Goal: Transaction & Acquisition: Purchase product/service

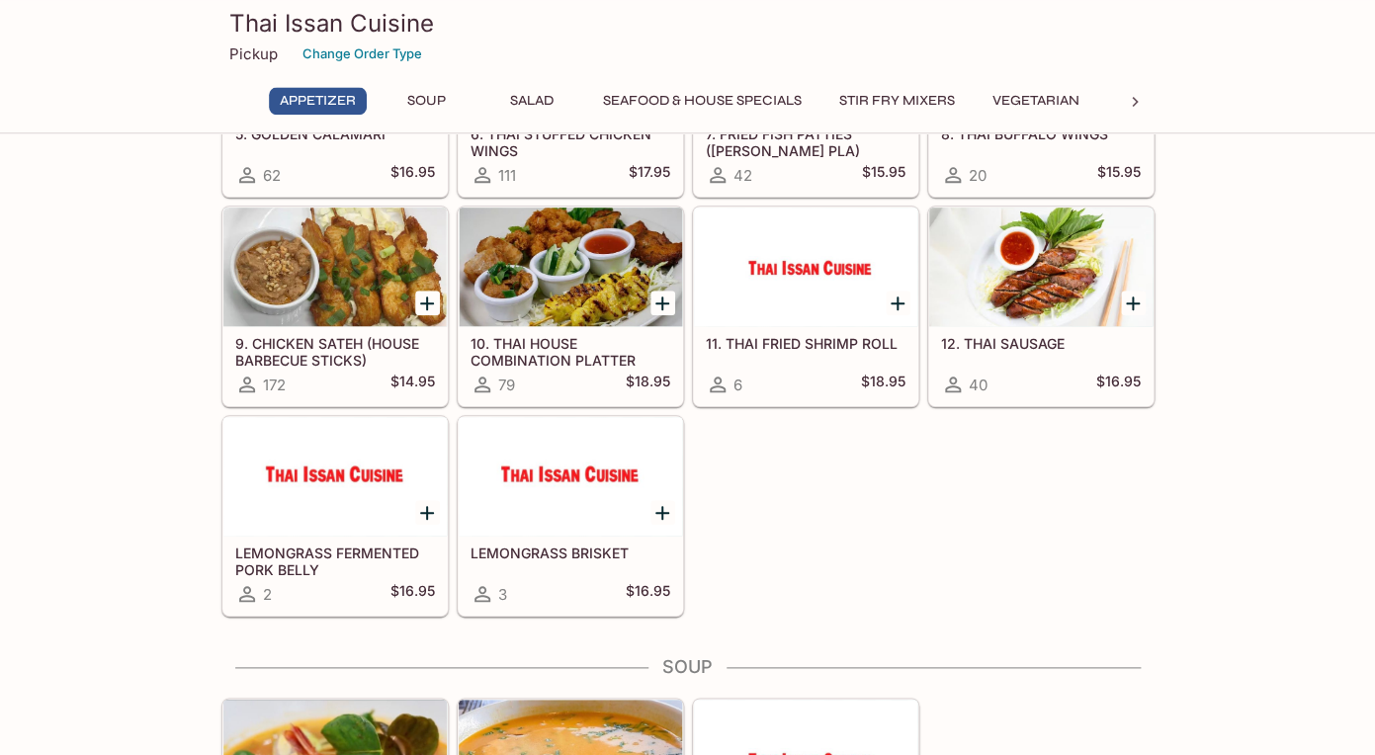
scroll to position [457, 0]
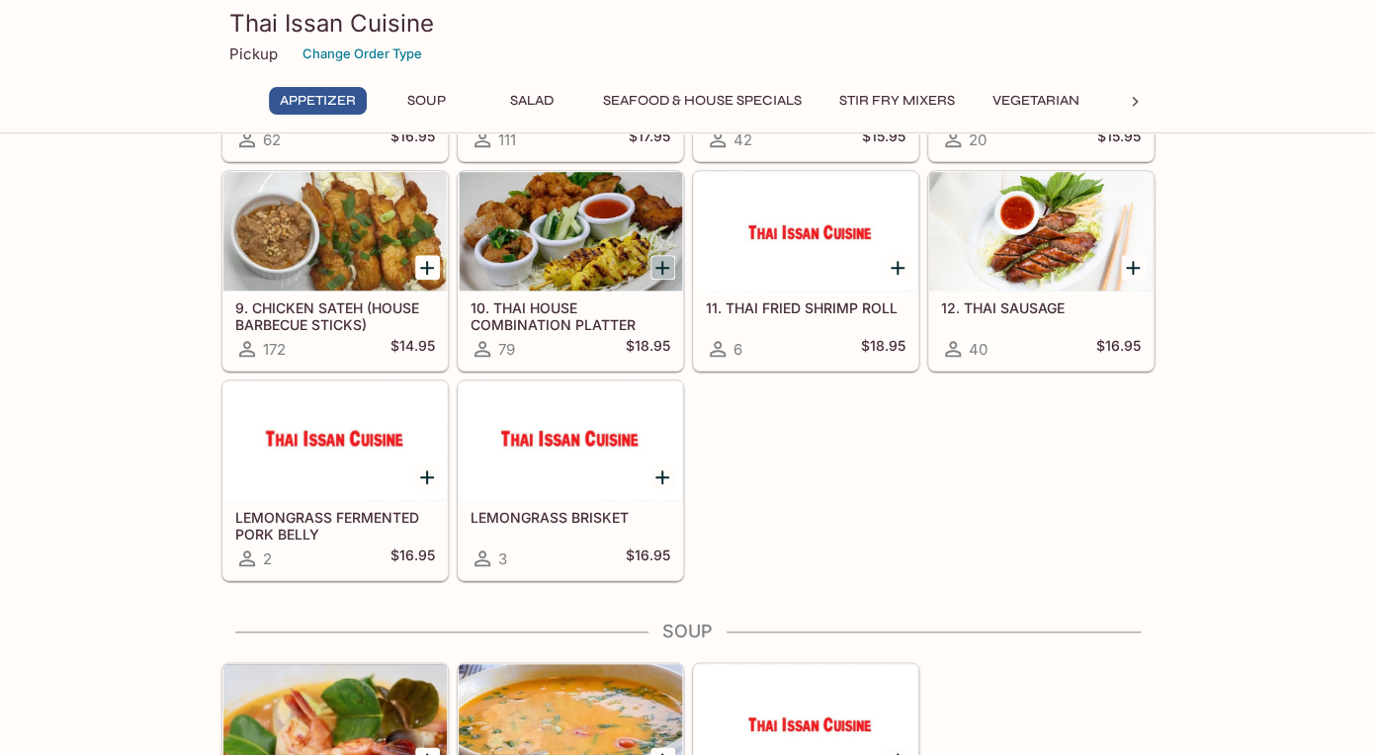
click at [656, 263] on icon "Add 10. THAI HOUSE COMBINATION PLATTER" at bounding box center [662, 268] width 24 height 24
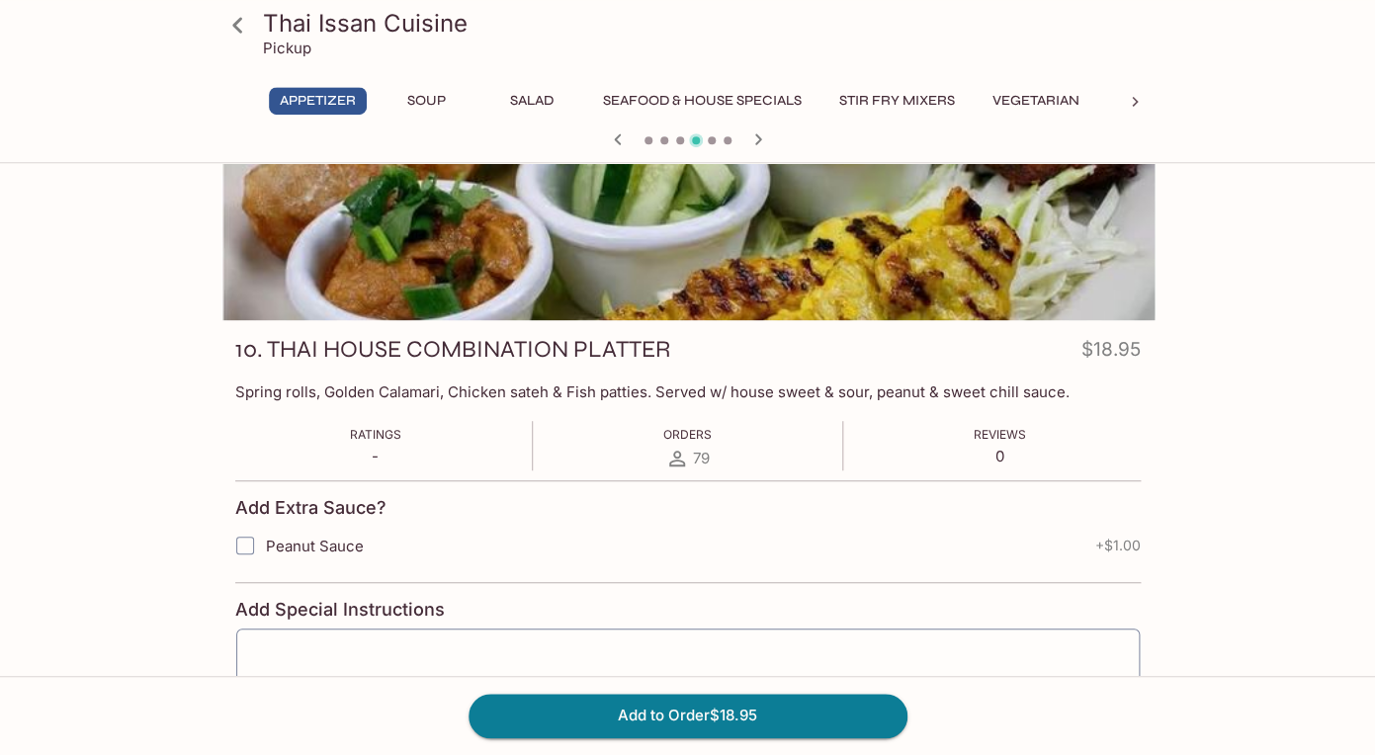
scroll to position [208, 0]
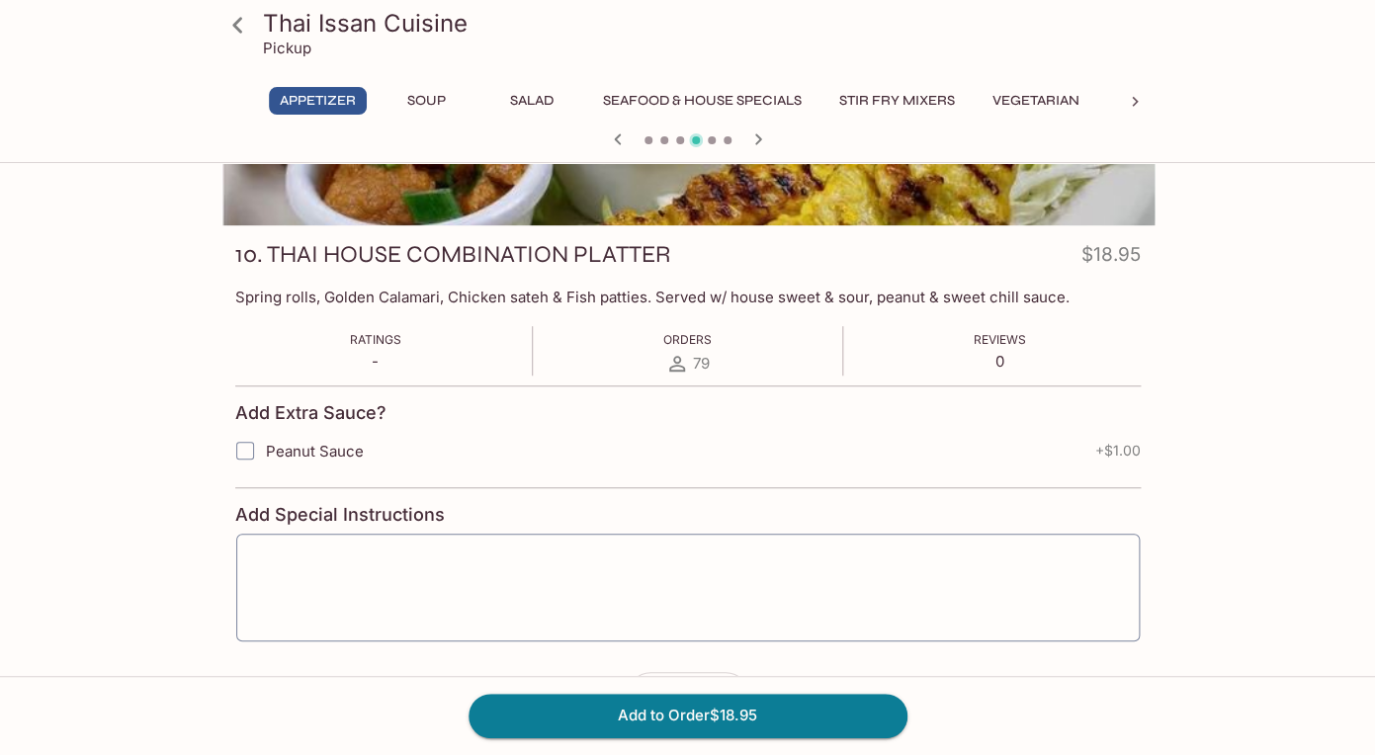
click at [239, 28] on icon at bounding box center [237, 25] width 35 height 35
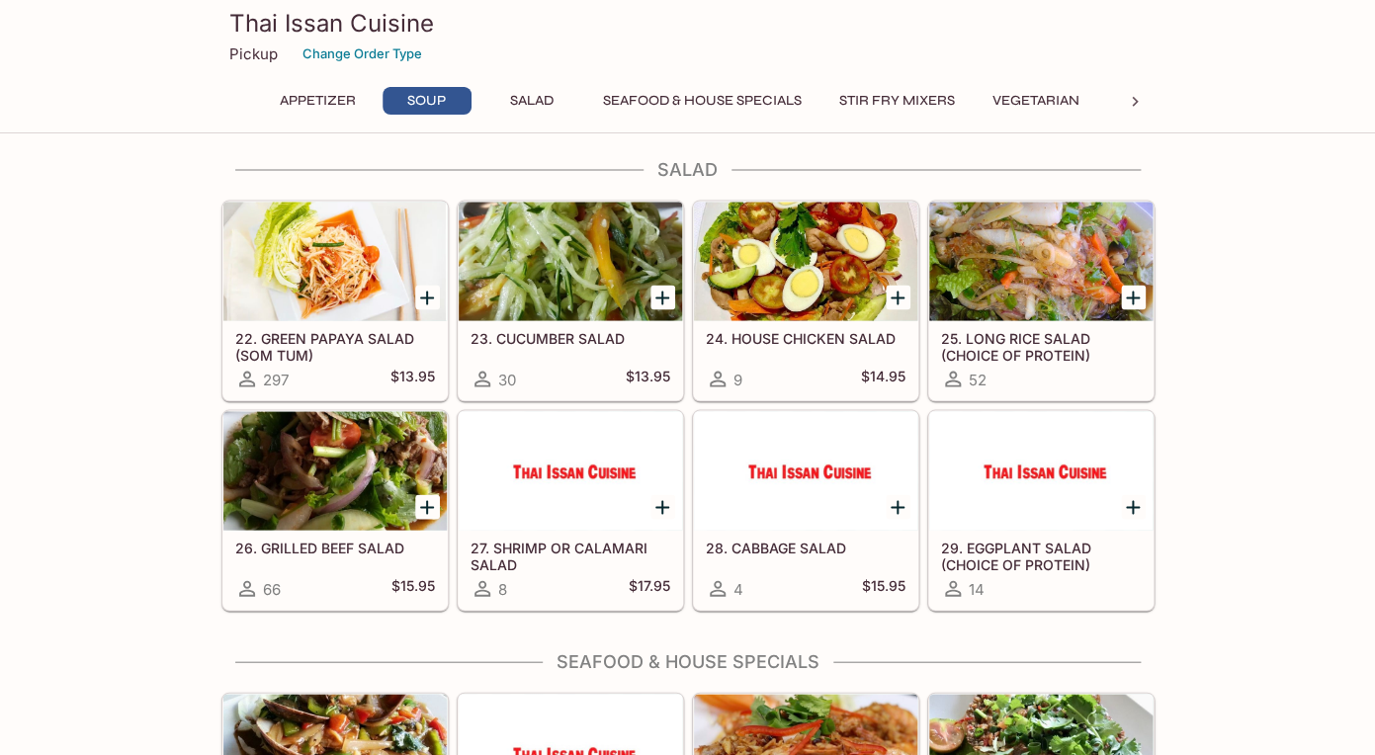
scroll to position [1204, 0]
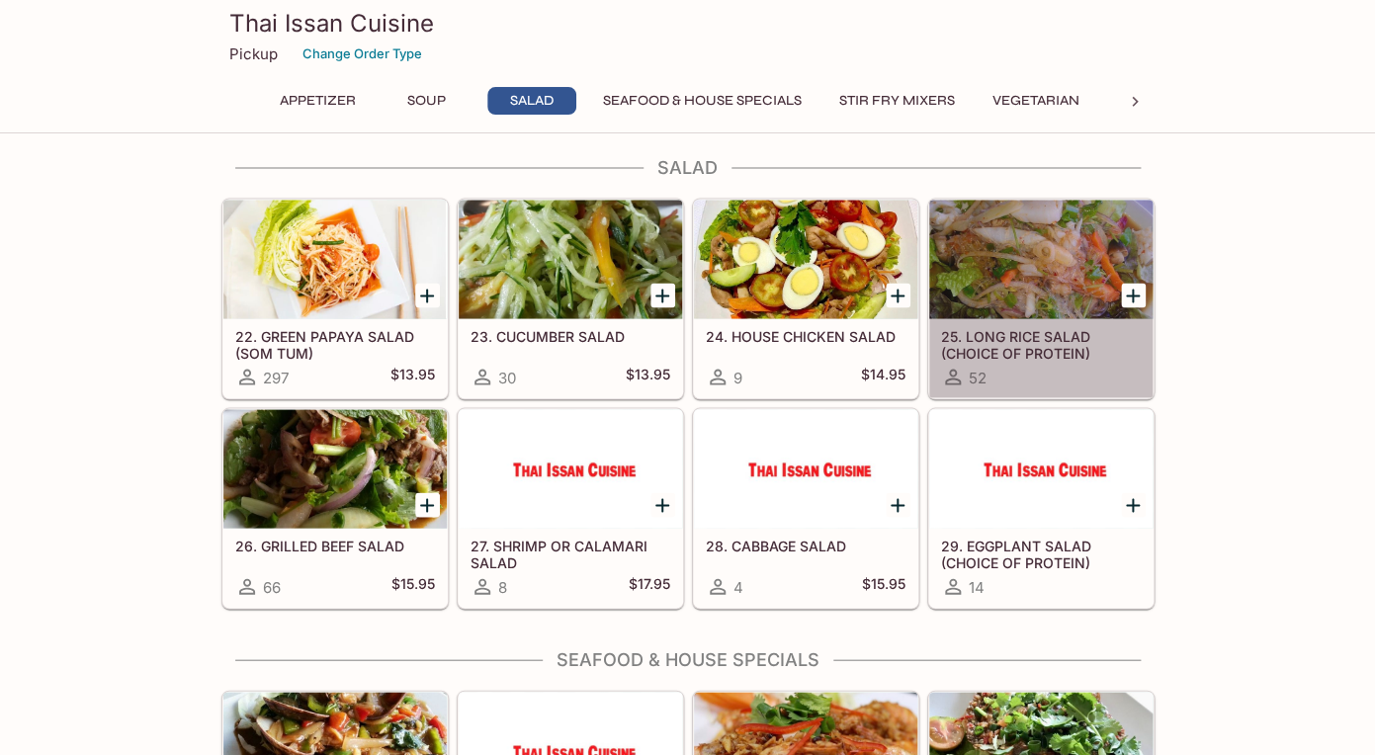
click at [990, 337] on h5 "25. LONG RICE SALAD (CHOICE OF PROTEIN)" at bounding box center [1041, 343] width 200 height 33
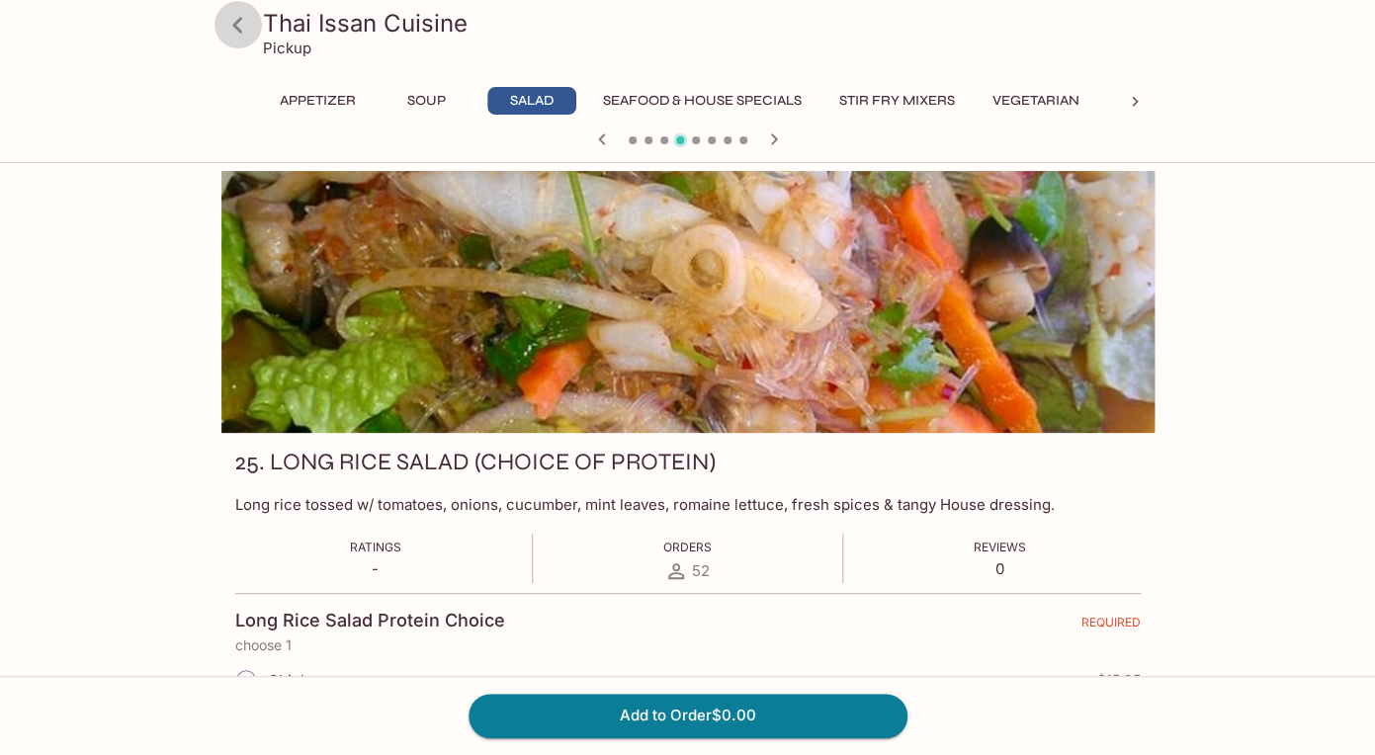
click at [236, 19] on icon at bounding box center [237, 25] width 35 height 35
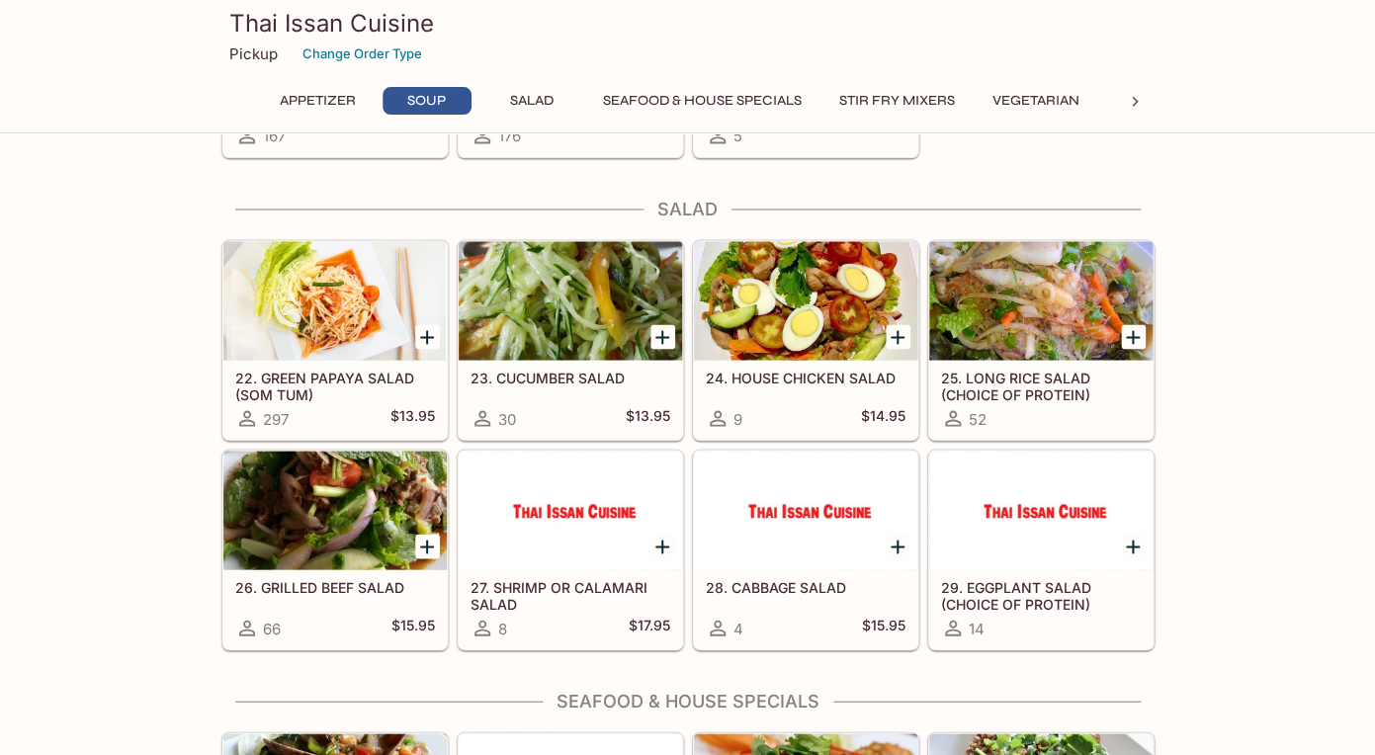
scroll to position [1204, 0]
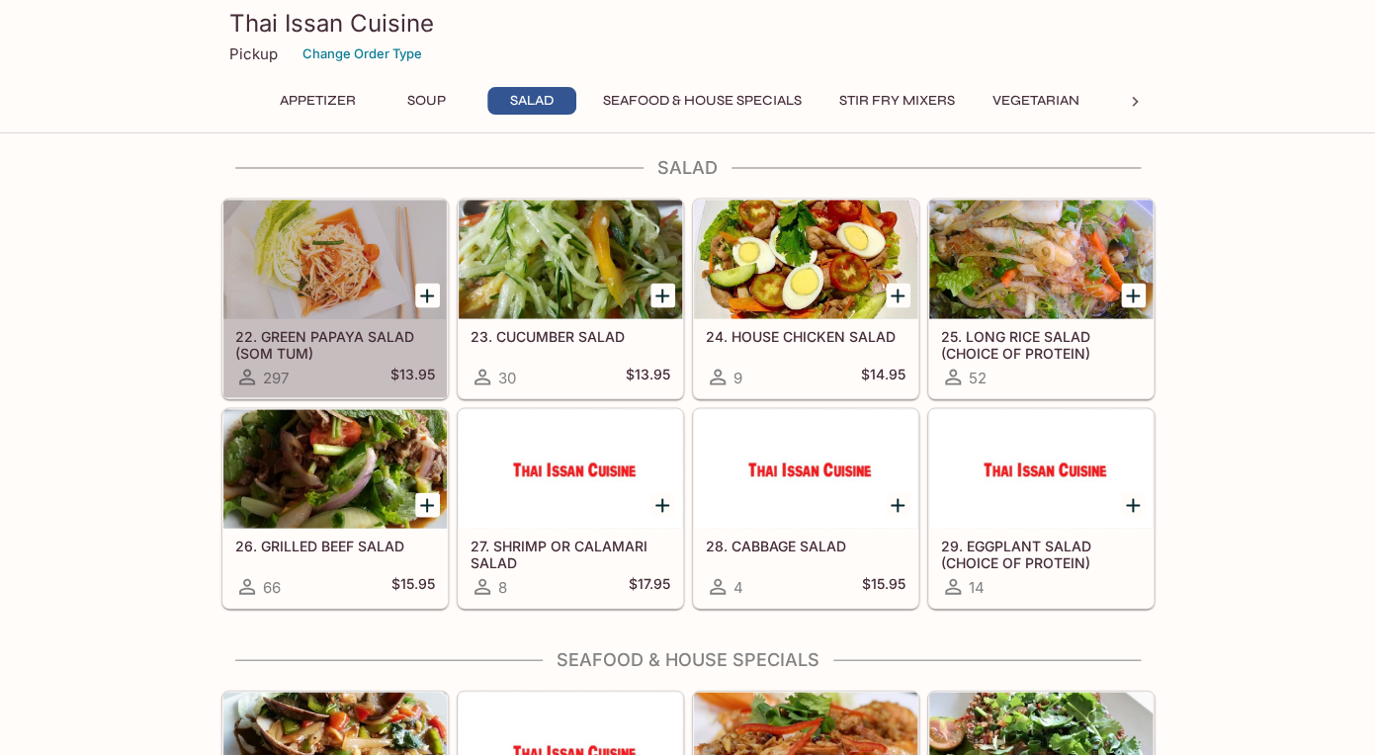
click at [300, 338] on h5 "22. GREEN PAPAYA SALAD (SOM TUM)" at bounding box center [335, 343] width 200 height 33
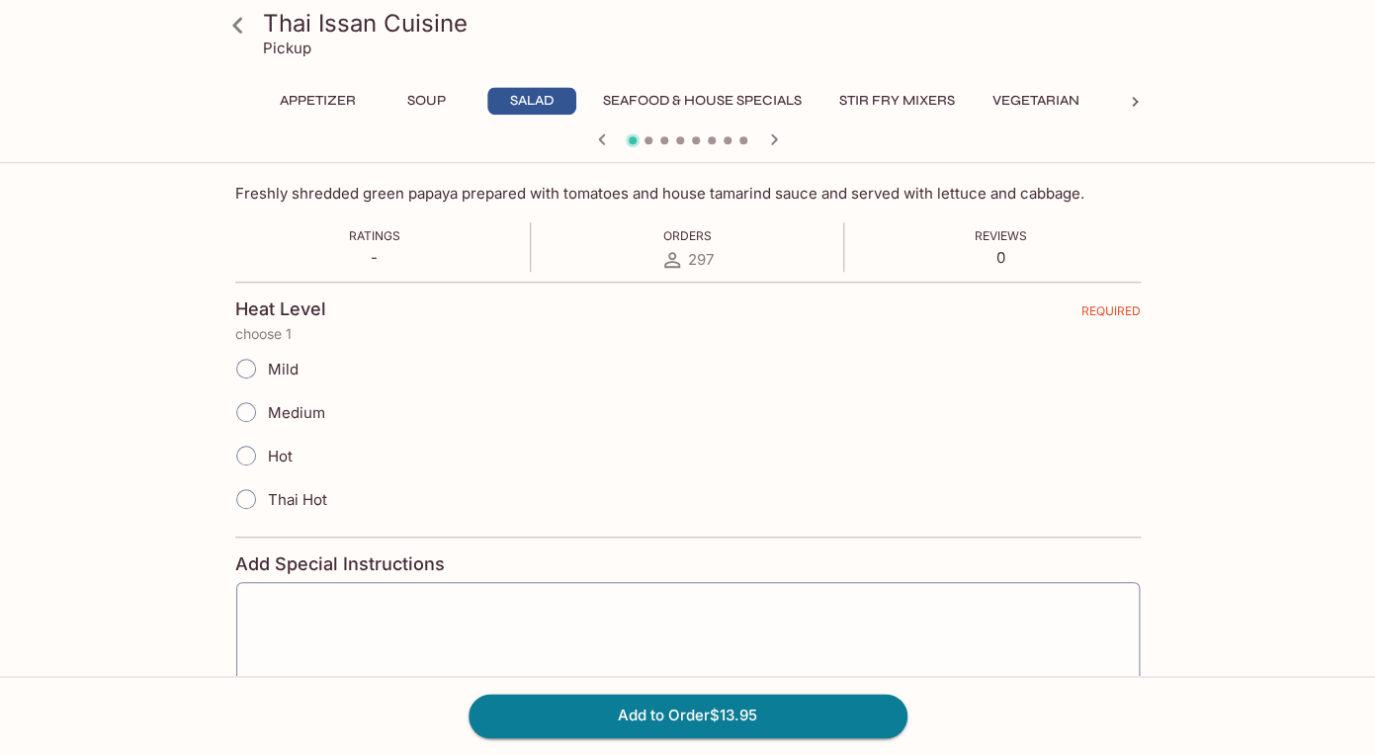
scroll to position [332, 0]
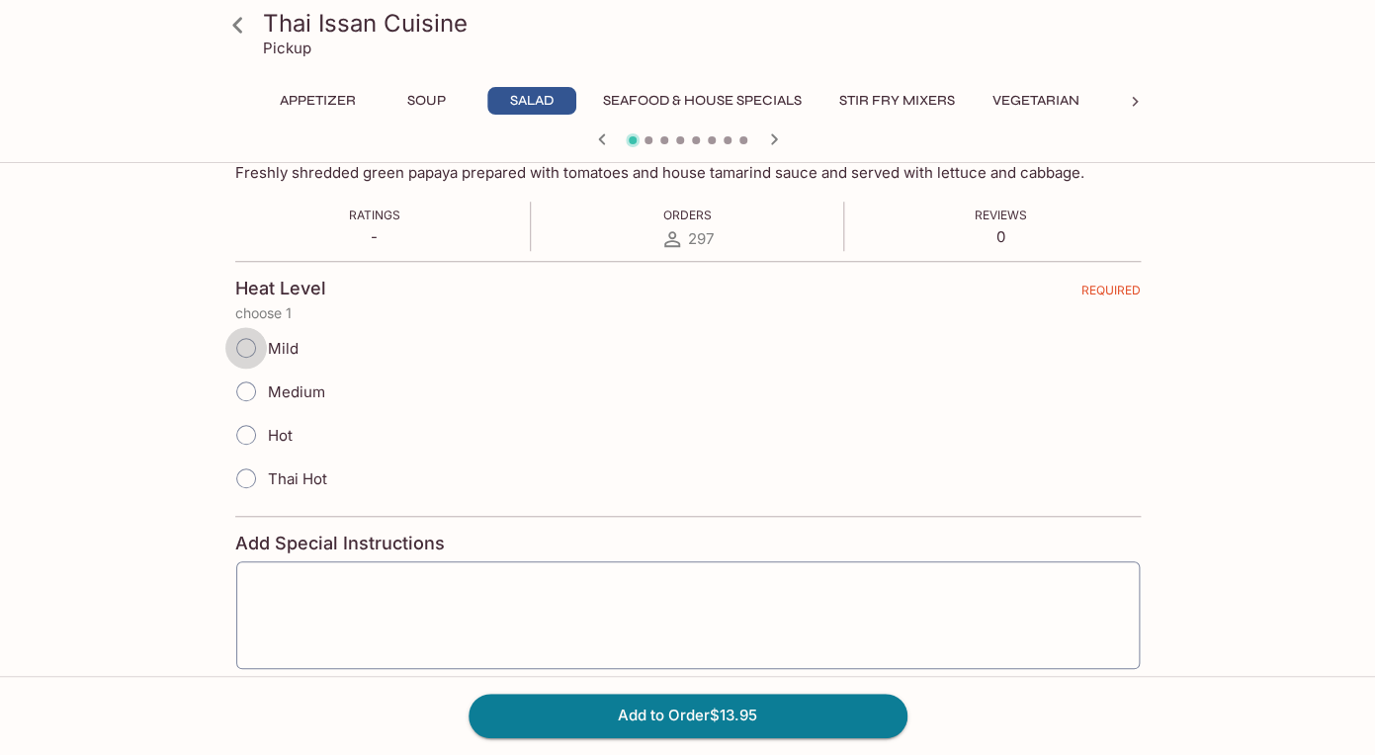
click at [243, 340] on input "Mild" at bounding box center [246, 348] width 42 height 42
radio input "true"
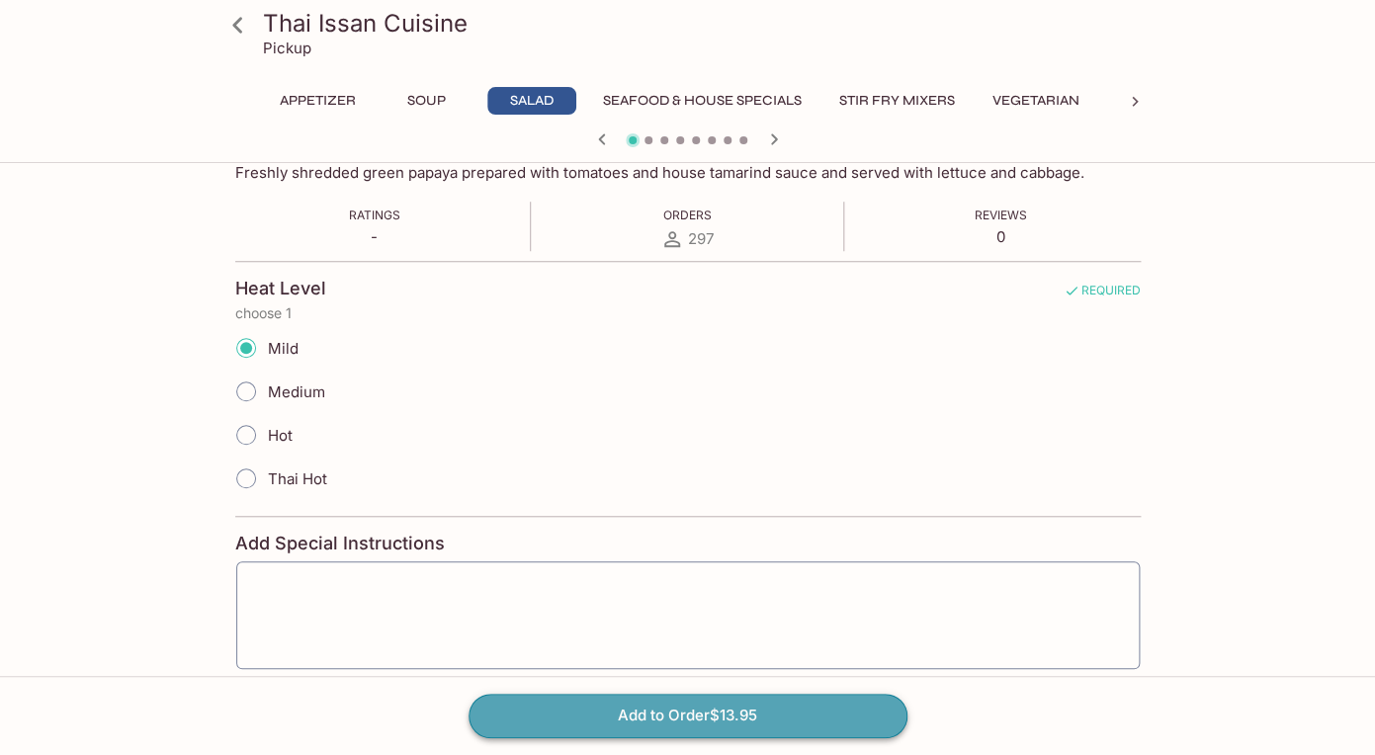
click at [691, 715] on button "Add to Order $13.95" at bounding box center [687, 715] width 439 height 43
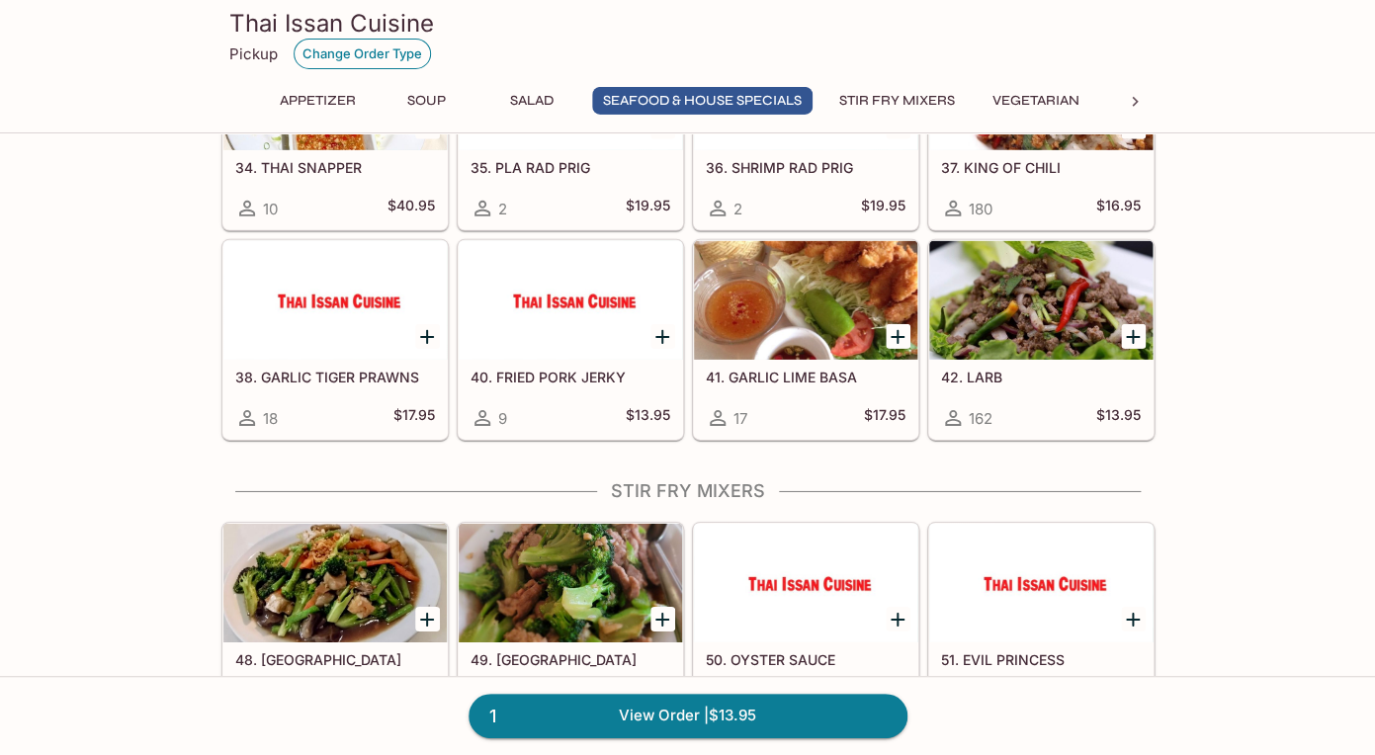
scroll to position [2117, 0]
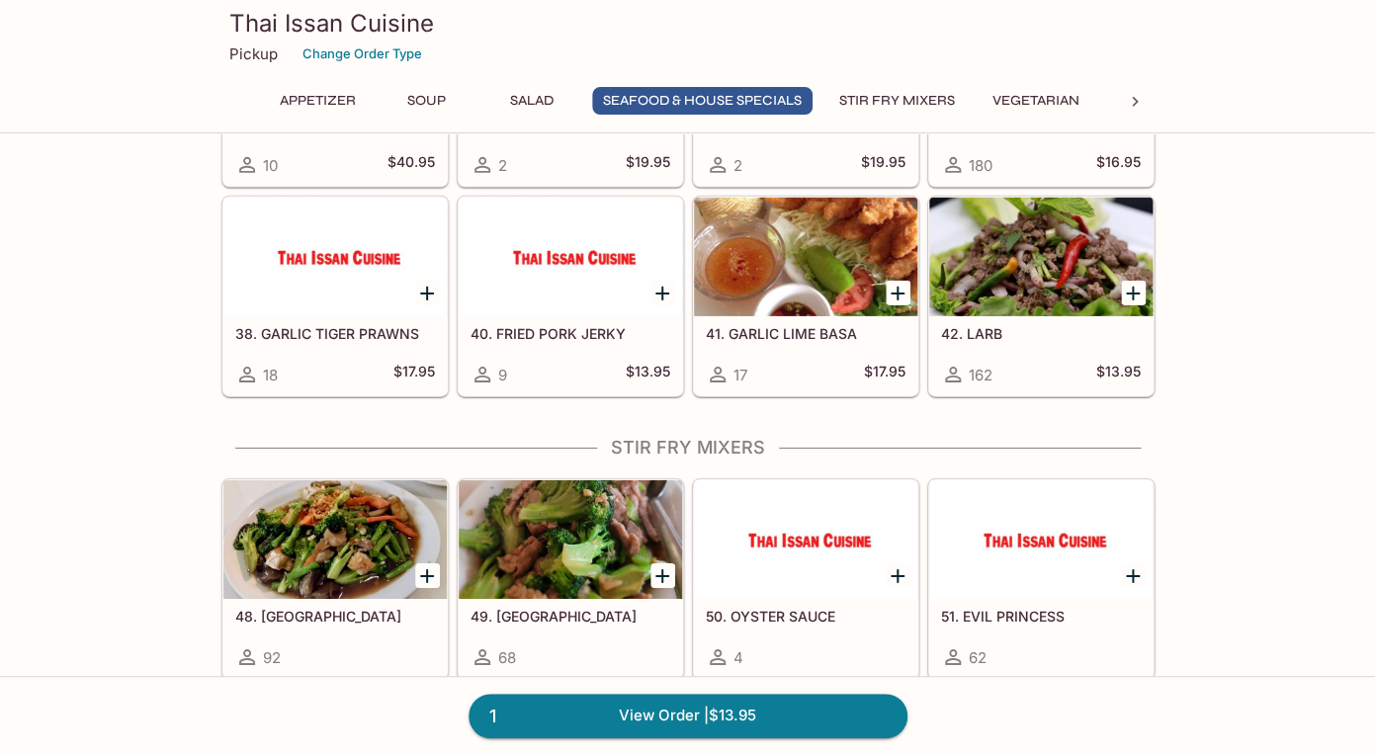
click at [1000, 326] on h5 "42. LARB" at bounding box center [1041, 333] width 200 height 17
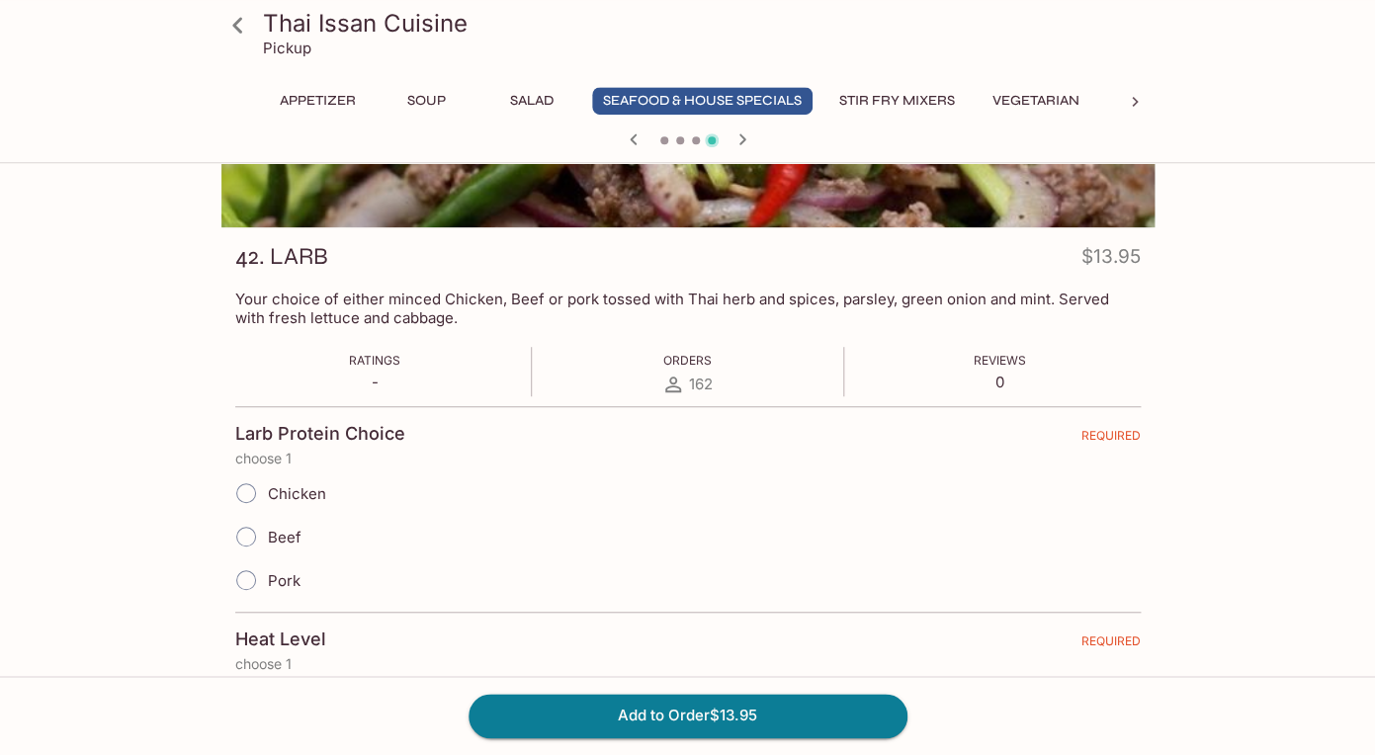
scroll to position [291, 0]
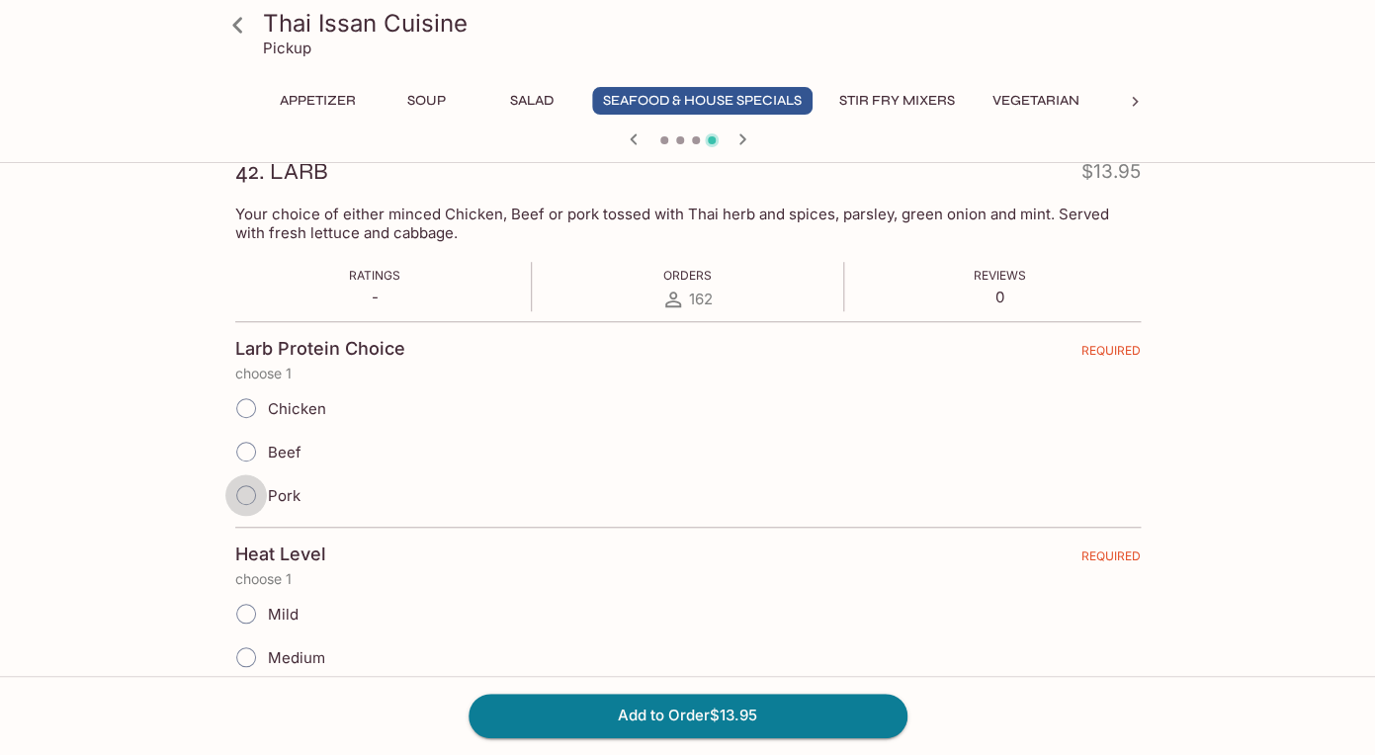
click at [243, 500] on input "Pork" at bounding box center [246, 495] width 42 height 42
radio input "true"
click at [243, 606] on input "Mild" at bounding box center [246, 614] width 42 height 42
radio input "true"
click at [225, 636] on input "Medium" at bounding box center [246, 657] width 42 height 42
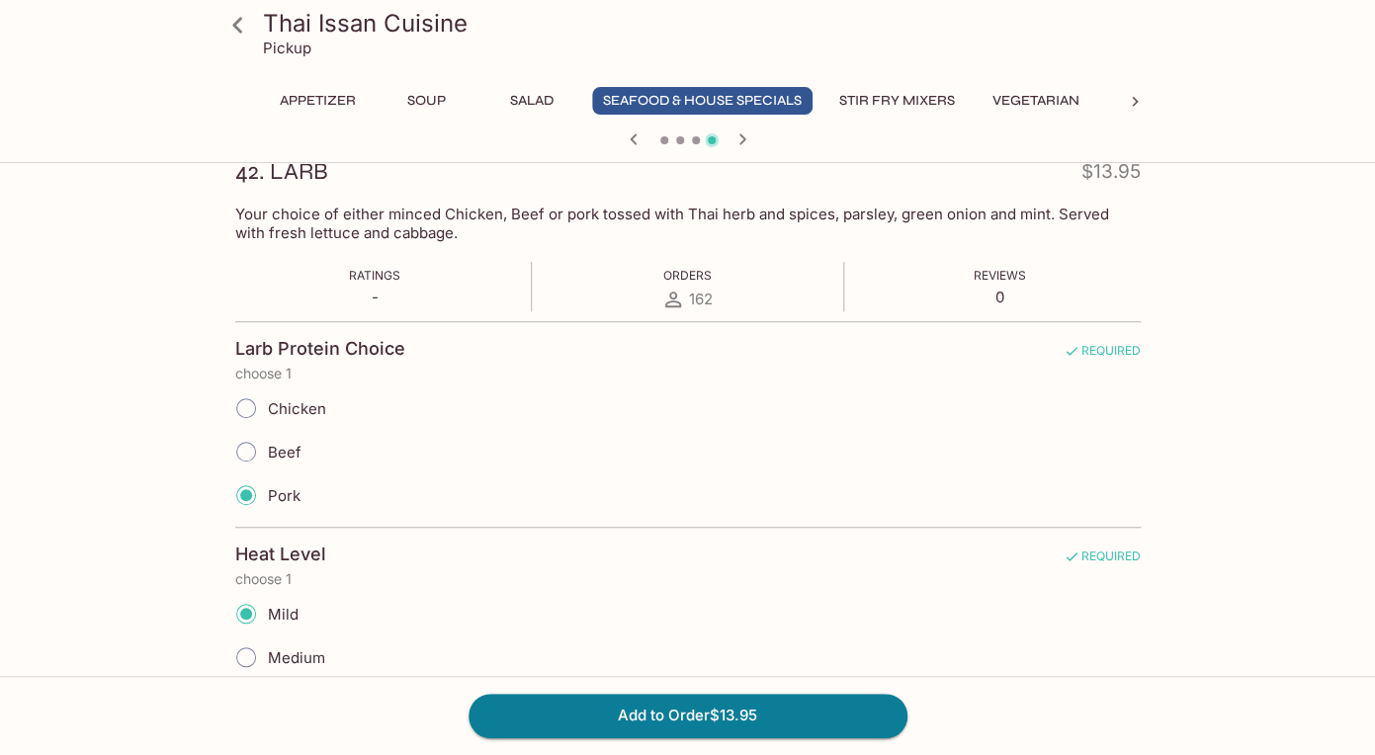
radio input "true"
click at [225, 680] on input "Hot" at bounding box center [246, 701] width 42 height 42
radio input "true"
click at [225, 723] on input "Thai Hot" at bounding box center [246, 744] width 42 height 42
radio input "true"
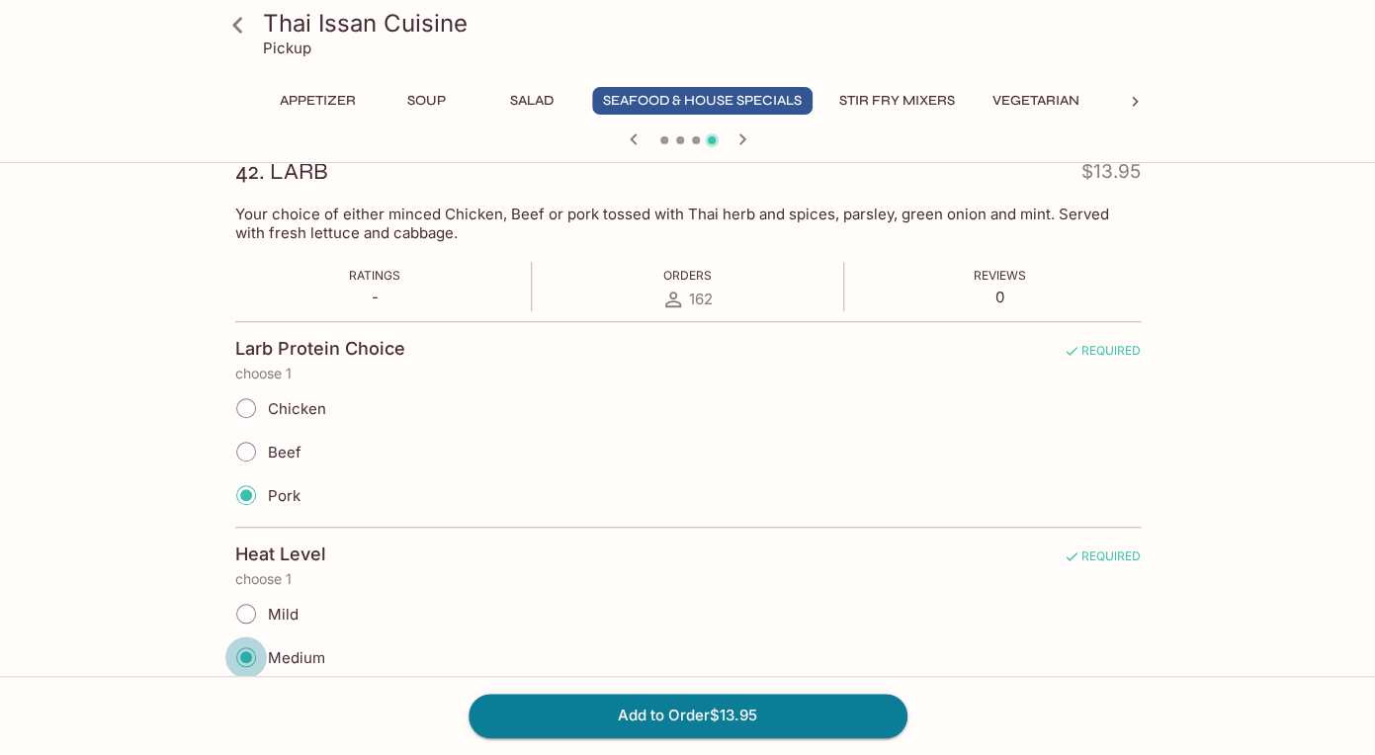
click at [225, 593] on input "Mild" at bounding box center [246, 614] width 42 height 42
radio input "true"
click at [225, 636] on input "Medium" at bounding box center [246, 657] width 42 height 42
radio input "true"
click at [225, 680] on input "Hot" at bounding box center [246, 701] width 42 height 42
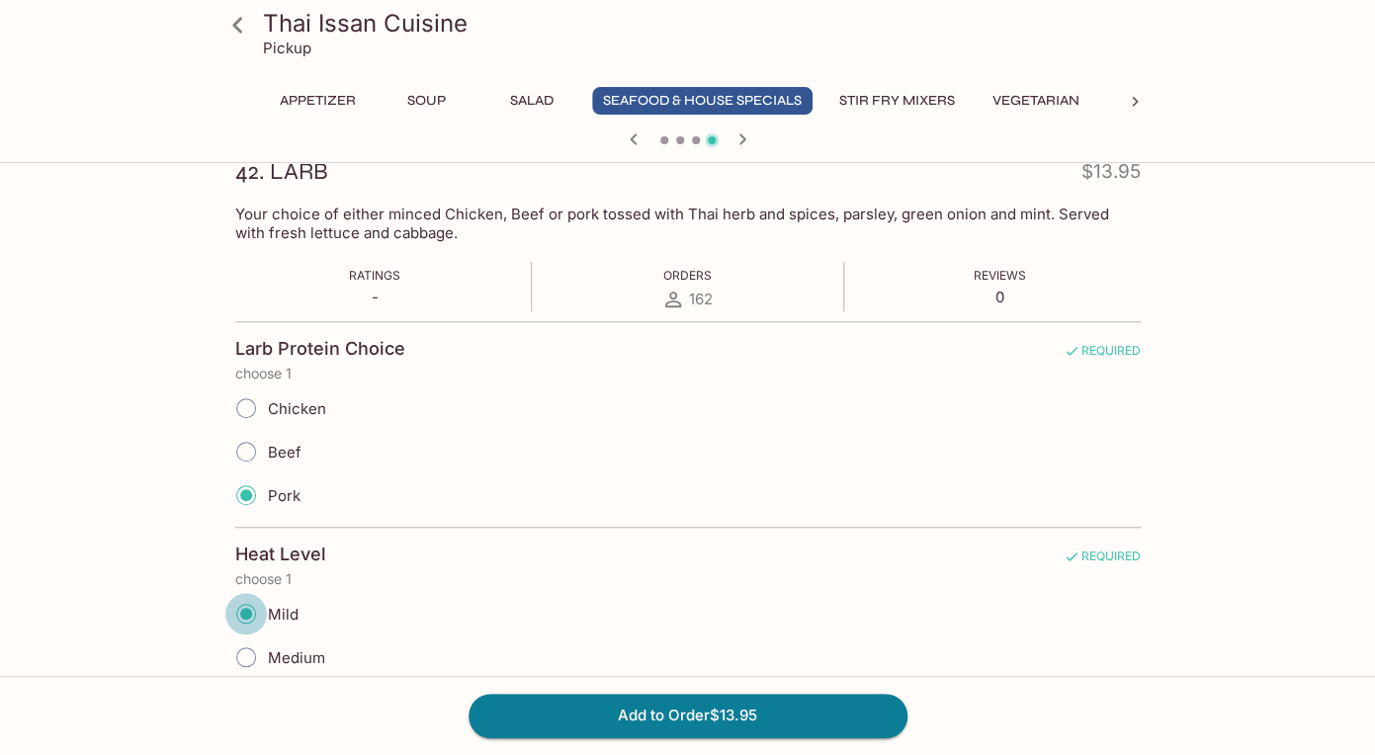
radio input "true"
click at [225, 723] on input "Thai Hot" at bounding box center [246, 744] width 42 height 42
radio input "true"
click at [225, 593] on input "Mild" at bounding box center [246, 614] width 42 height 42
radio input "true"
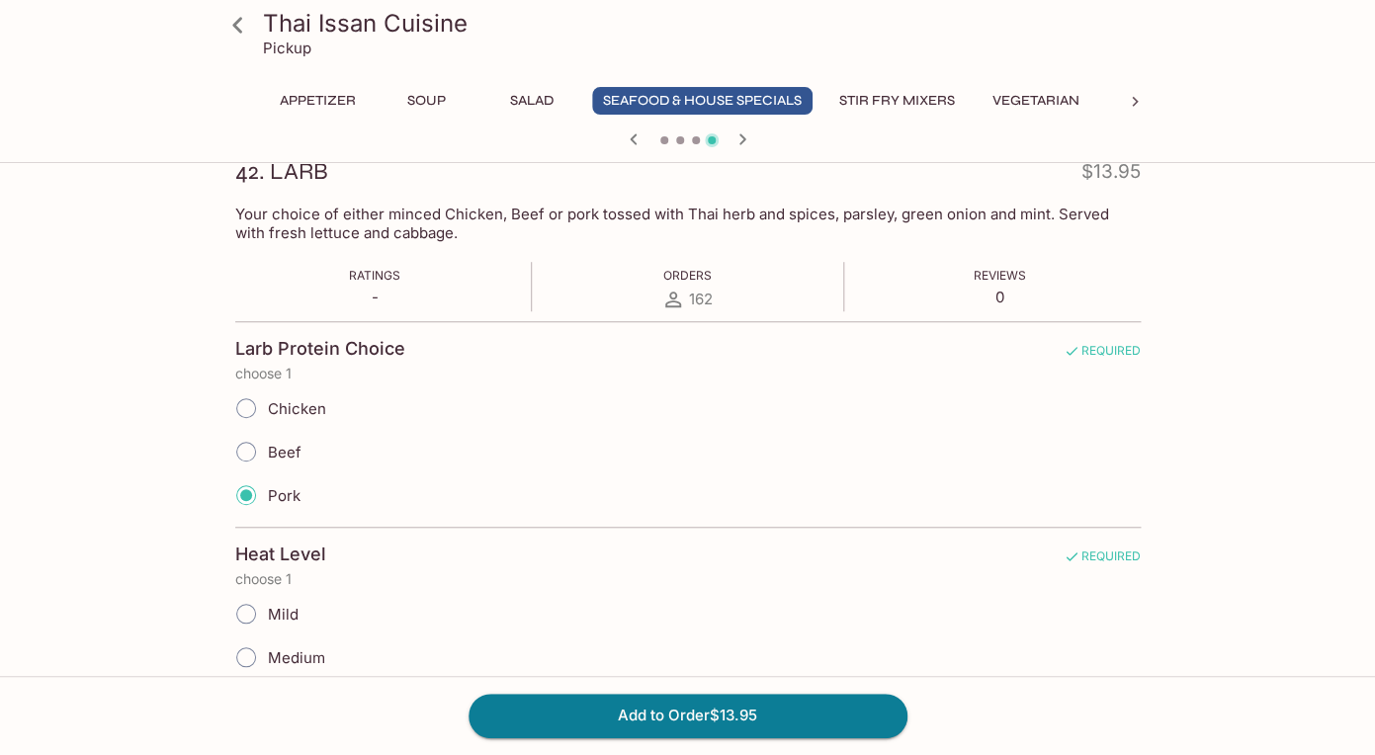
click at [225, 636] on input "Medium" at bounding box center [246, 657] width 42 height 42
radio input "true"
click at [241, 611] on input "Mild" at bounding box center [246, 614] width 42 height 42
radio input "true"
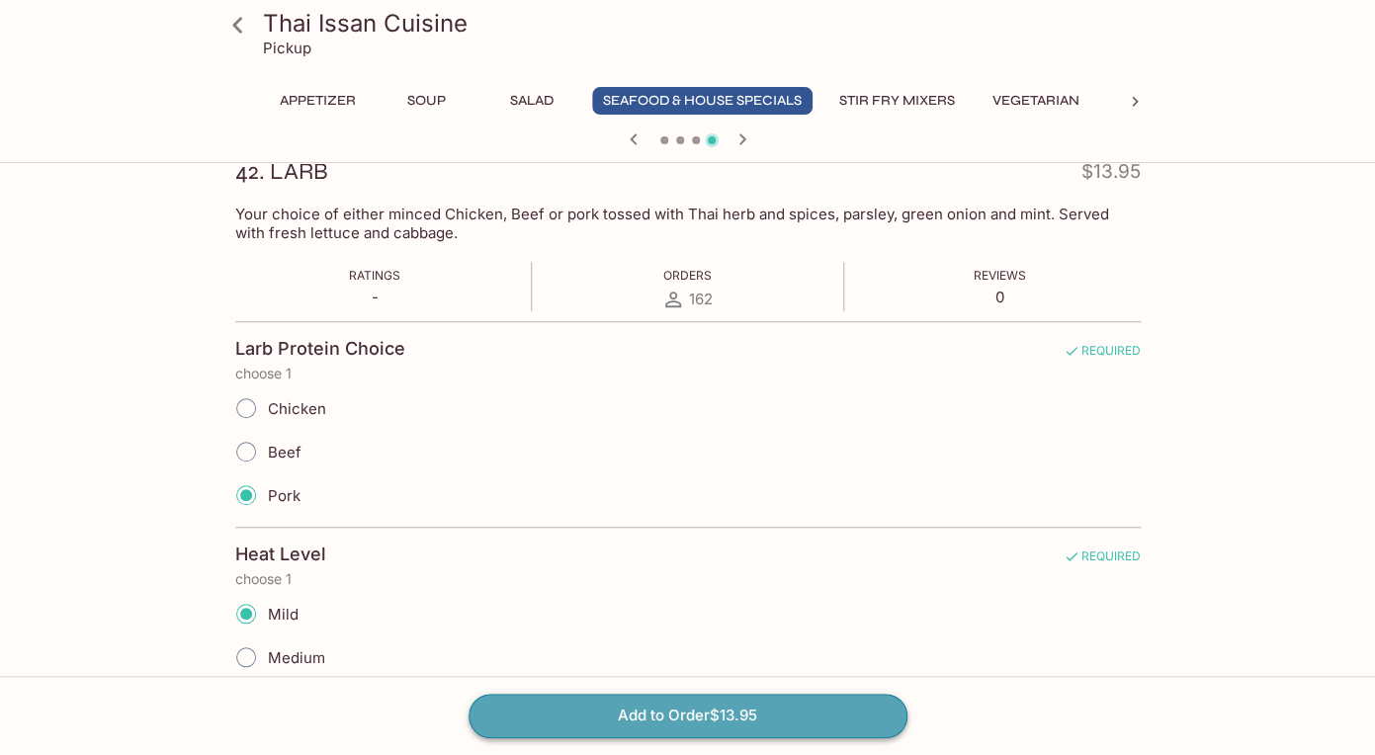
click at [702, 711] on button "Add to Order $13.95" at bounding box center [687, 715] width 439 height 43
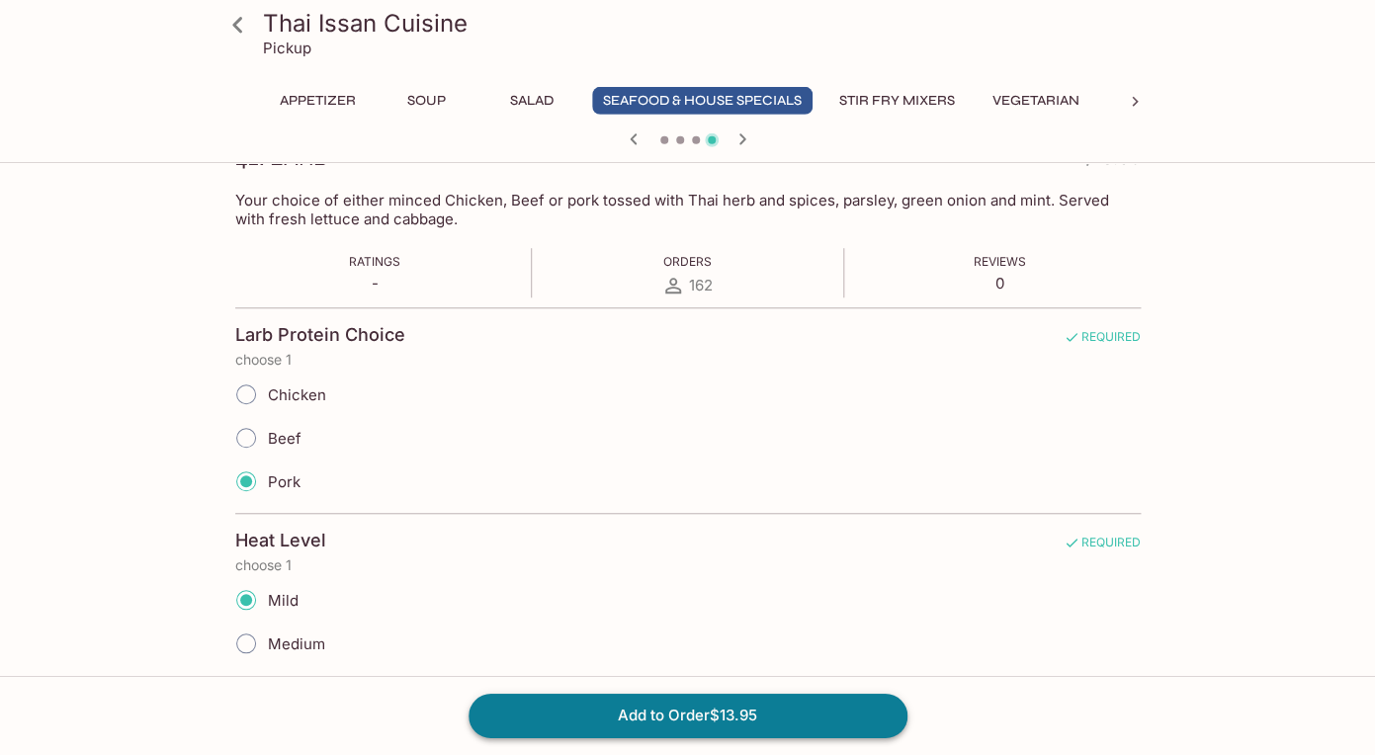
scroll to position [305, 0]
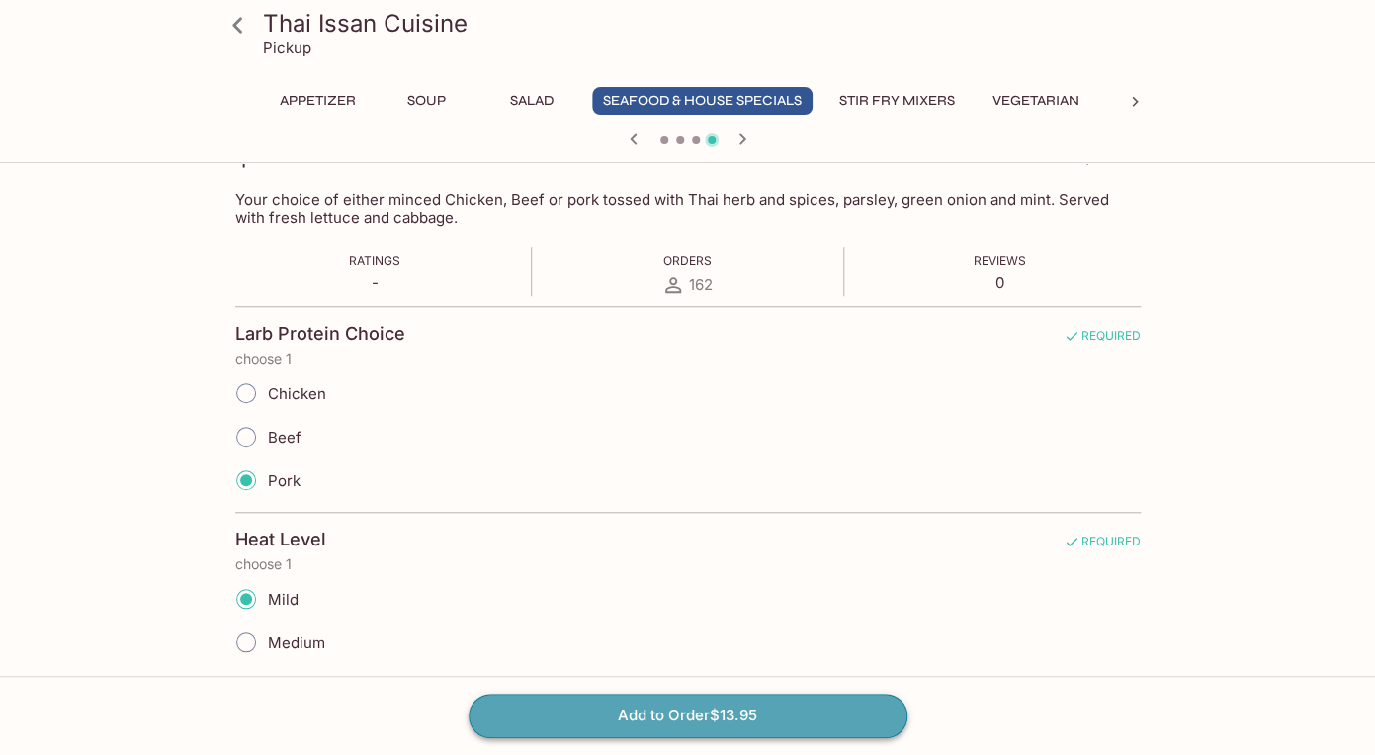
click at [721, 704] on button "Add to Order $13.95" at bounding box center [687, 715] width 439 height 43
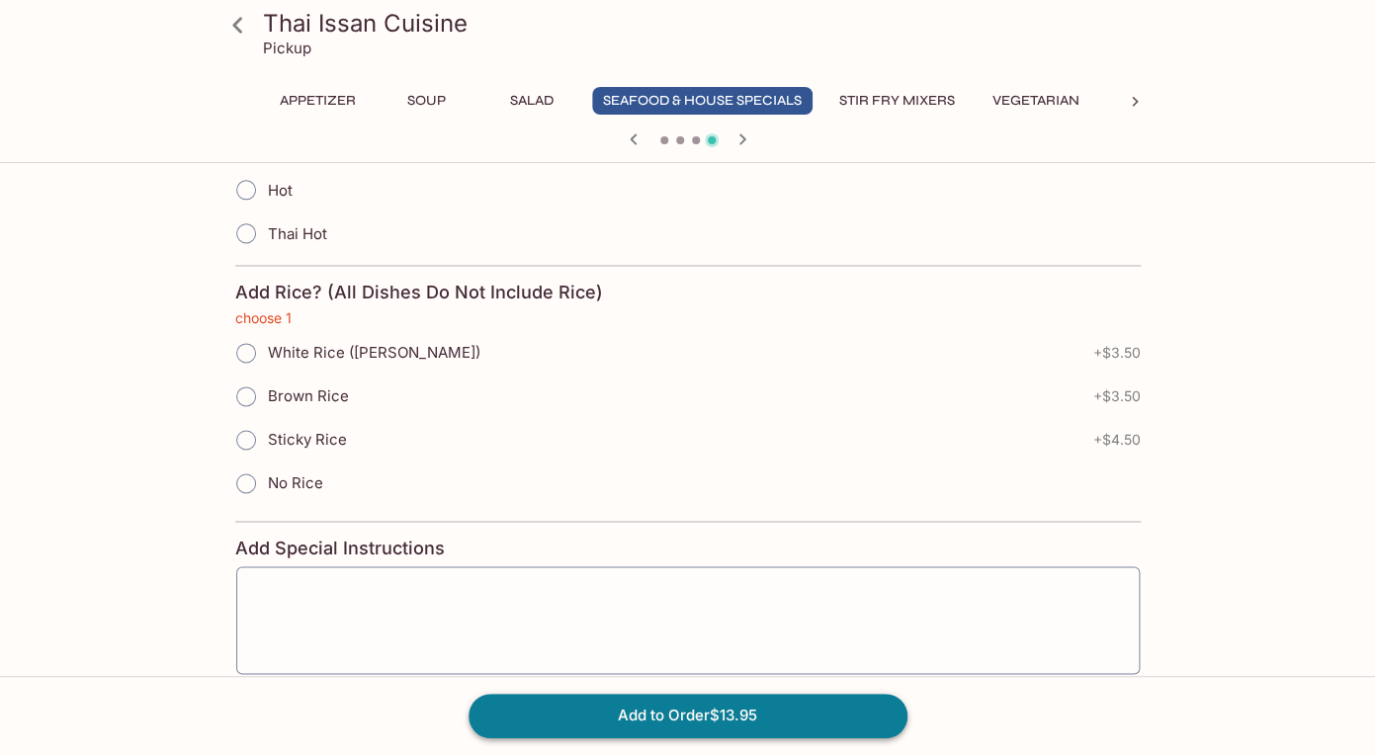
scroll to position [804, 0]
click at [254, 478] on input "No Rice" at bounding box center [246, 482] width 42 height 42
radio input "true"
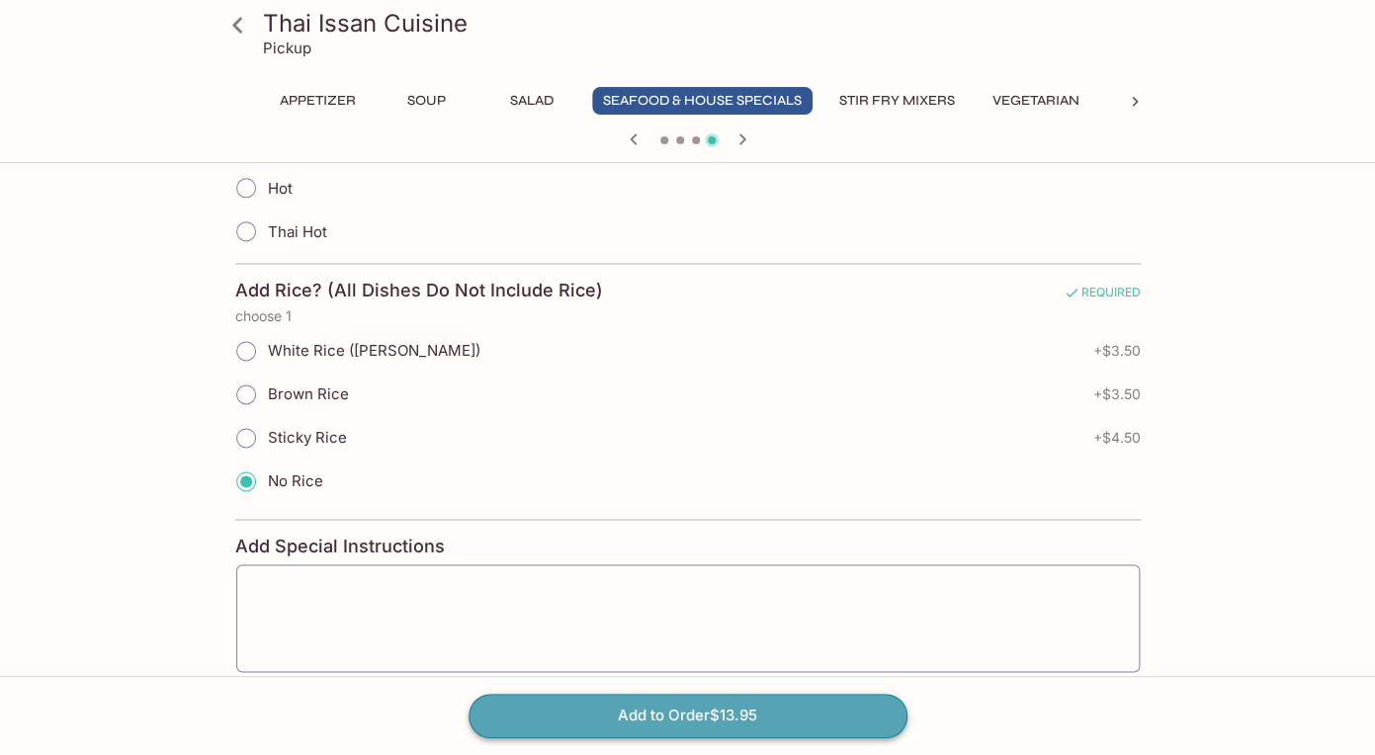
click at [672, 709] on button "Add to Order $13.95" at bounding box center [687, 715] width 439 height 43
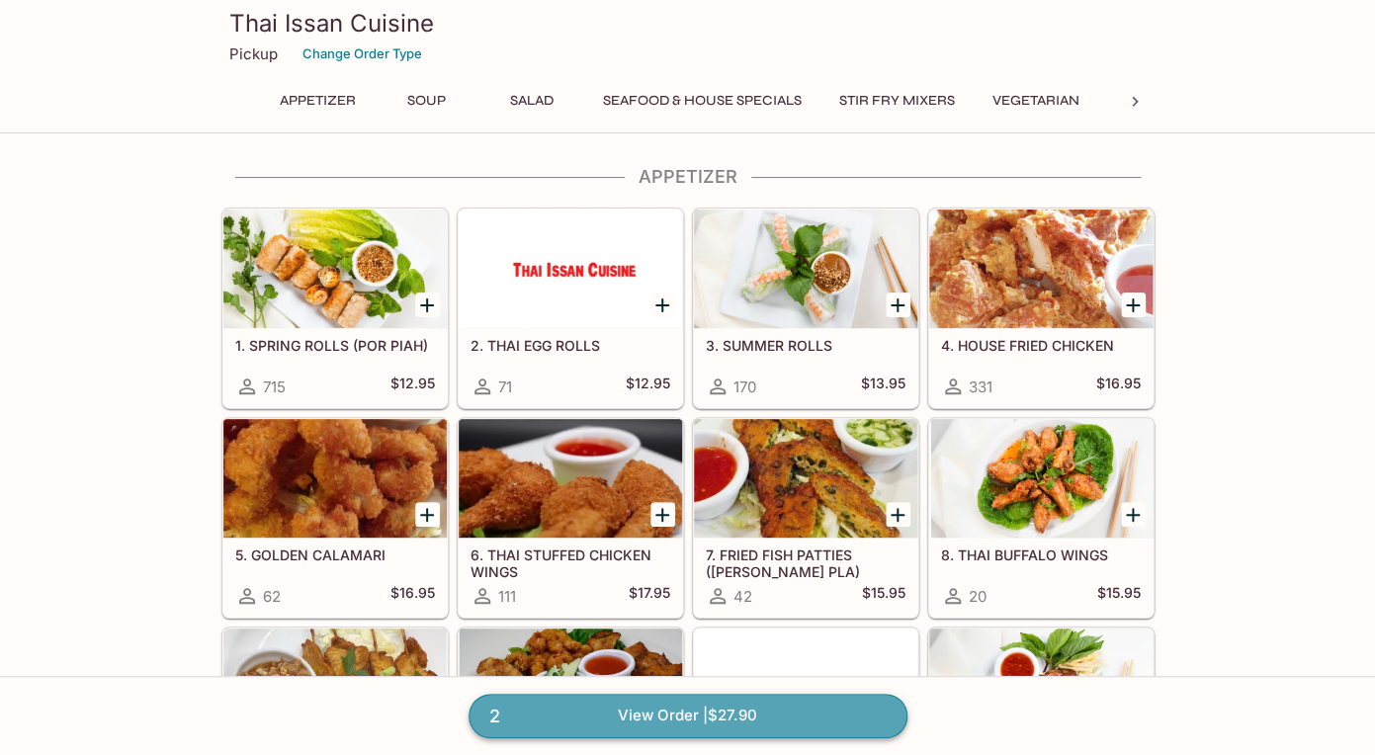
click at [650, 714] on link "2 View Order | $27.90" at bounding box center [687, 715] width 439 height 43
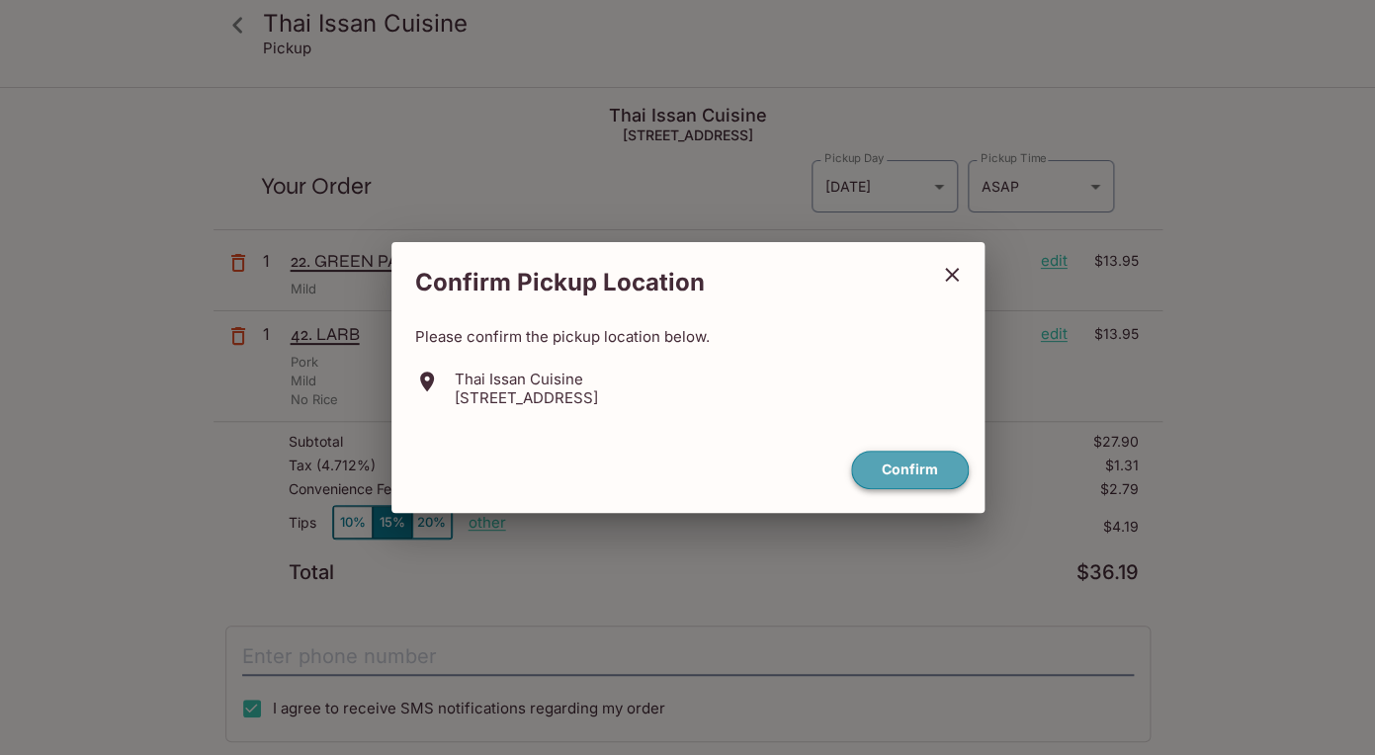
click at [915, 461] on button "Confirm" at bounding box center [910, 470] width 118 height 39
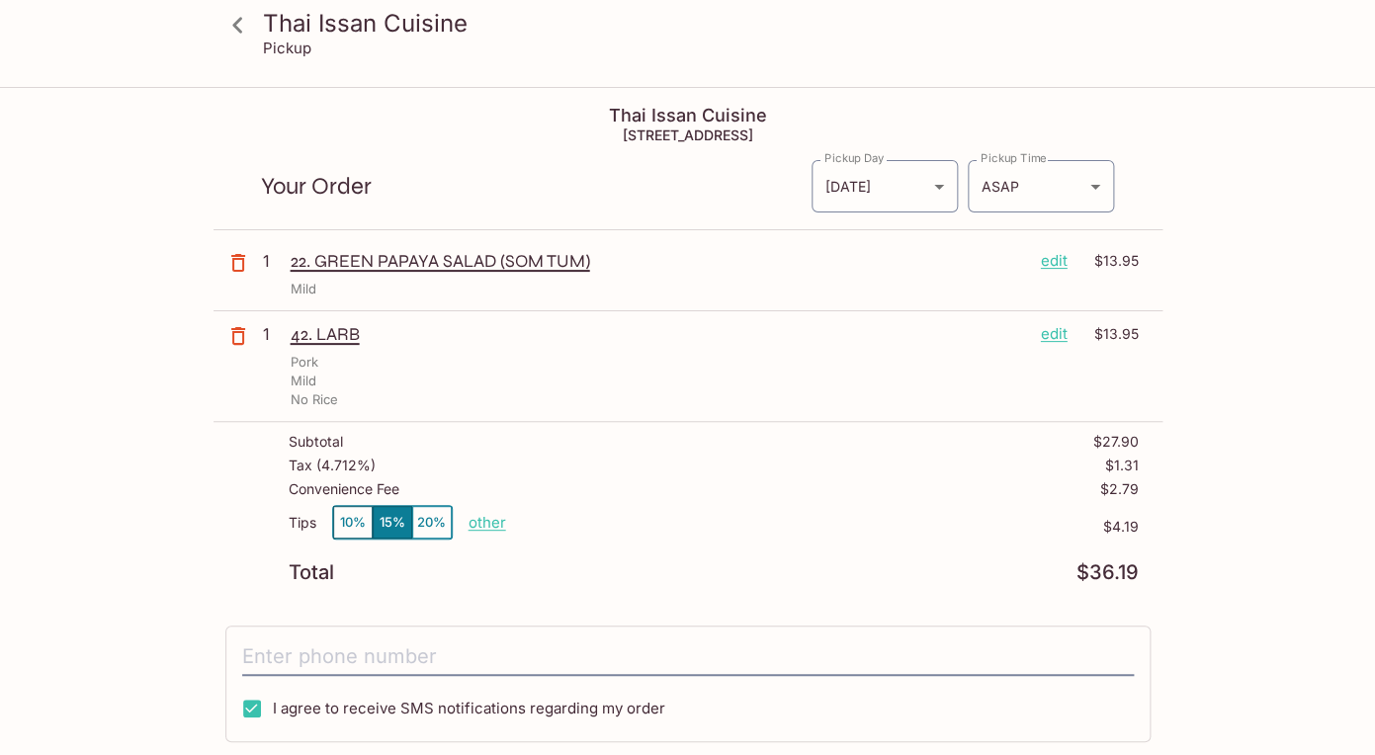
click at [1052, 336] on p "edit" at bounding box center [1054, 334] width 27 height 22
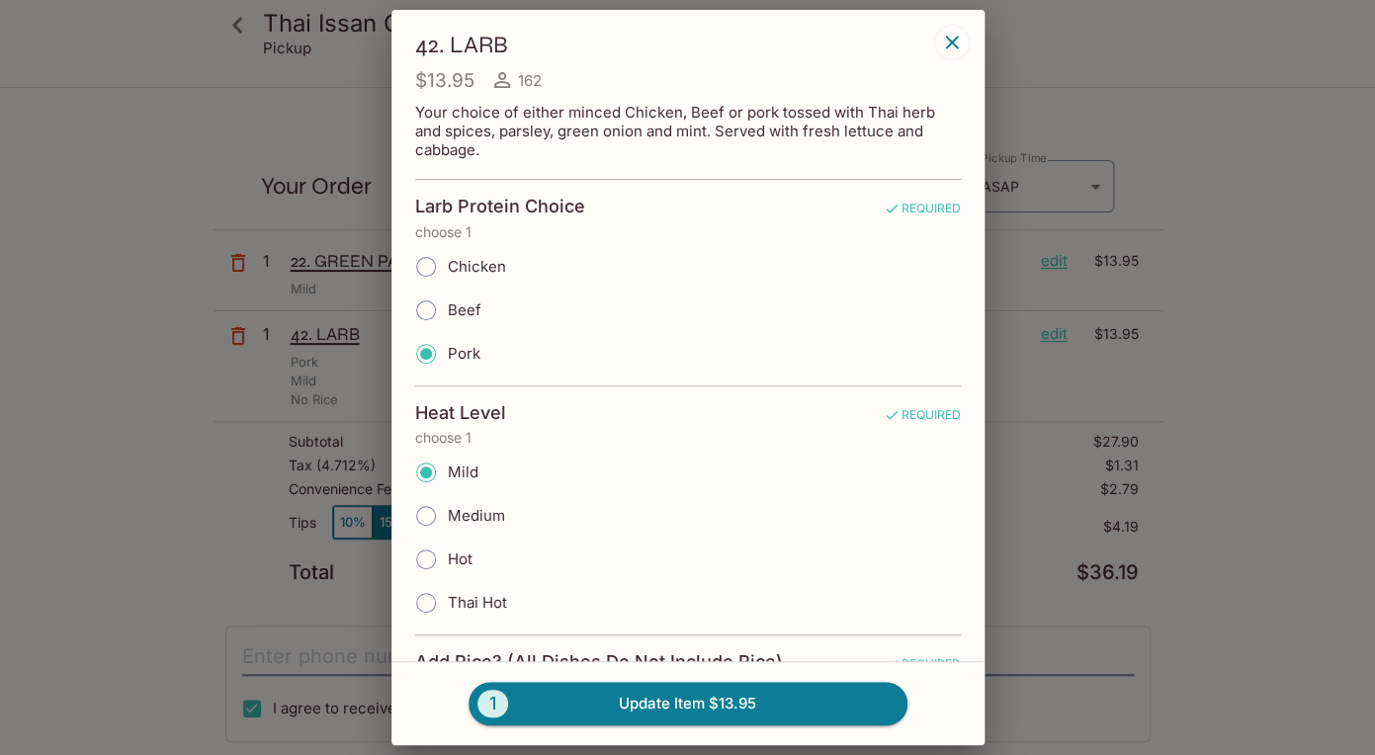
click at [955, 35] on icon "button" at bounding box center [952, 43] width 24 height 24
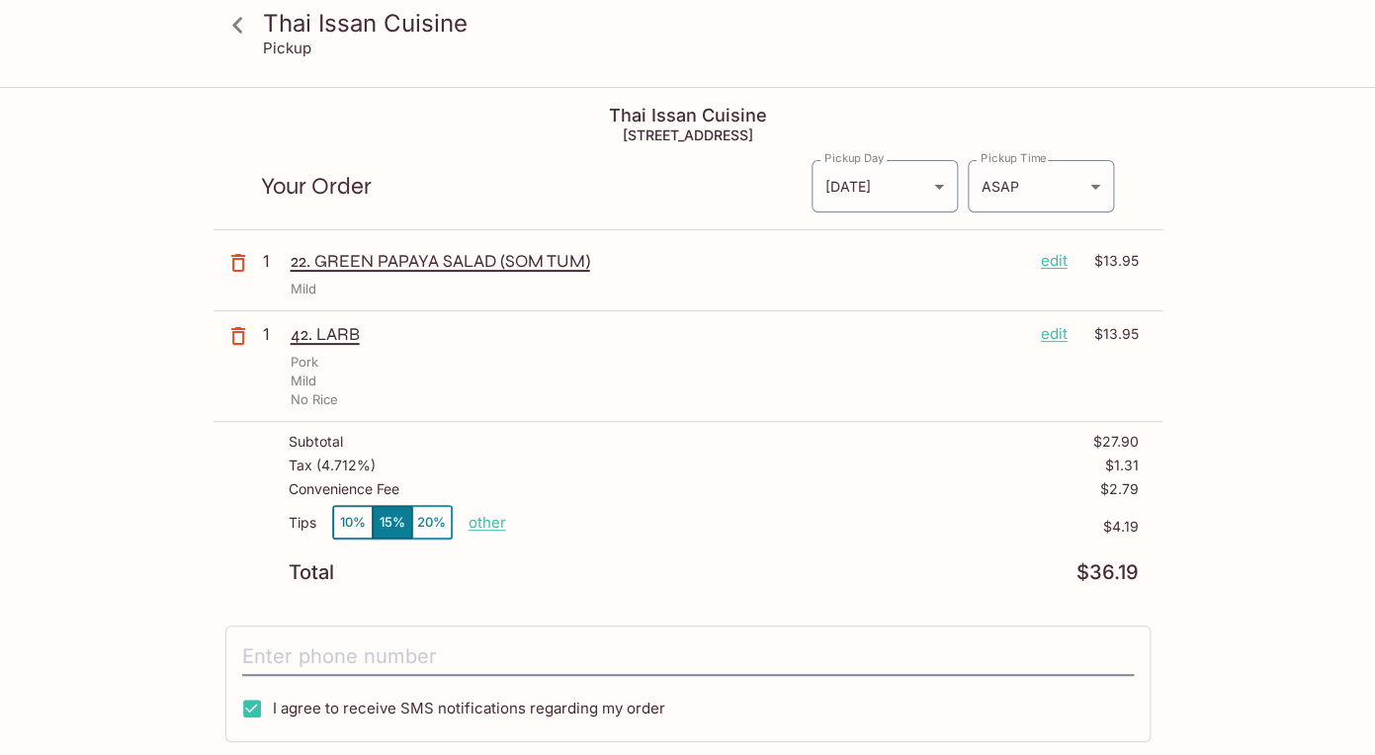
click at [269, 341] on p "1" at bounding box center [273, 334] width 20 height 22
click at [348, 344] on p "42. LARB" at bounding box center [658, 334] width 734 height 22
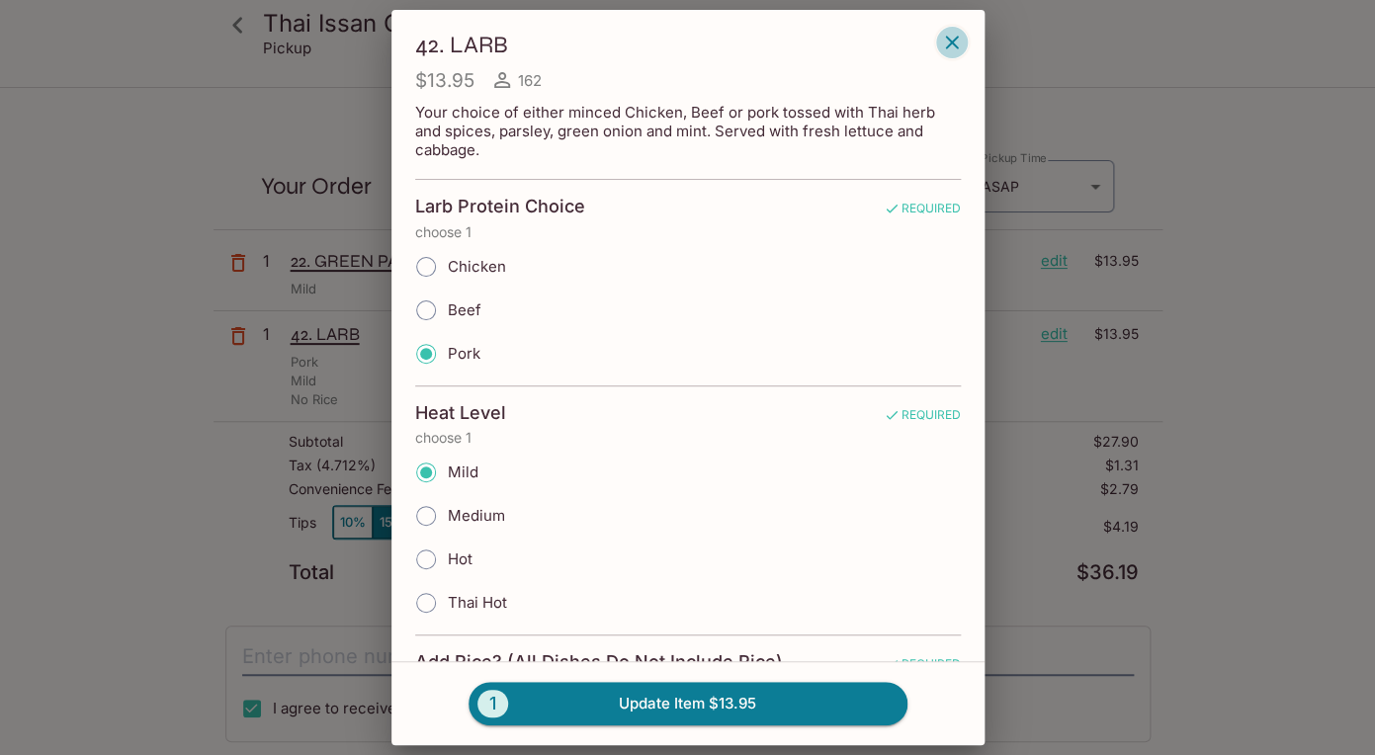
click at [953, 40] on icon "button" at bounding box center [952, 43] width 24 height 24
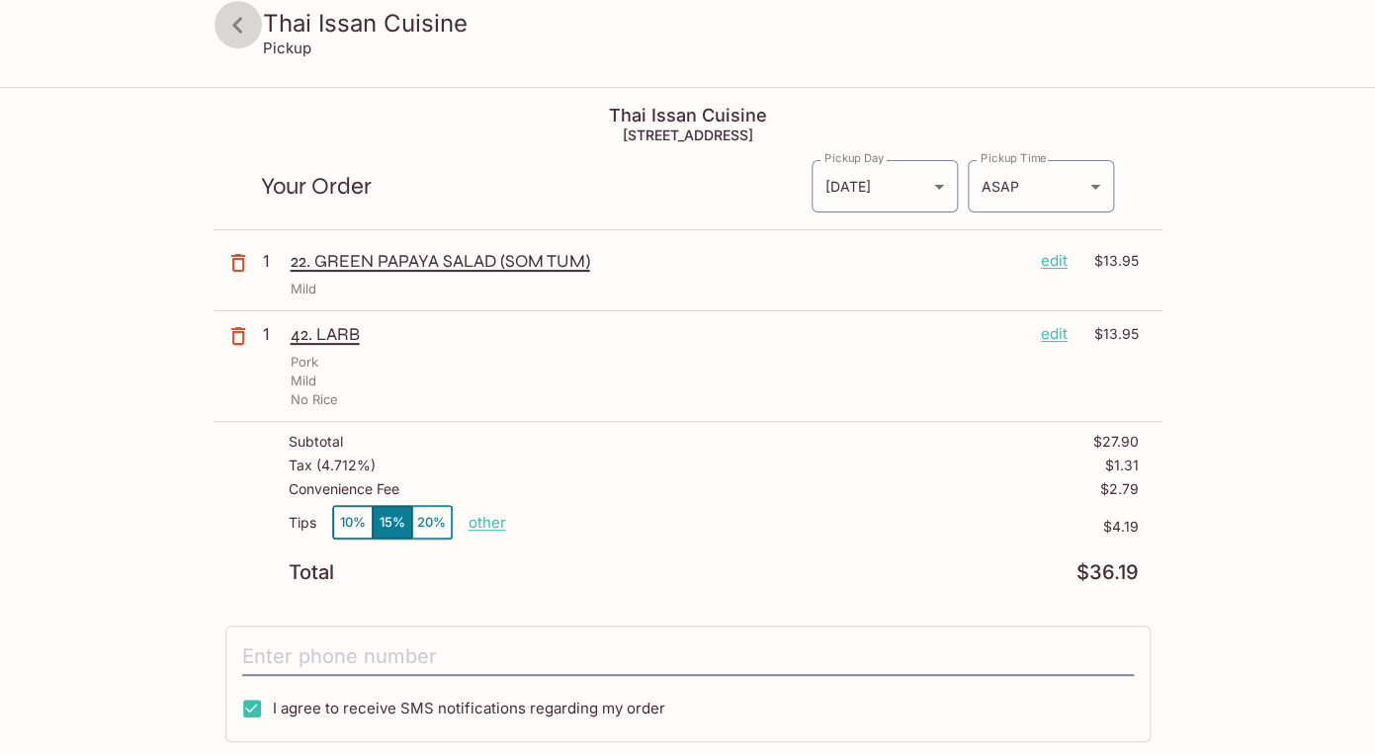
click at [234, 26] on icon at bounding box center [237, 25] width 10 height 16
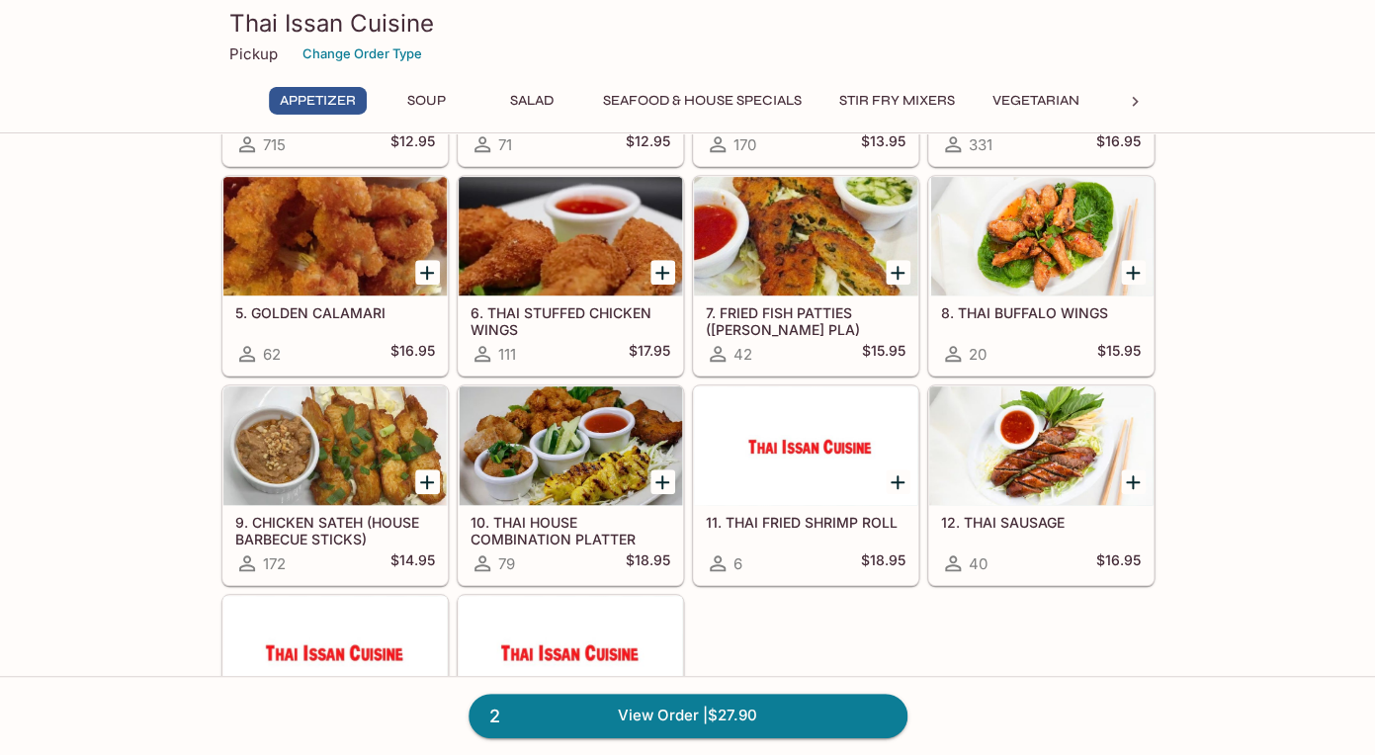
scroll to position [249, 0]
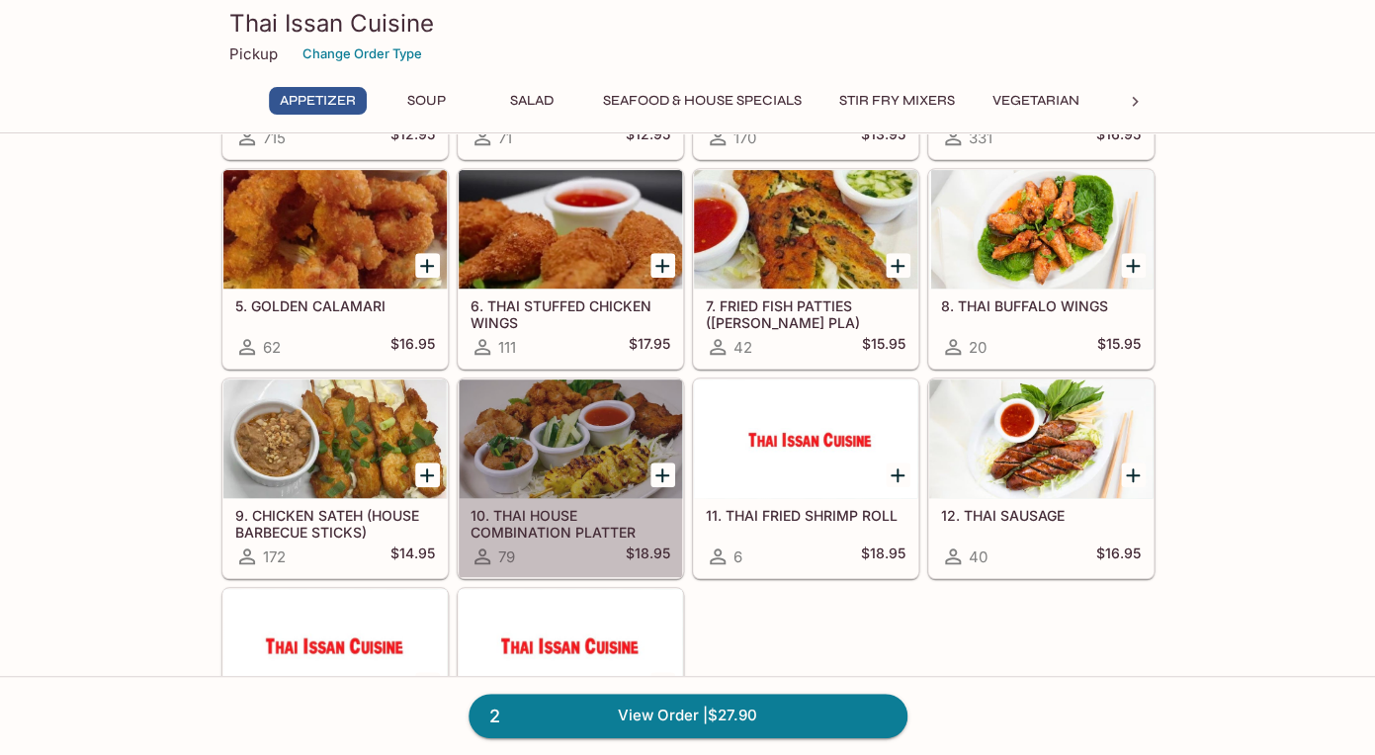
click at [564, 451] on div at bounding box center [570, 439] width 223 height 119
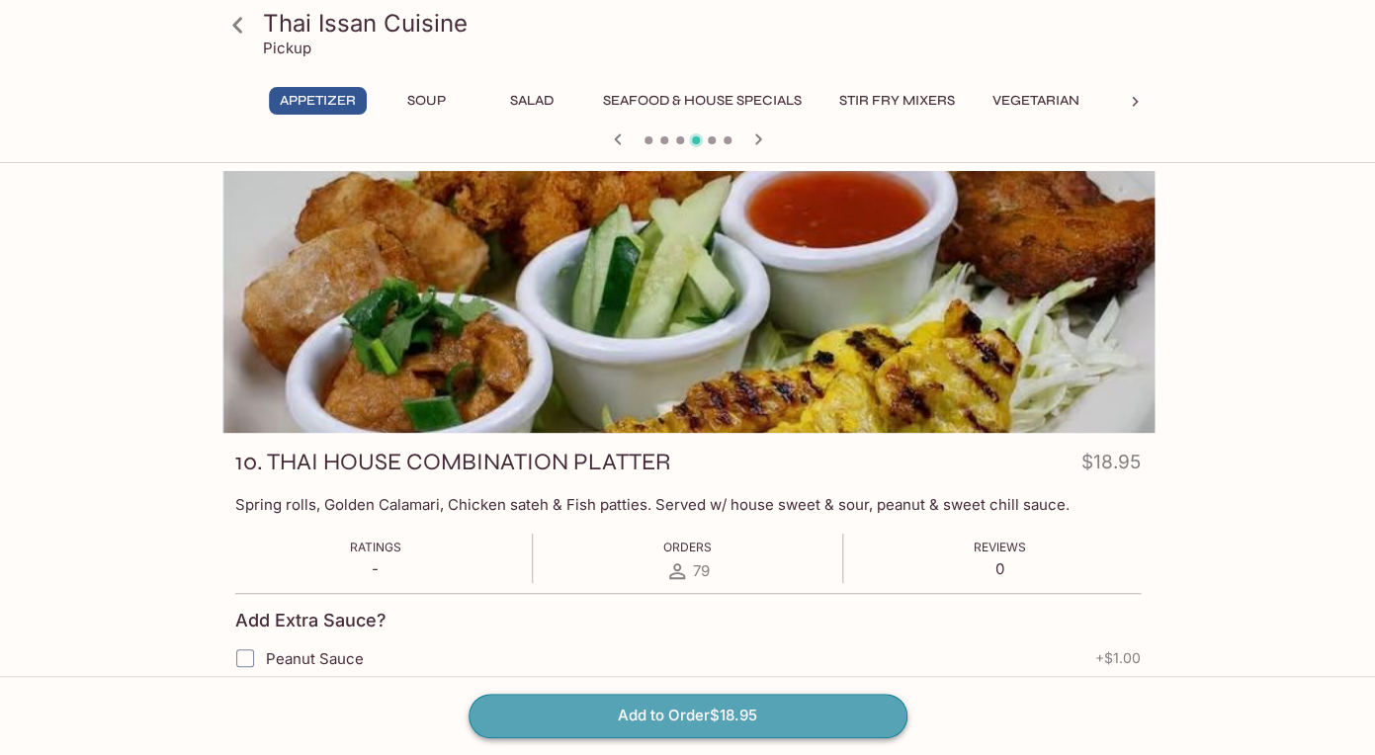
click at [708, 716] on button "Add to Order $18.95" at bounding box center [687, 715] width 439 height 43
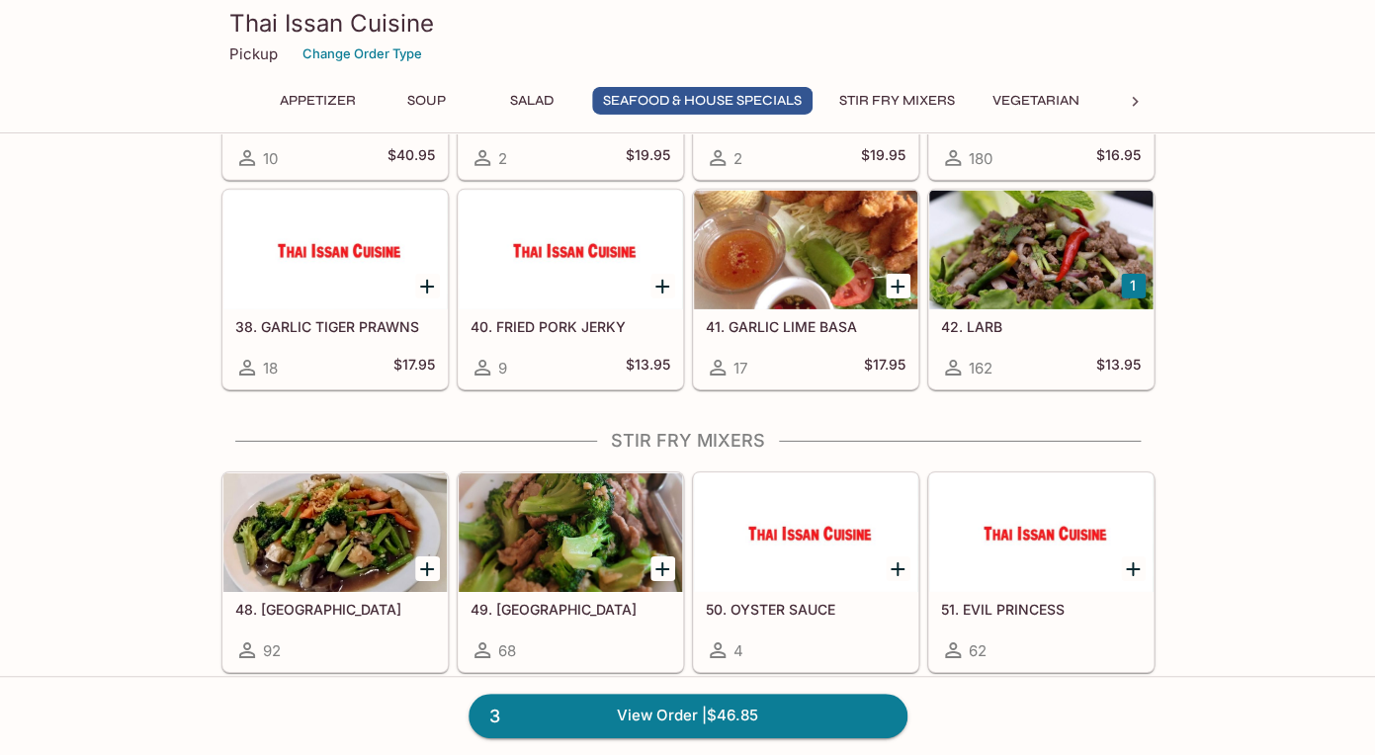
scroll to position [2117, 0]
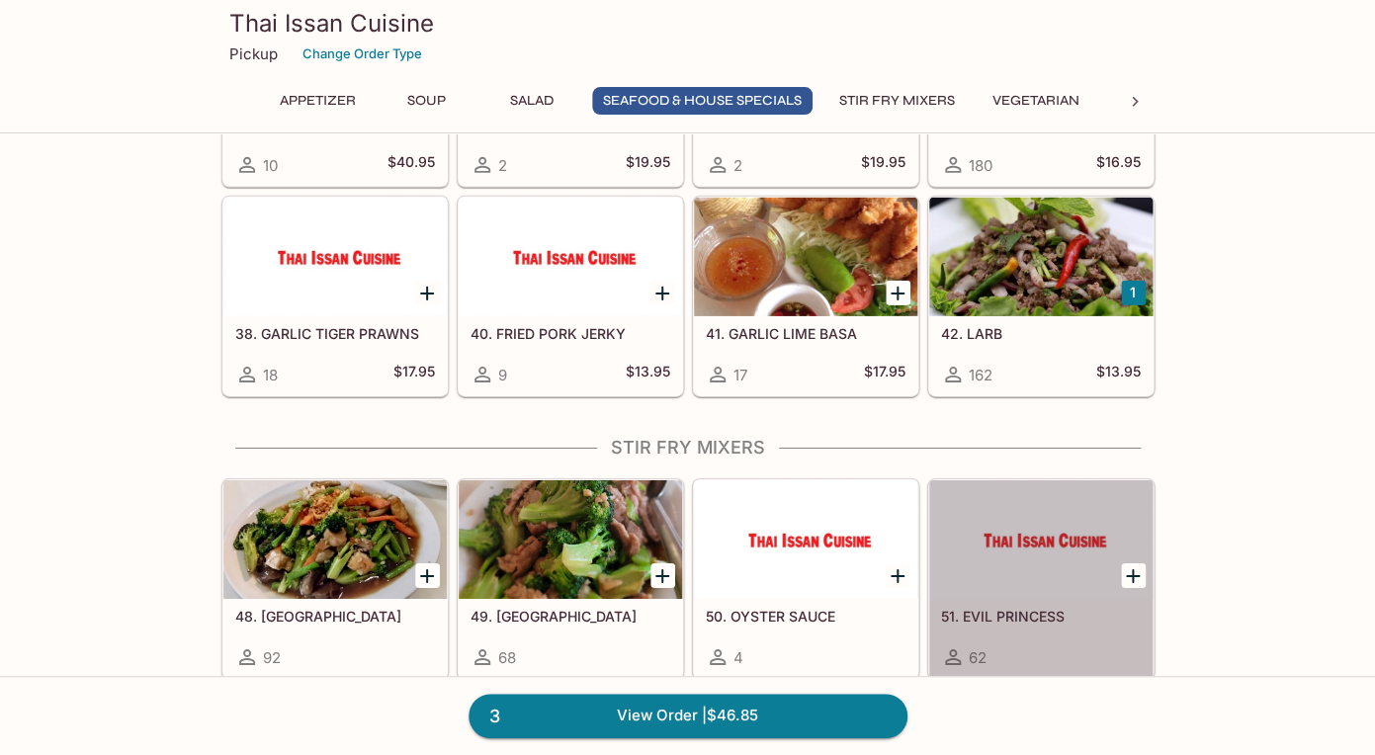
click at [1005, 617] on h5 "51. EVIL PRINCESS" at bounding box center [1041, 616] width 200 height 17
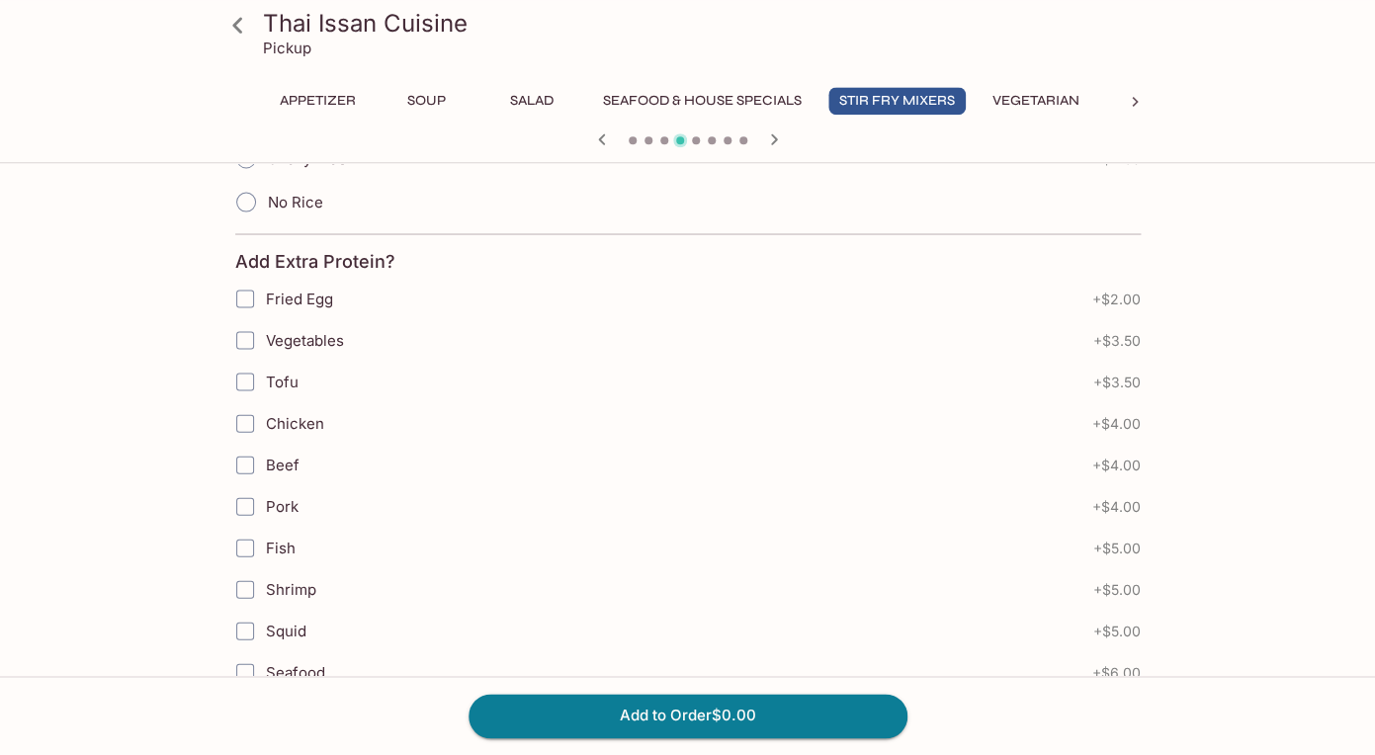
scroll to position [1328, 0]
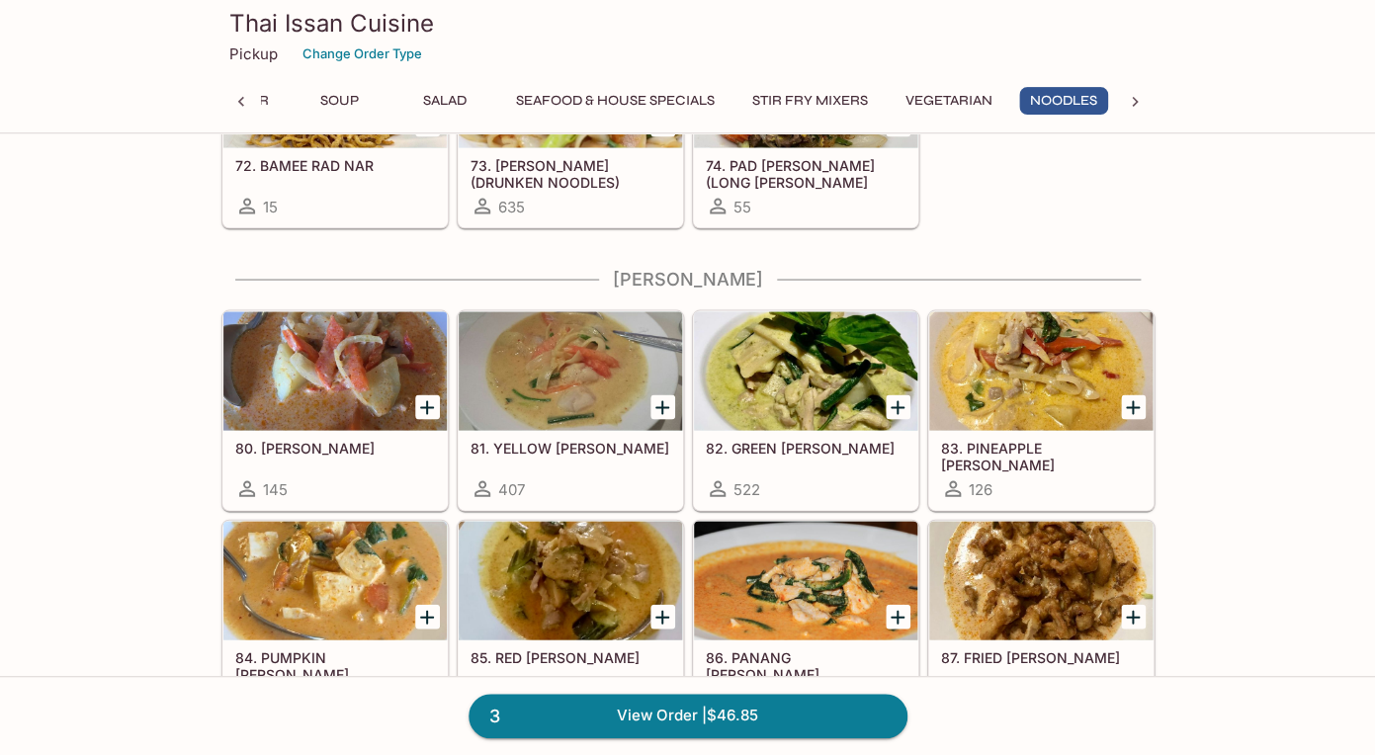
scroll to position [3973, 0]
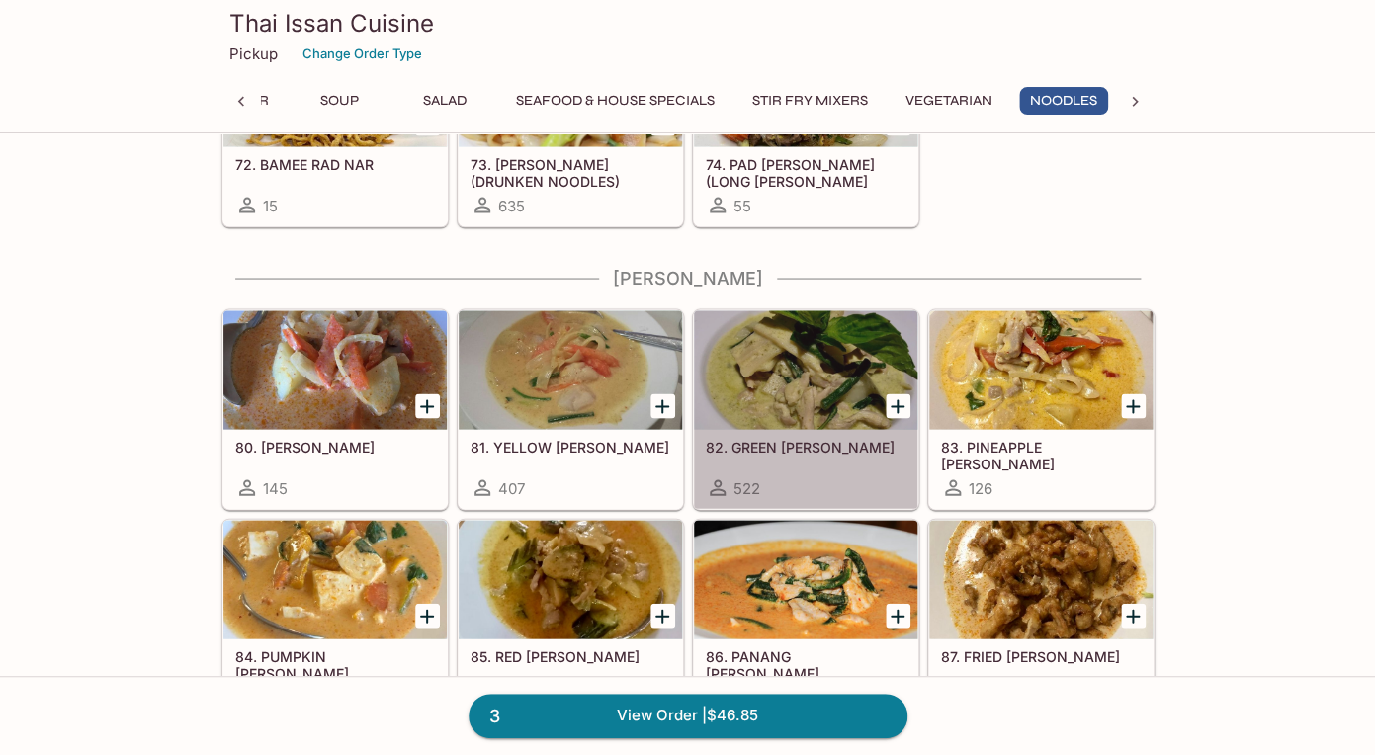
click at [743, 439] on h5 "82. GREEN [PERSON_NAME]" at bounding box center [806, 446] width 200 height 17
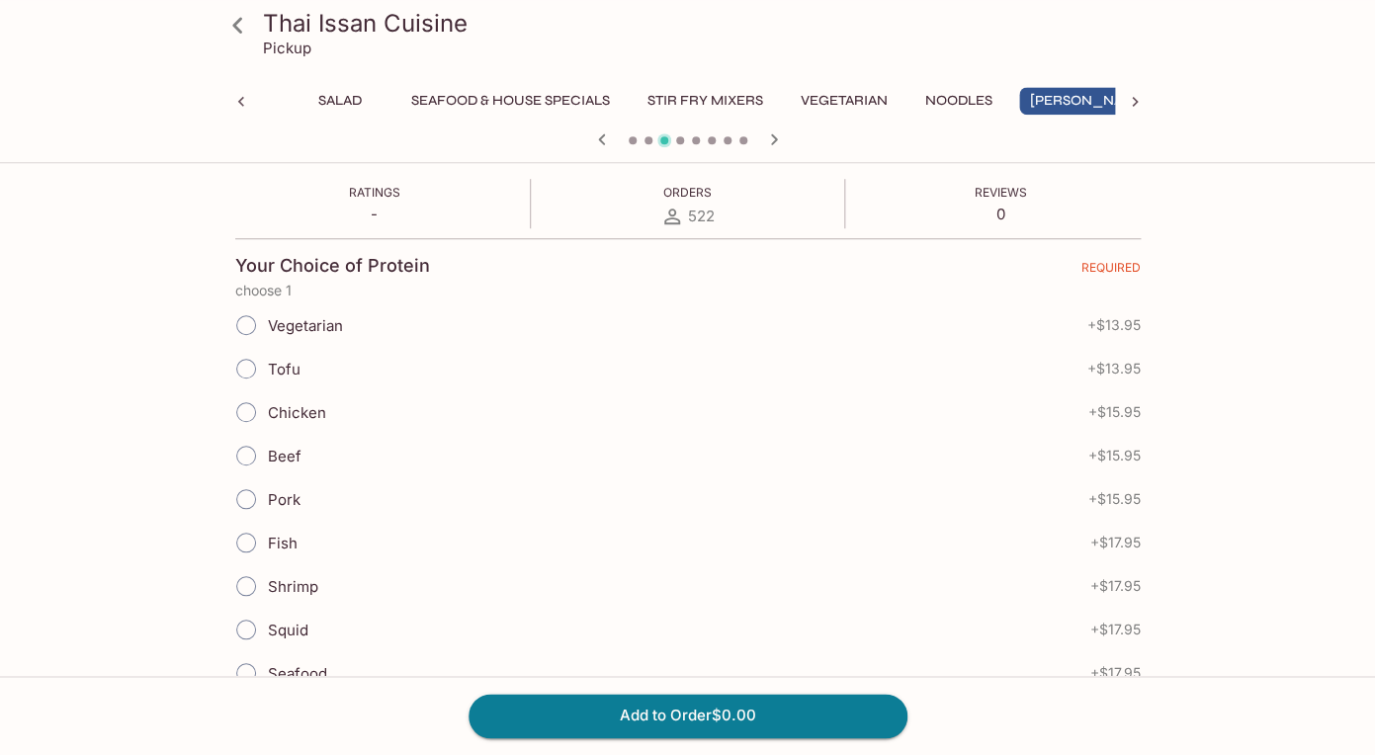
scroll to position [374, 0]
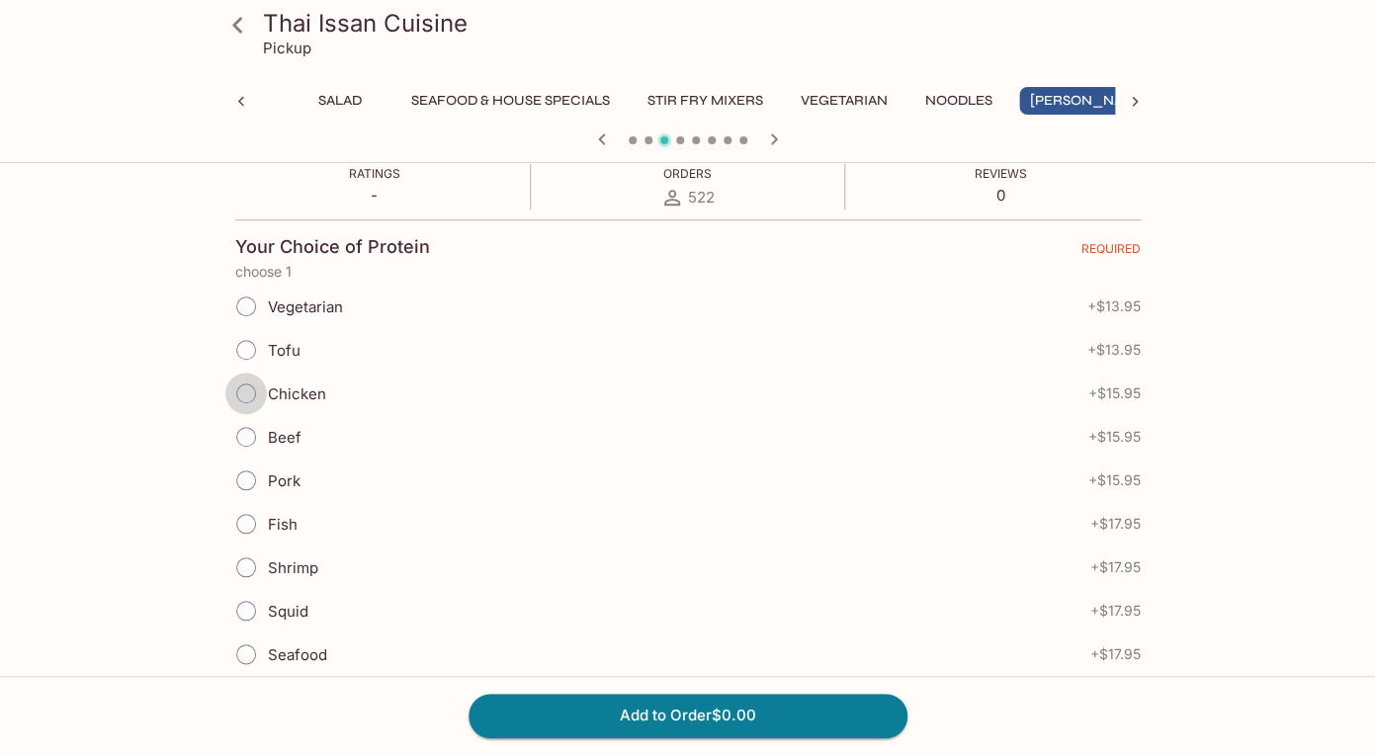
click at [249, 392] on input "Chicken" at bounding box center [246, 394] width 42 height 42
click at [250, 397] on input "Chicken" at bounding box center [246, 394] width 42 height 42
radio input "true"
click at [1326, 441] on div "Thai Issan Cuisine Pickup Appetizer Soup Salad Seafood & House Specials Stir Fr…" at bounding box center [687, 174] width 1375 height 755
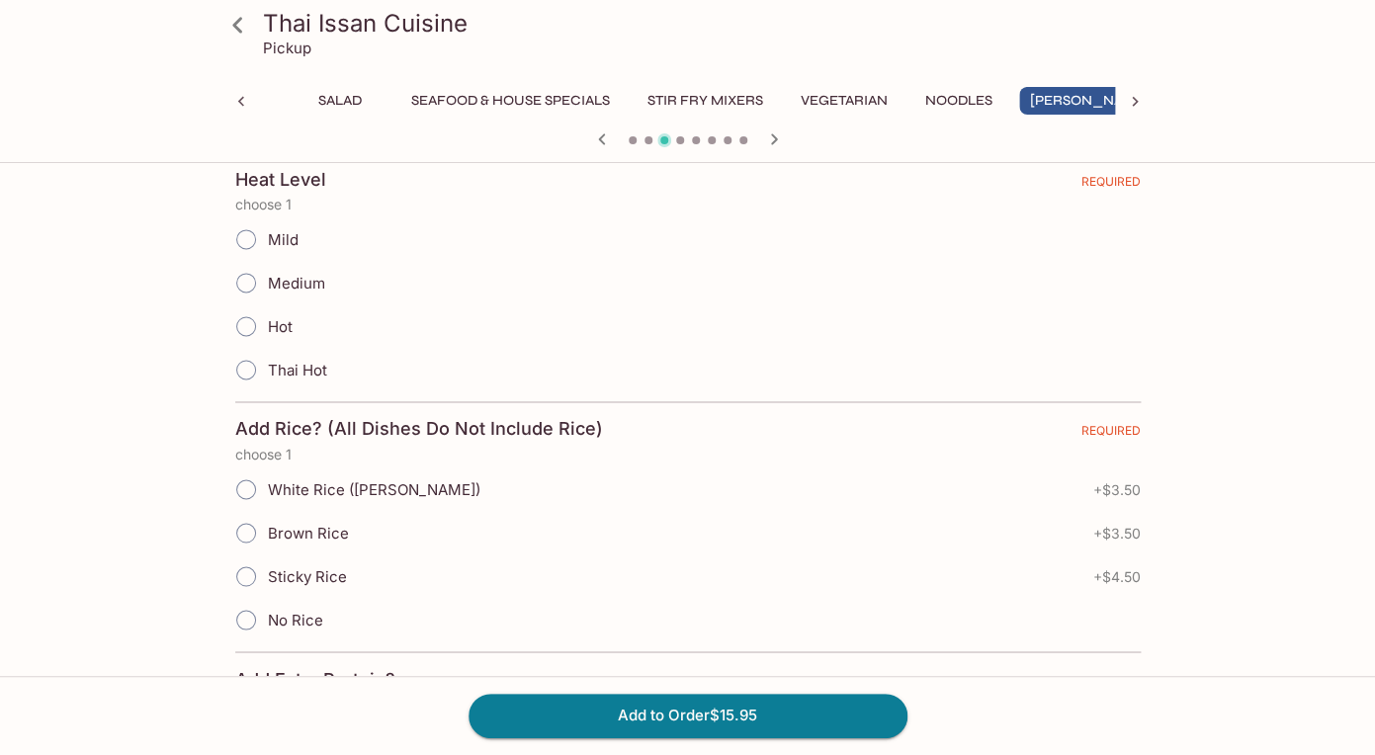
scroll to position [872, 0]
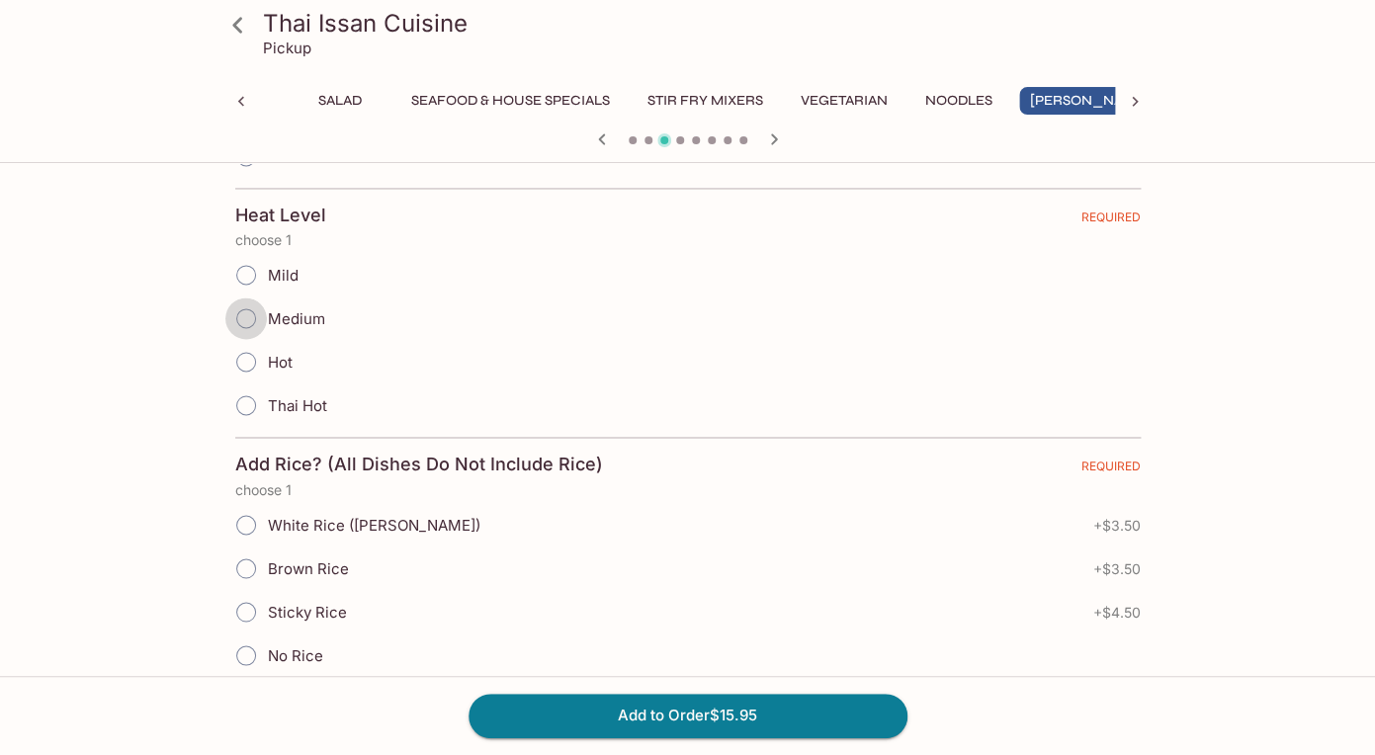
click at [245, 325] on input "Medium" at bounding box center [246, 318] width 42 height 42
radio input "true"
click at [250, 659] on input "No Rice" at bounding box center [246, 656] width 42 height 42
radio input "true"
click at [1307, 709] on div "Add to Order $15.95" at bounding box center [687, 715] width 1375 height 79
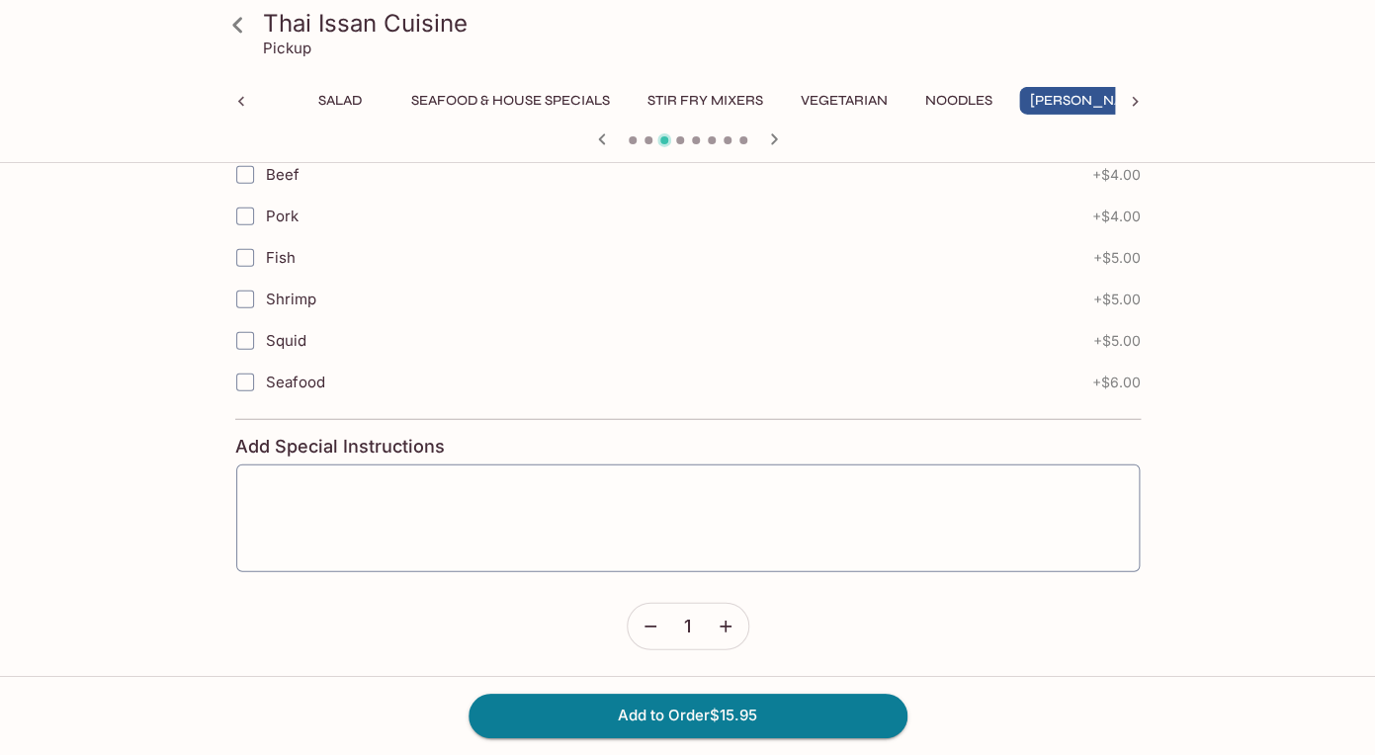
scroll to position [1618, 0]
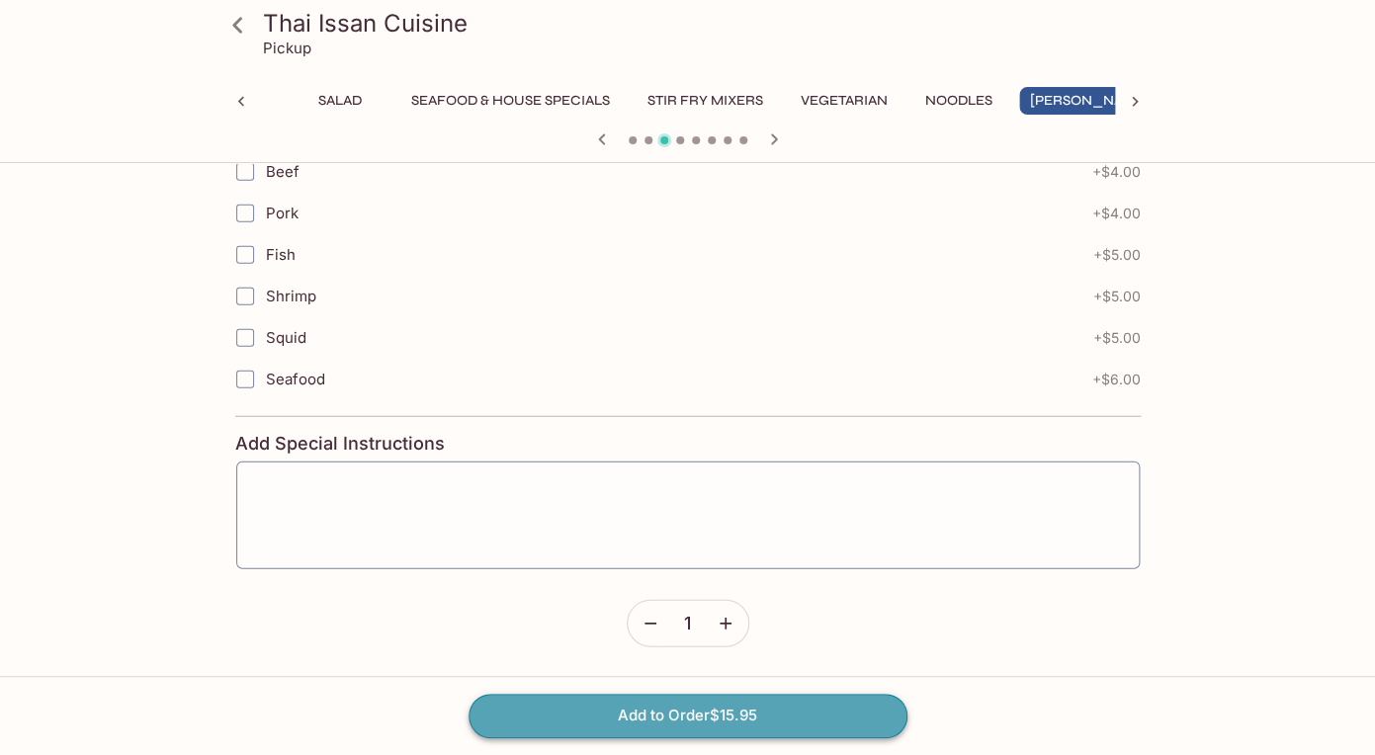
click at [740, 723] on button "Add to Order $15.95" at bounding box center [687, 715] width 439 height 43
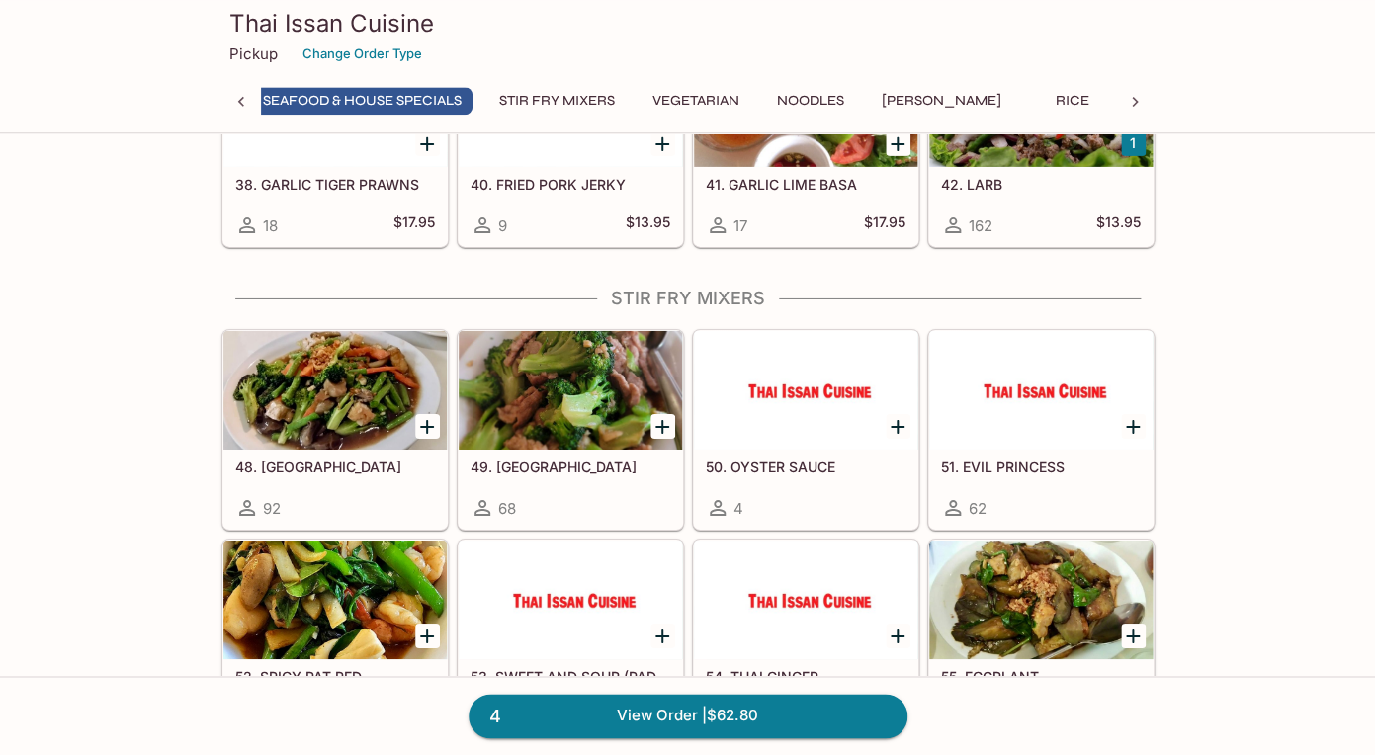
scroll to position [2188, 0]
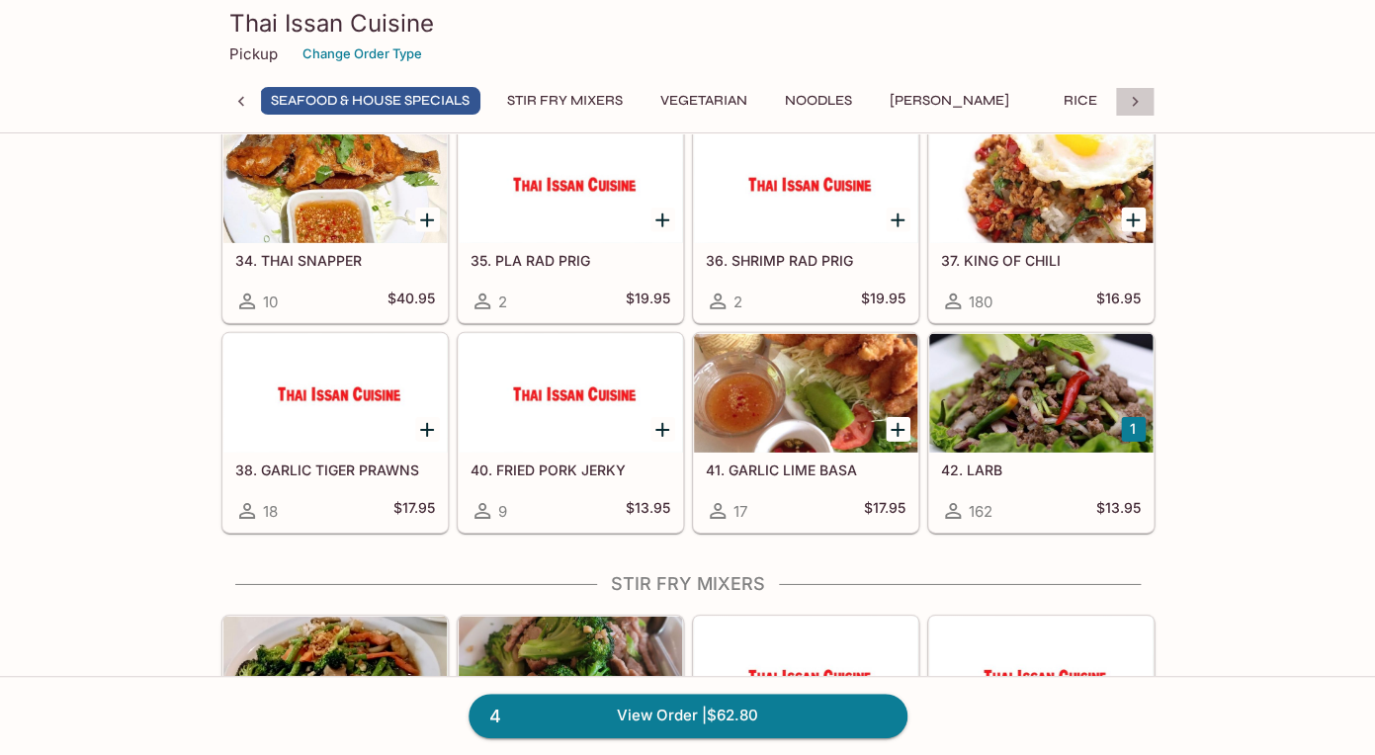
click at [1136, 97] on icon at bounding box center [1135, 102] width 20 height 20
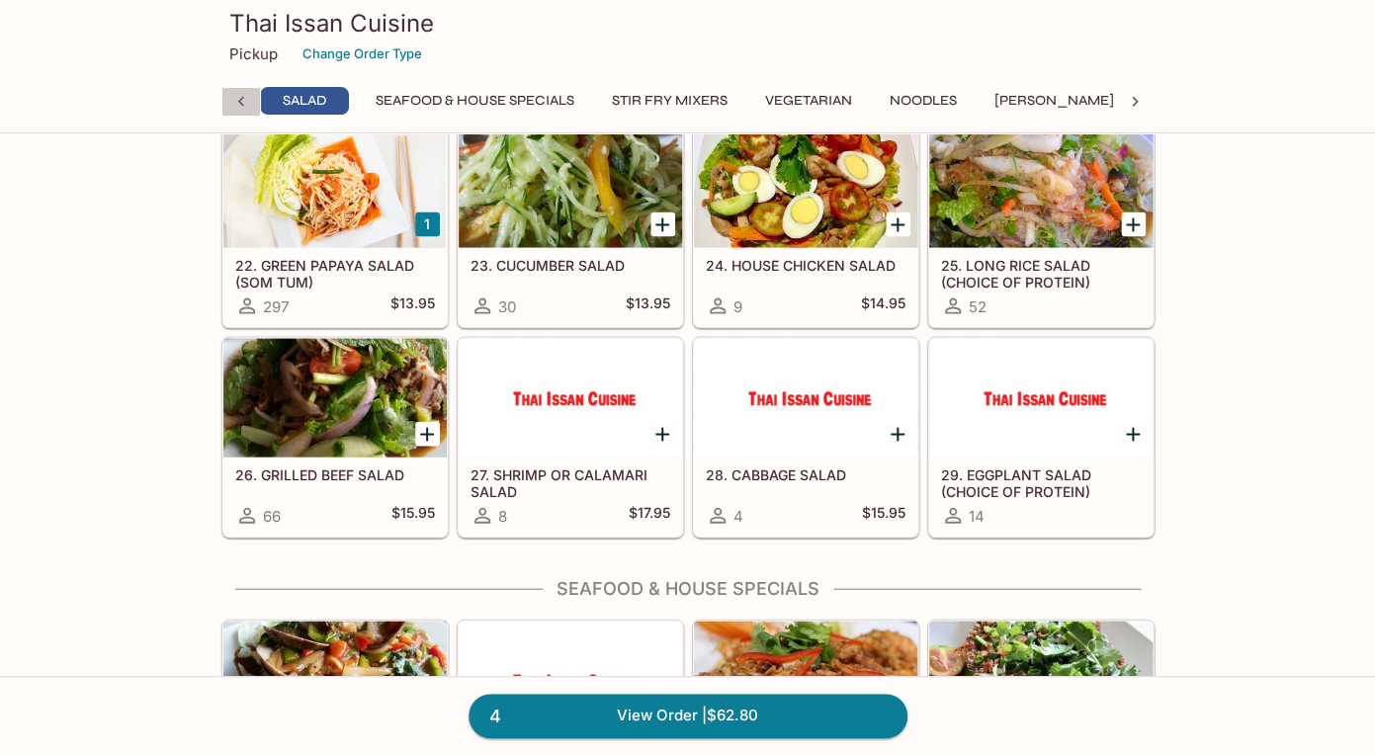
click at [245, 99] on icon at bounding box center [241, 102] width 20 height 20
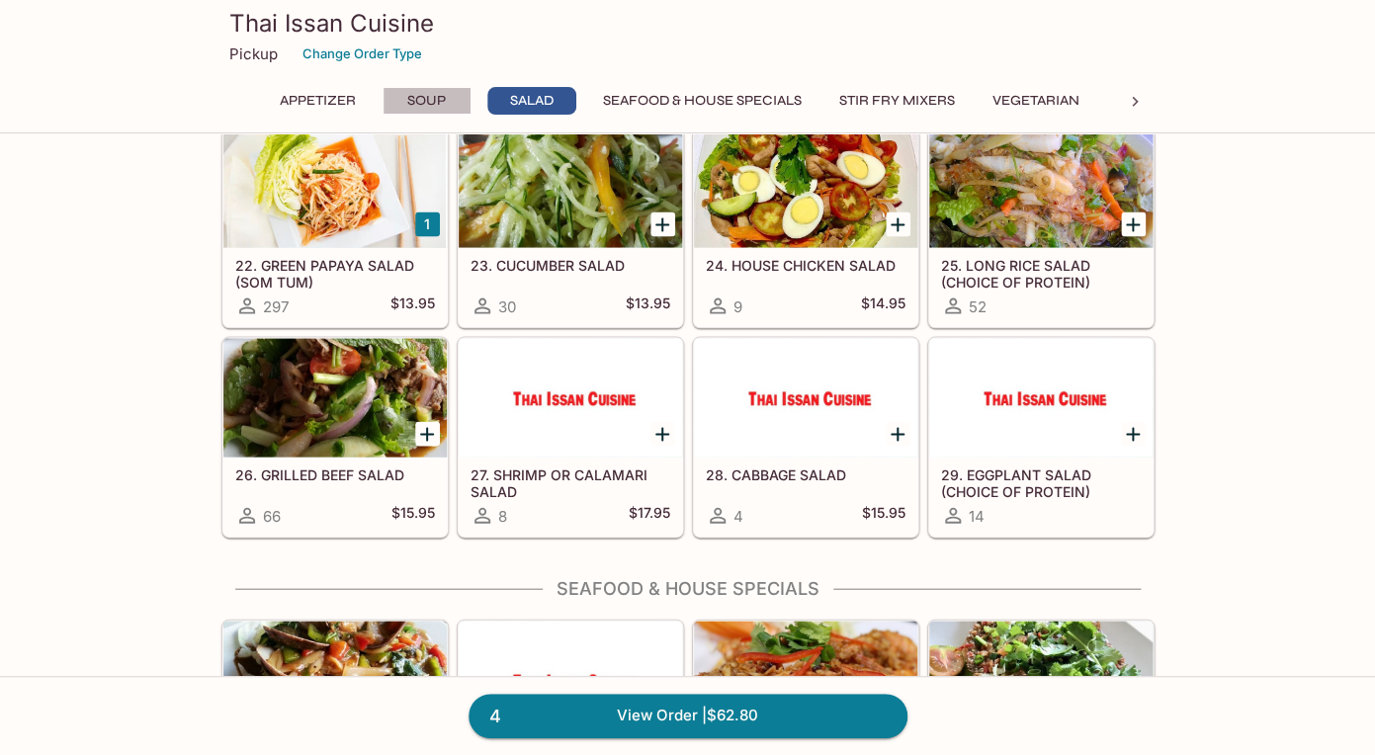
click at [428, 91] on button "Soup" at bounding box center [426, 101] width 89 height 28
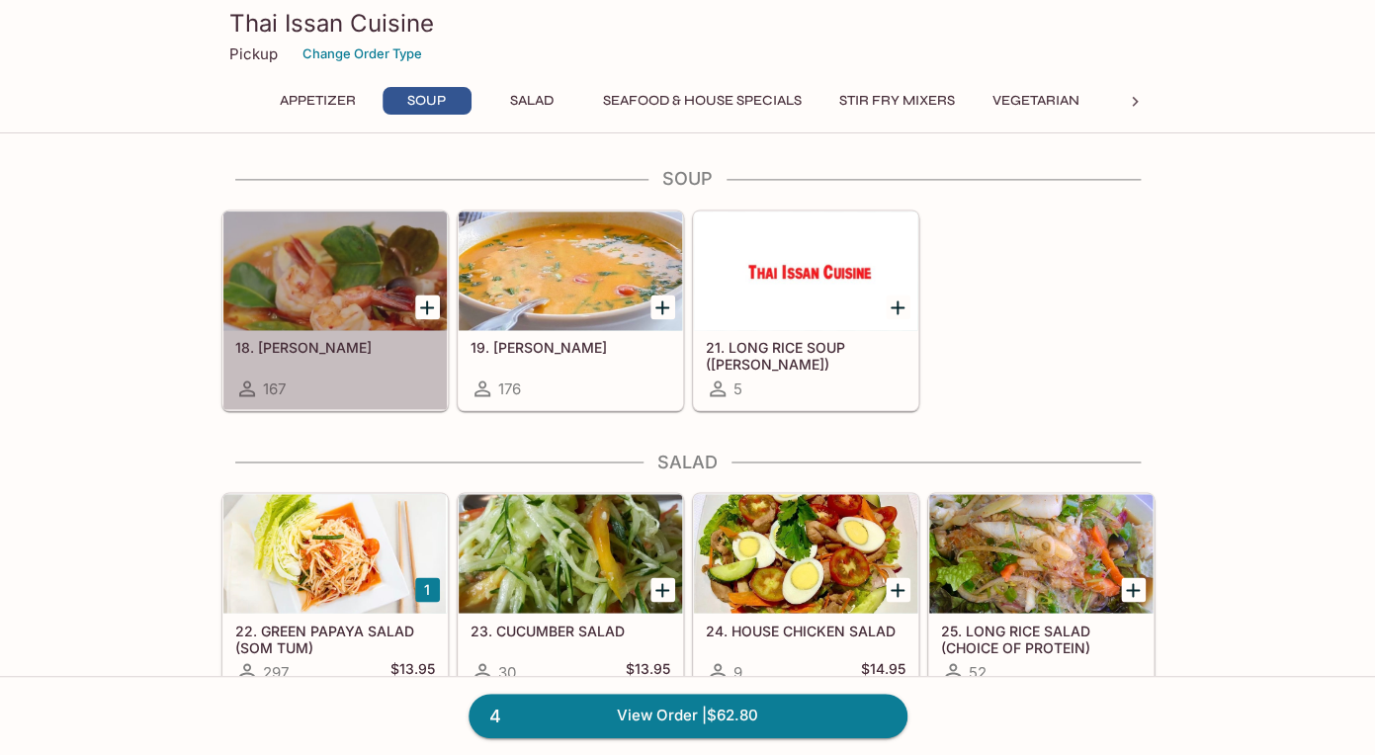
click at [277, 346] on h5 "18. [PERSON_NAME]" at bounding box center [335, 347] width 200 height 17
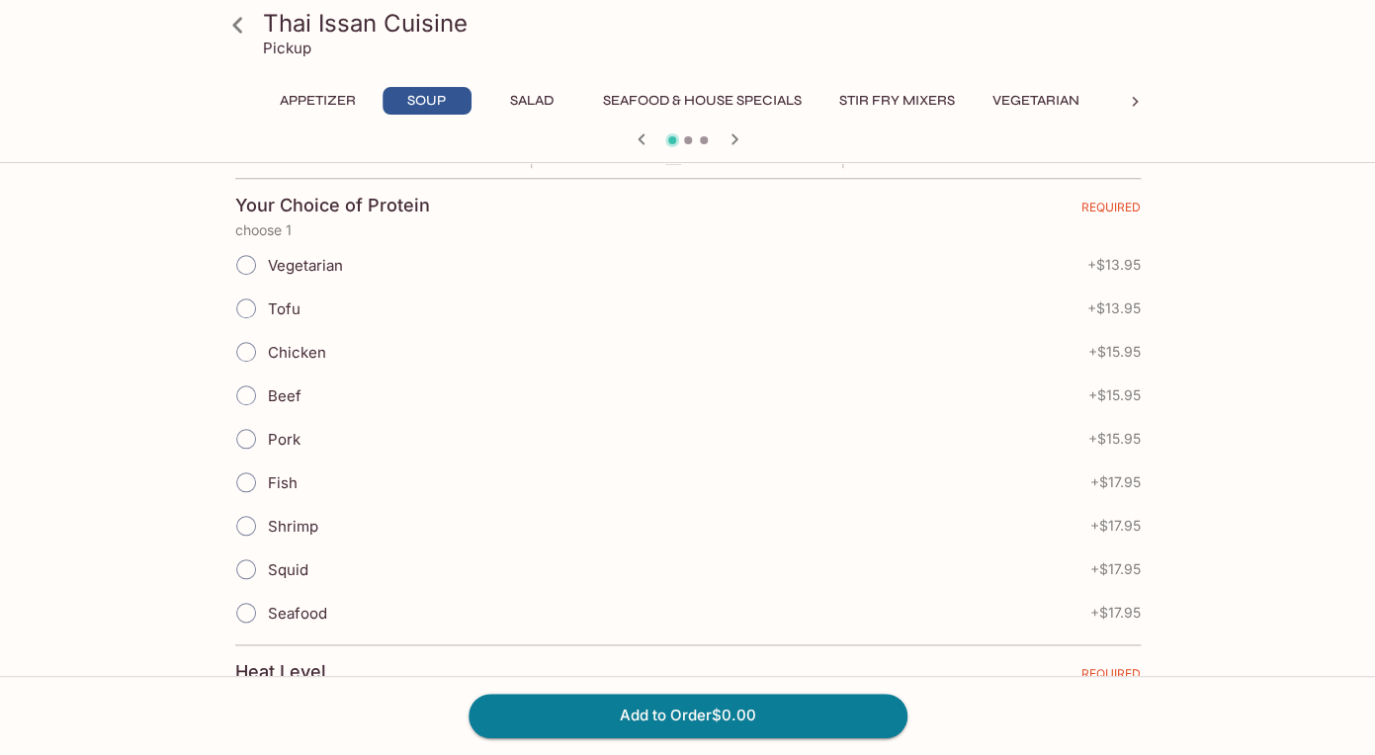
scroll to position [457, 0]
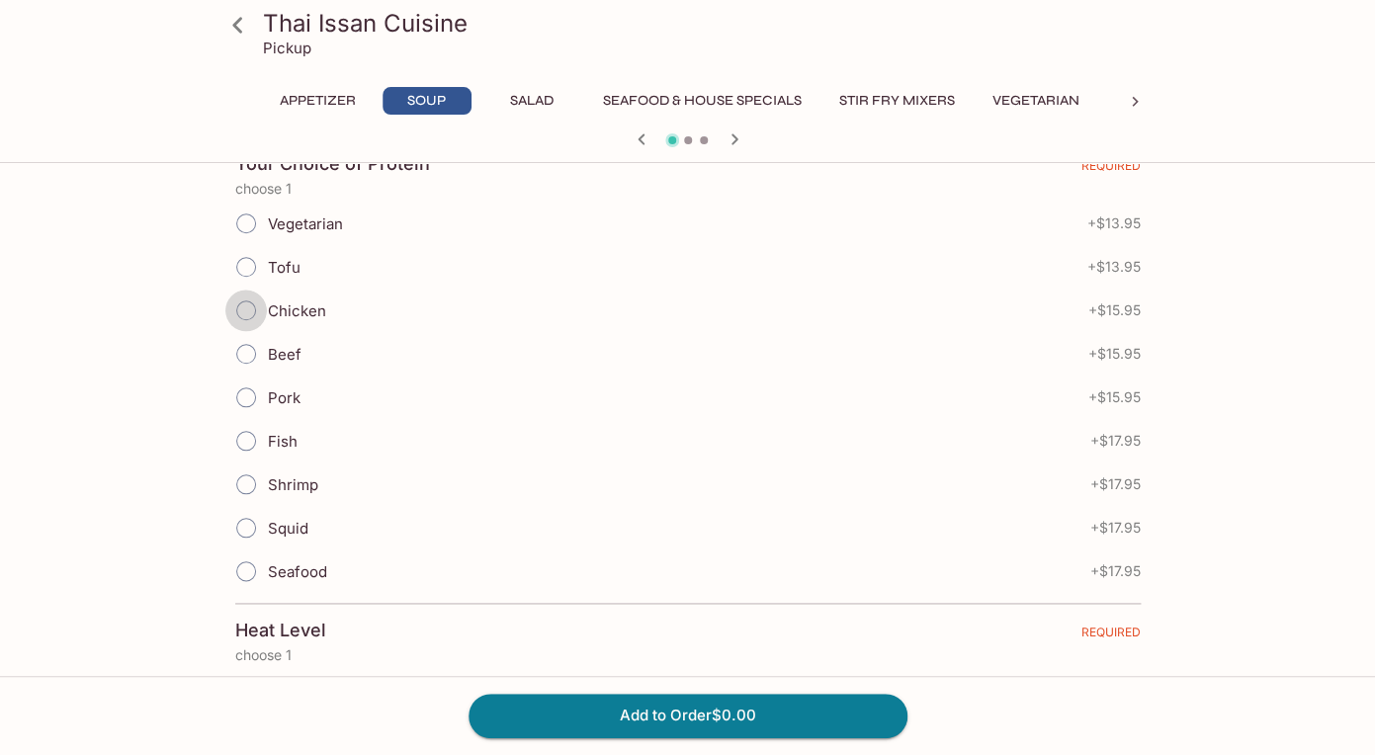
click at [252, 307] on input "Chicken" at bounding box center [246, 311] width 42 height 42
radio input "true"
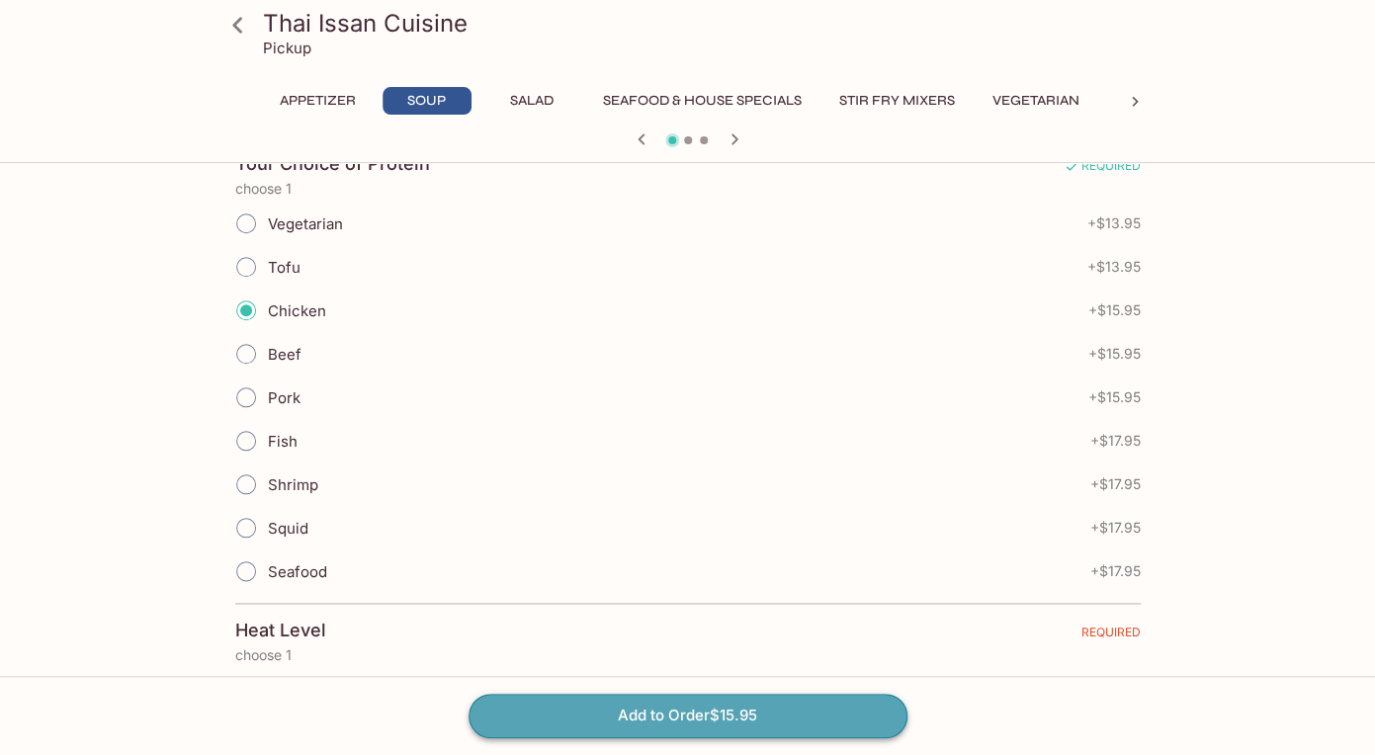
click at [669, 700] on button "Add to Order $15.95" at bounding box center [687, 715] width 439 height 43
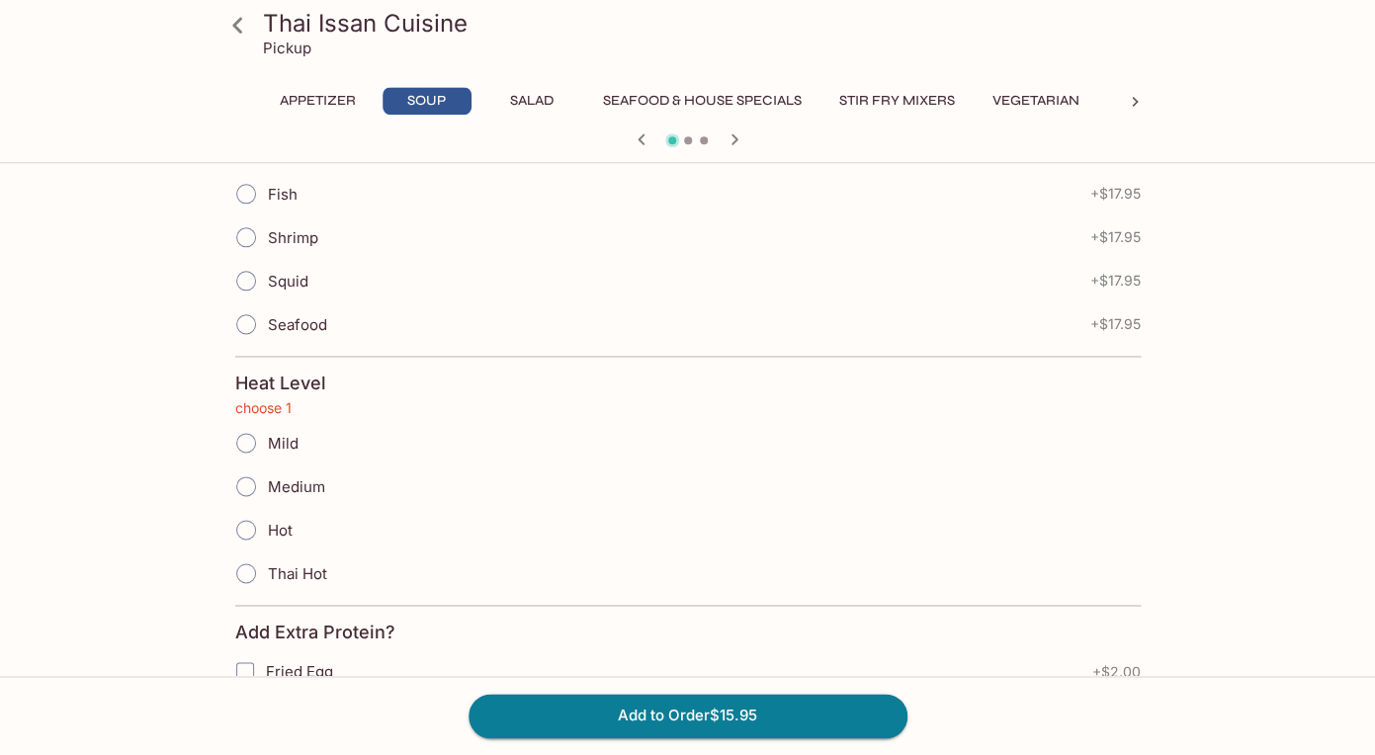
scroll to position [743, 0]
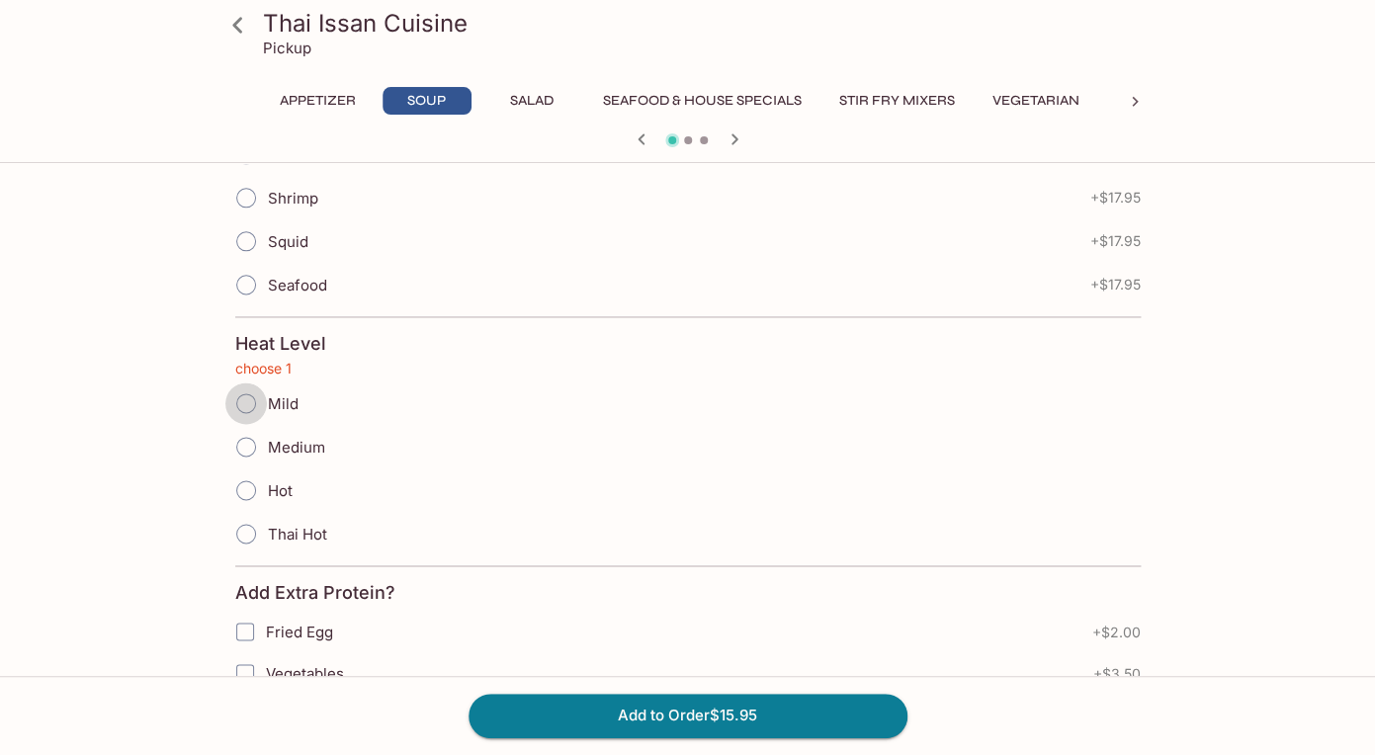
click at [250, 407] on input "Mild" at bounding box center [246, 403] width 42 height 42
radio input "true"
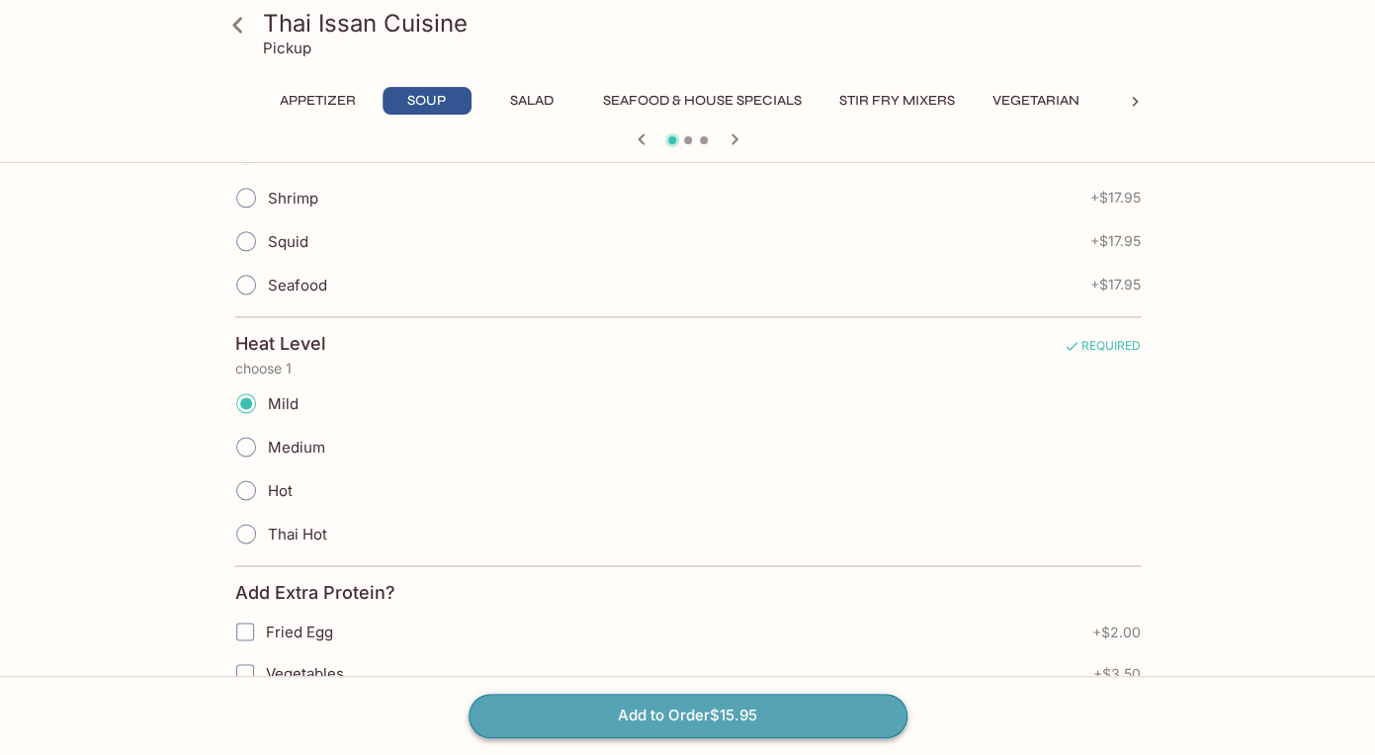
click at [704, 715] on button "Add to Order $15.95" at bounding box center [687, 715] width 439 height 43
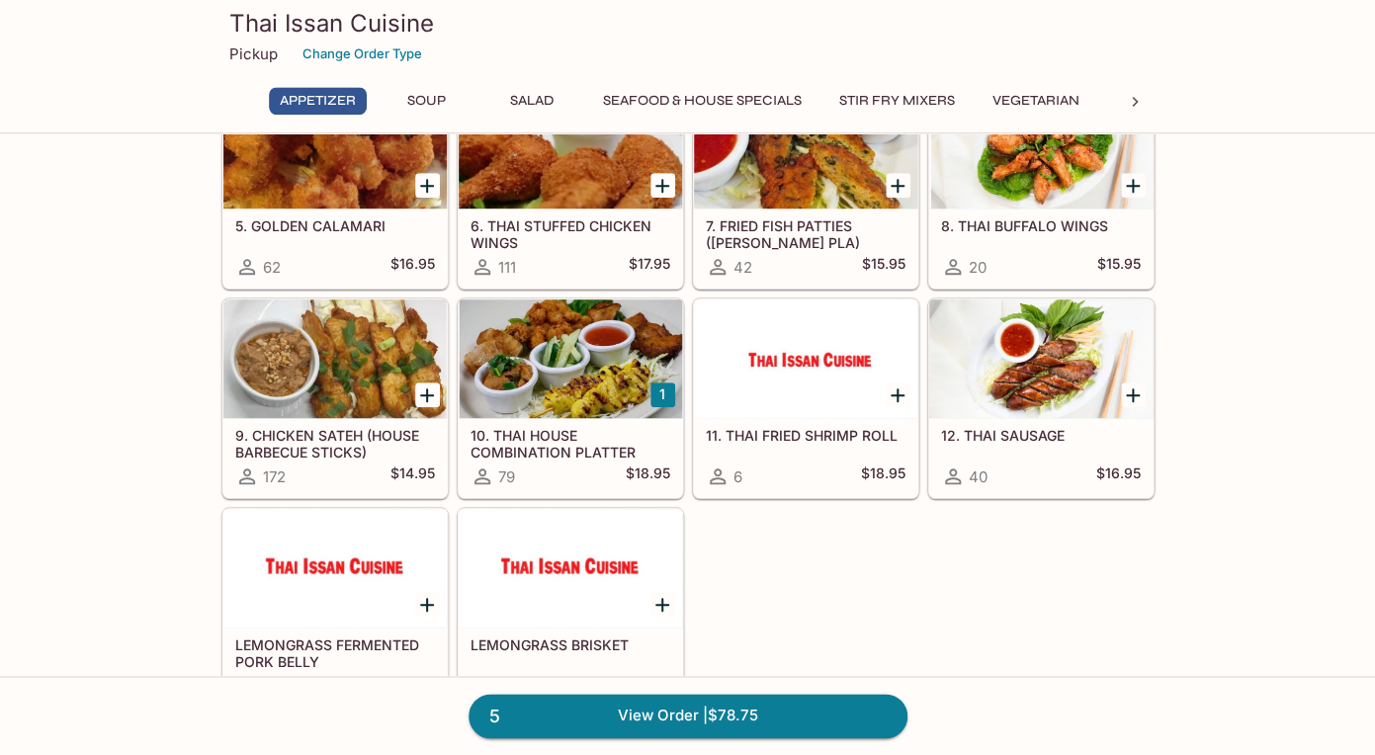
scroll to position [332, 0]
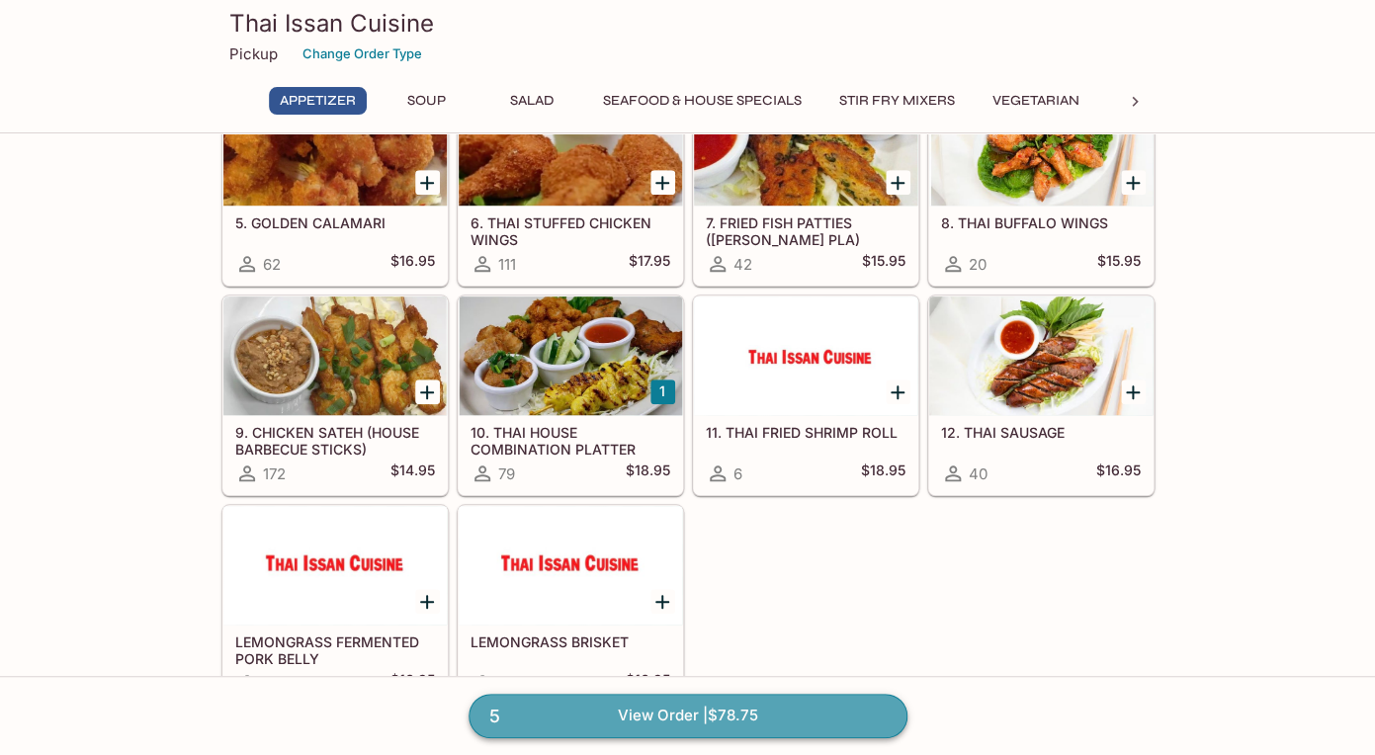
click at [648, 709] on link "5 View Order | $78.75" at bounding box center [687, 715] width 439 height 43
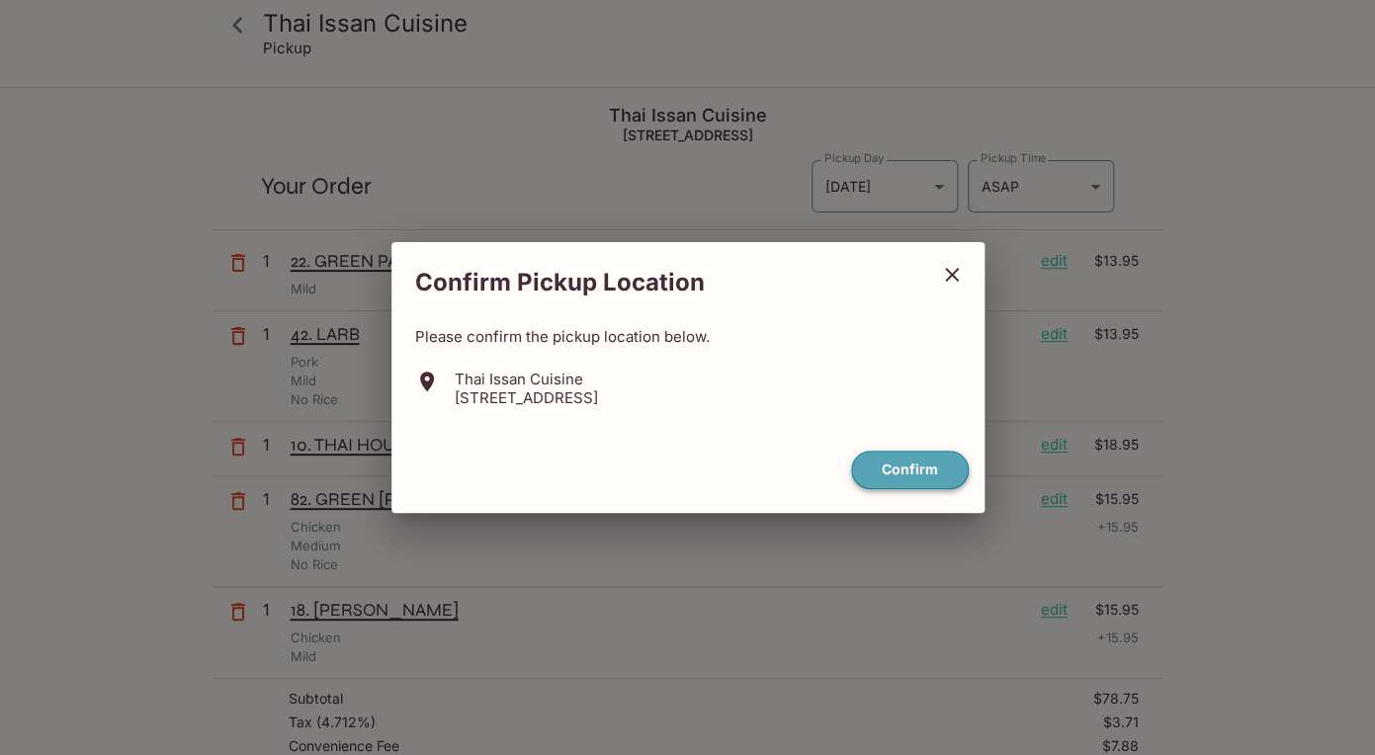
click at [901, 466] on button "Confirm" at bounding box center [910, 470] width 118 height 39
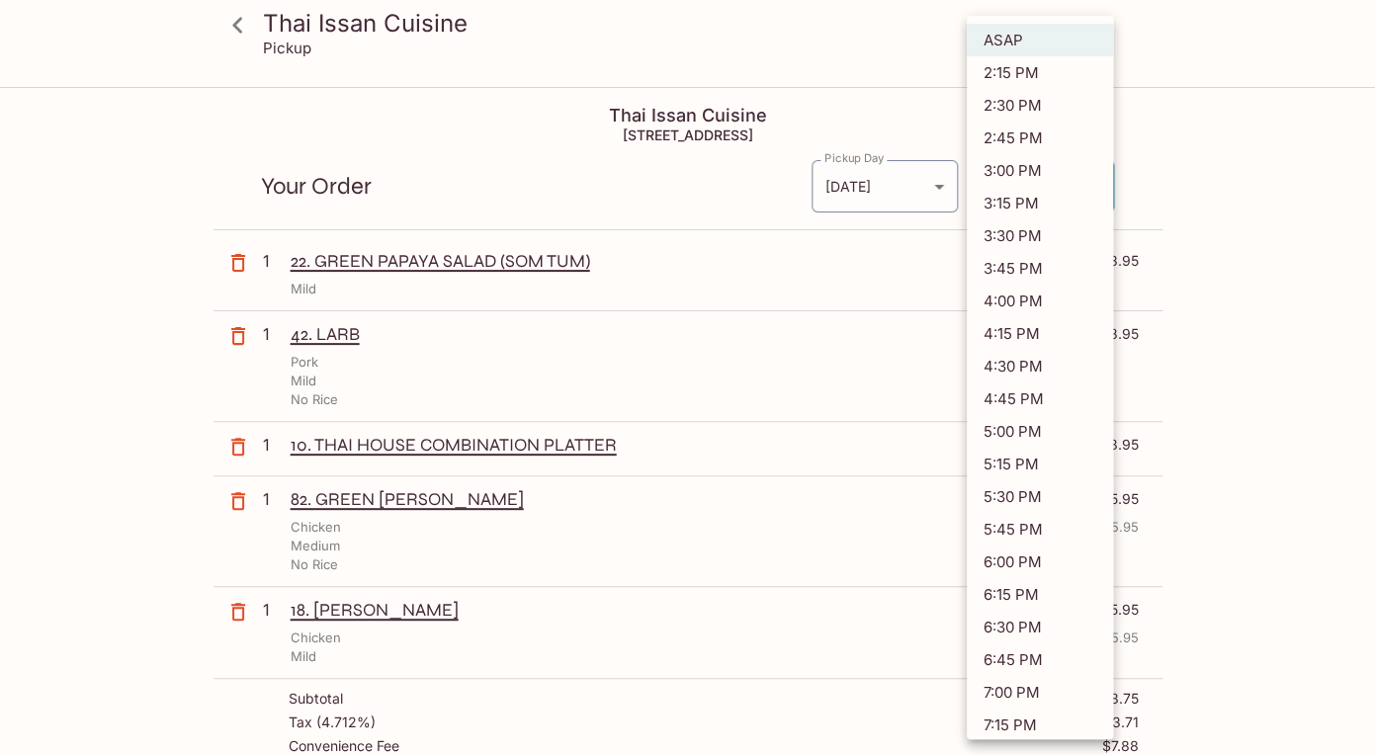
click at [1101, 180] on body "Thai Issan Cuisine Pickup Thai Issan Cuisine 2929 Kapiolani Blvd, Honolulu, HI …" at bounding box center [687, 466] width 1375 height 755
click at [1066, 59] on li "2:15 PM" at bounding box center [1040, 72] width 146 height 33
type input "2025-08-12T00:15:53.000000Z"
click at [1276, 116] on div at bounding box center [687, 377] width 1375 height 755
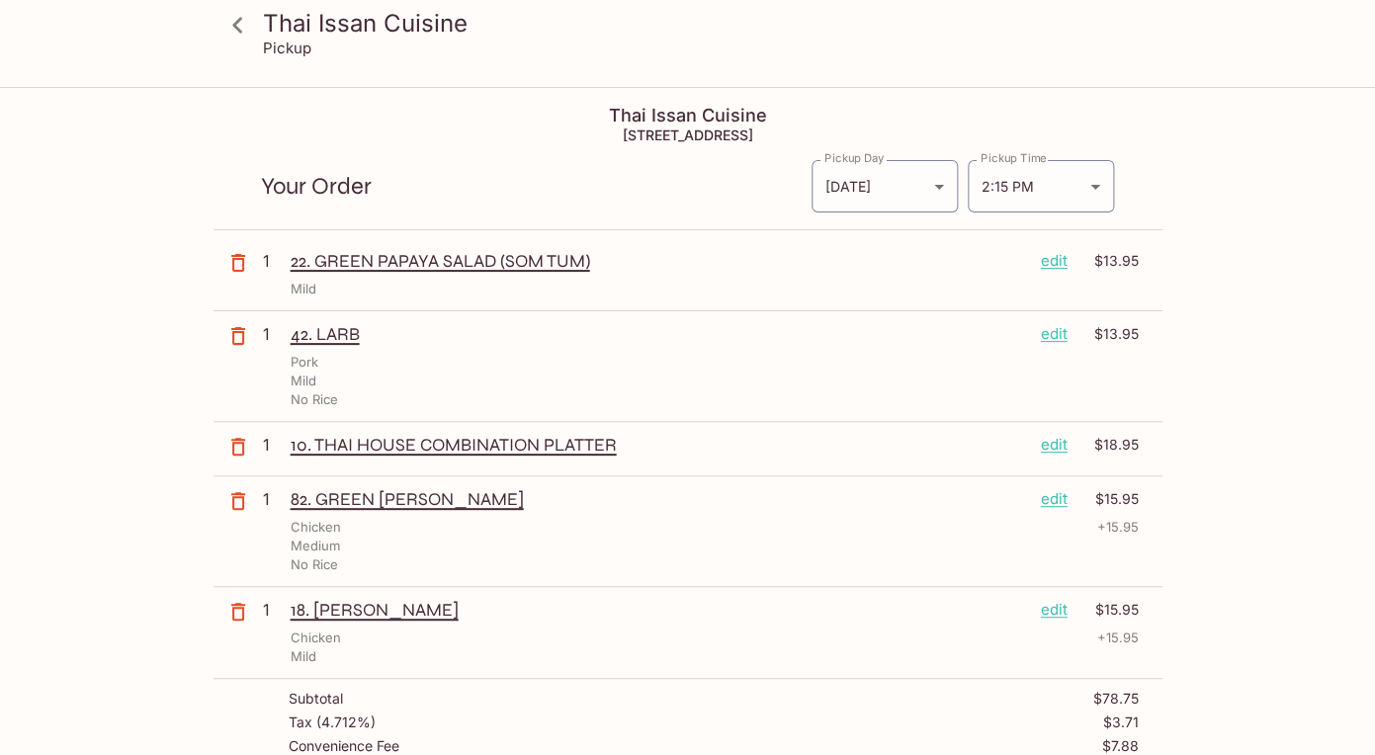
click at [1298, 105] on div "Thai Issan Cuisine Pickup Thai Issan Cuisine 2929 Kapiolani Blvd, Honolulu, HI …" at bounding box center [687, 699] width 1265 height 1220
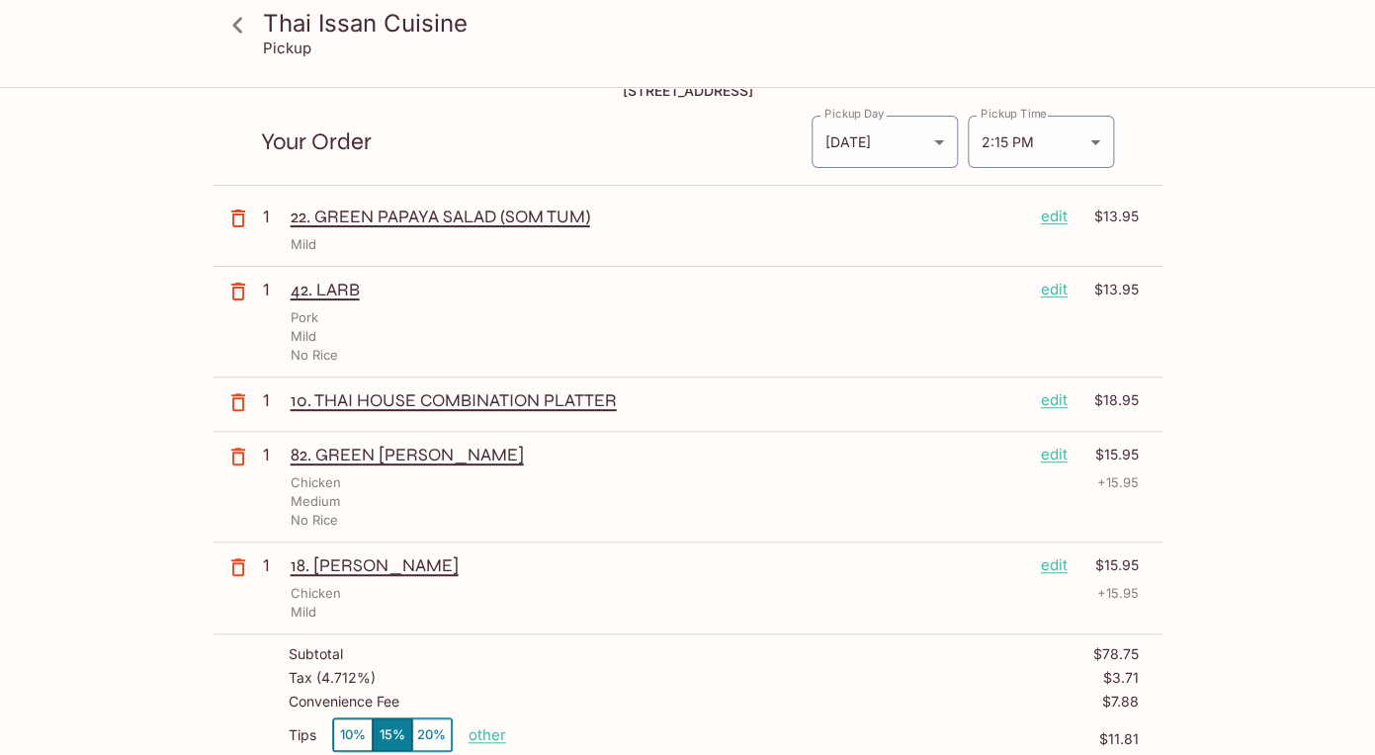
scroll to position [42, 0]
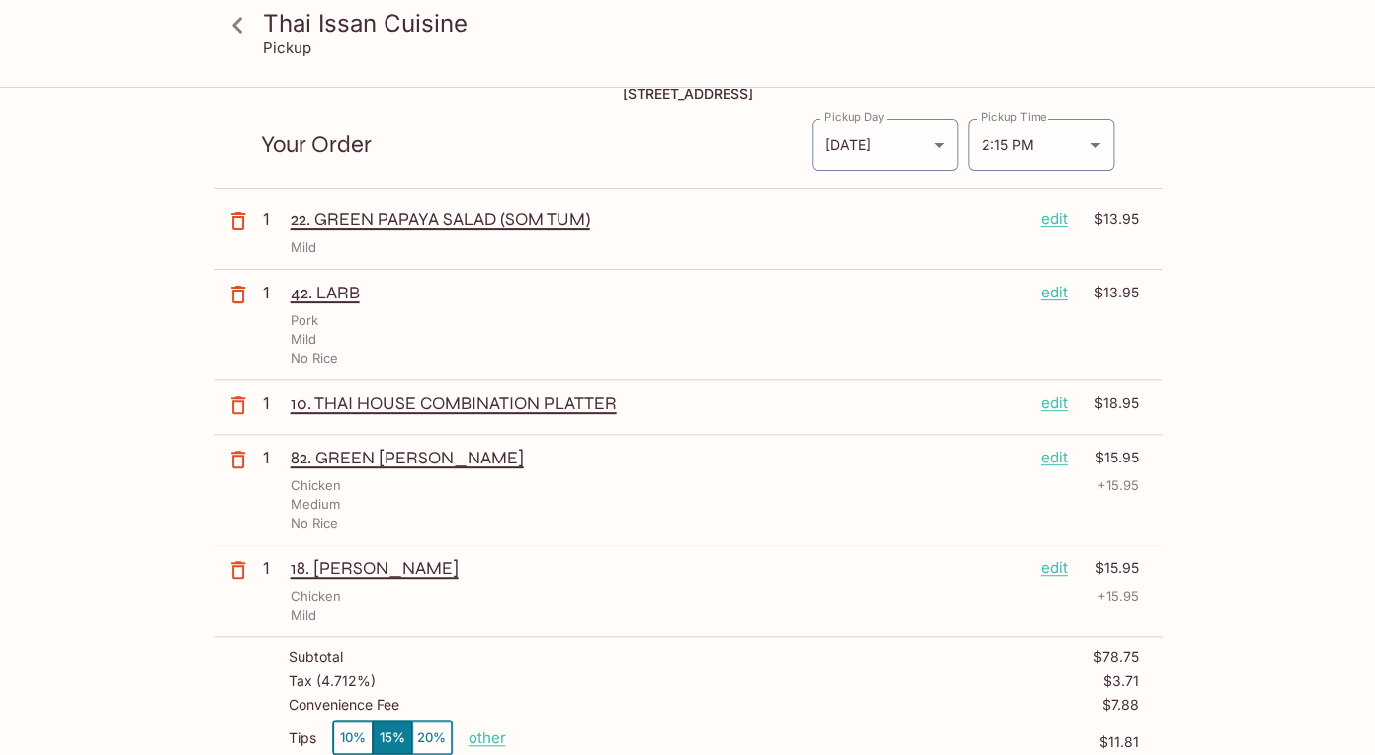
click at [1058, 293] on p "edit" at bounding box center [1054, 293] width 27 height 22
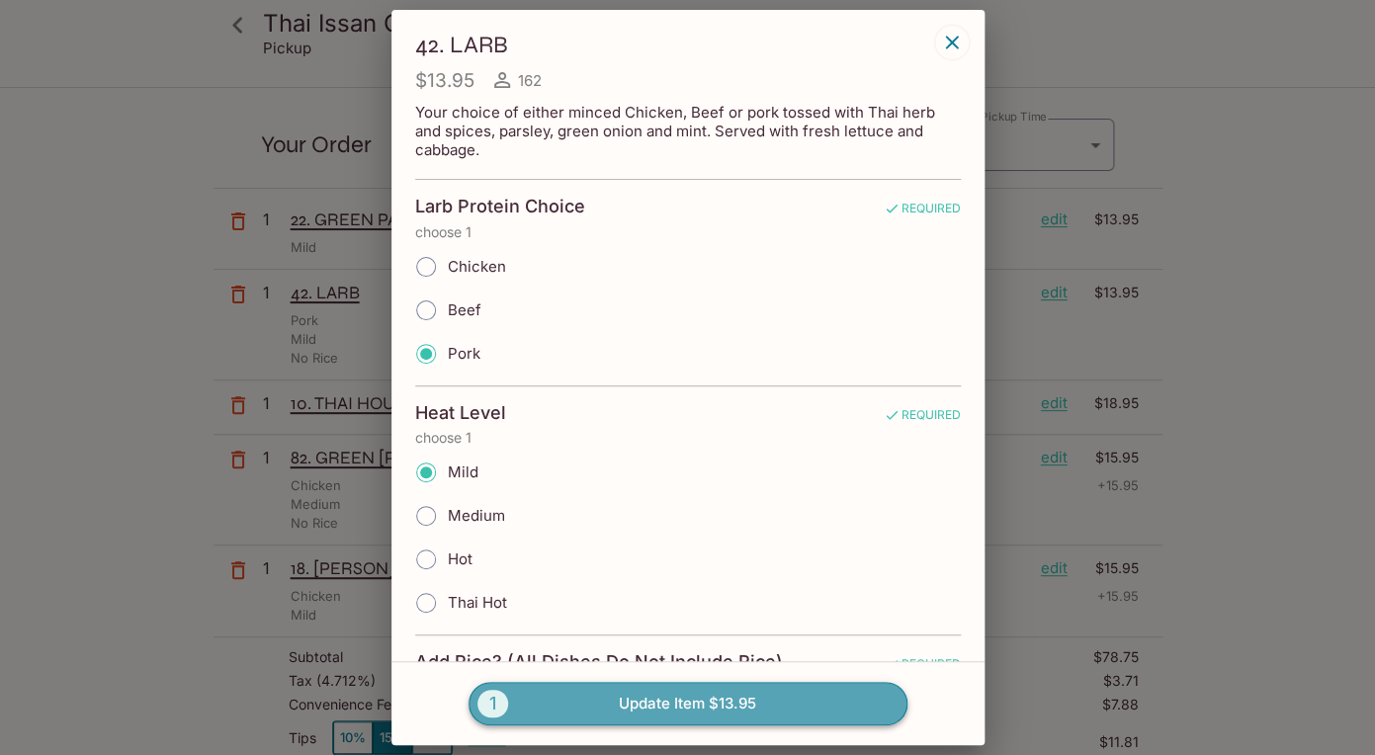
click at [495, 708] on span "1" at bounding box center [492, 704] width 31 height 28
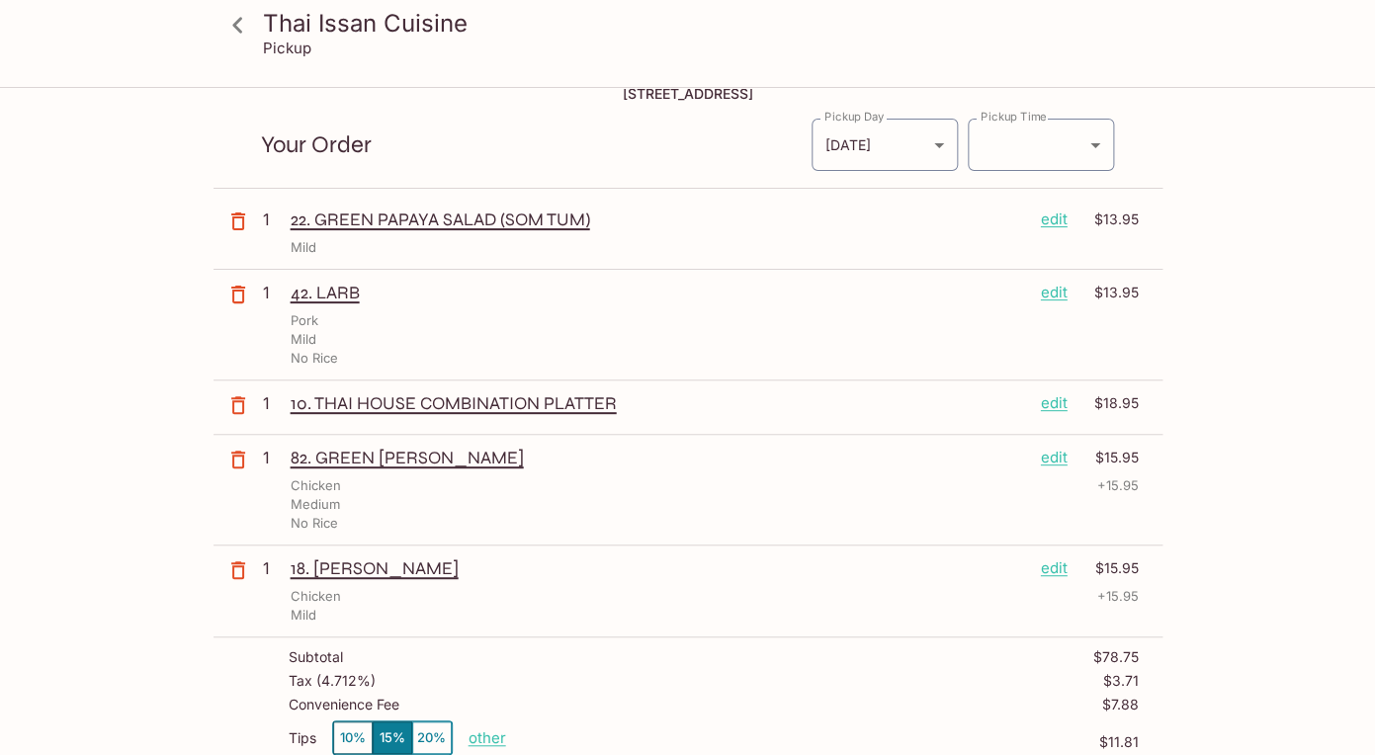
click at [1058, 291] on p "edit" at bounding box center [1054, 293] width 27 height 22
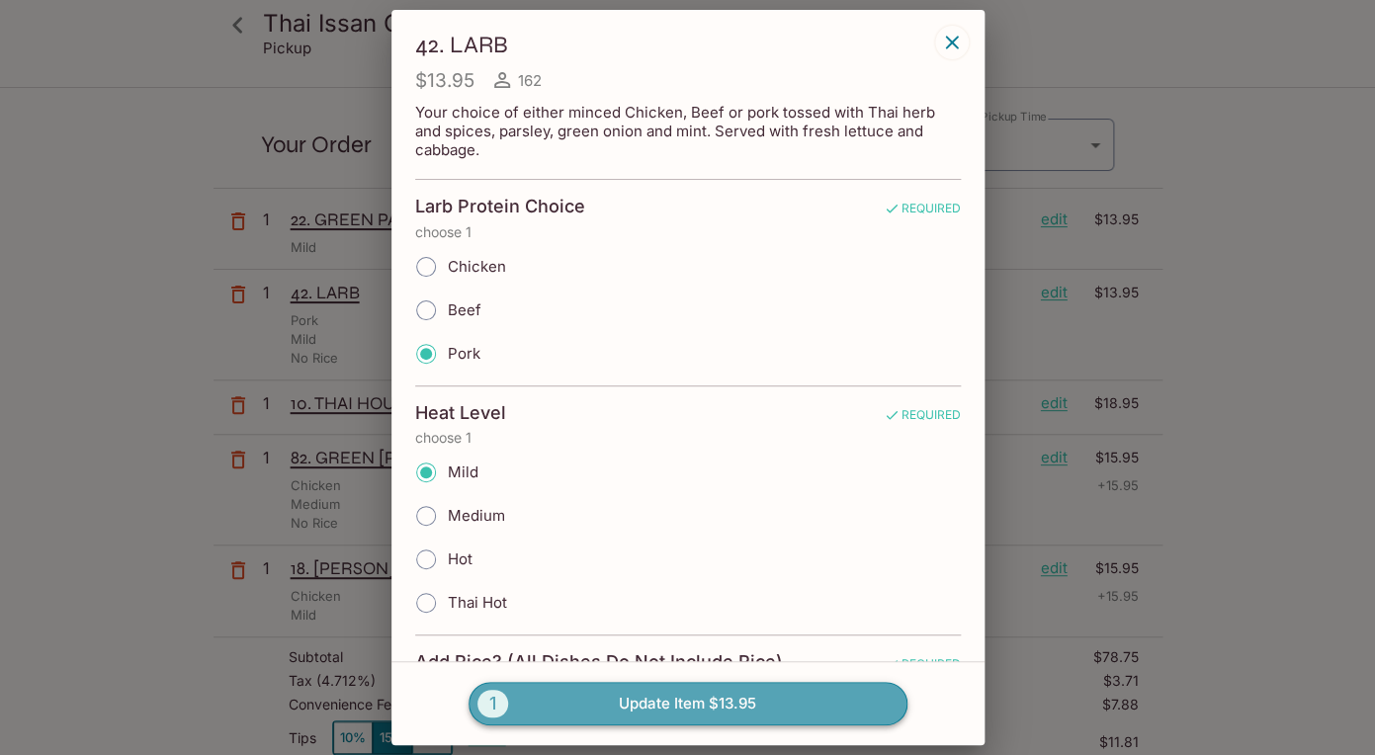
click at [675, 696] on button "1 Update Item $13.95" at bounding box center [687, 703] width 439 height 43
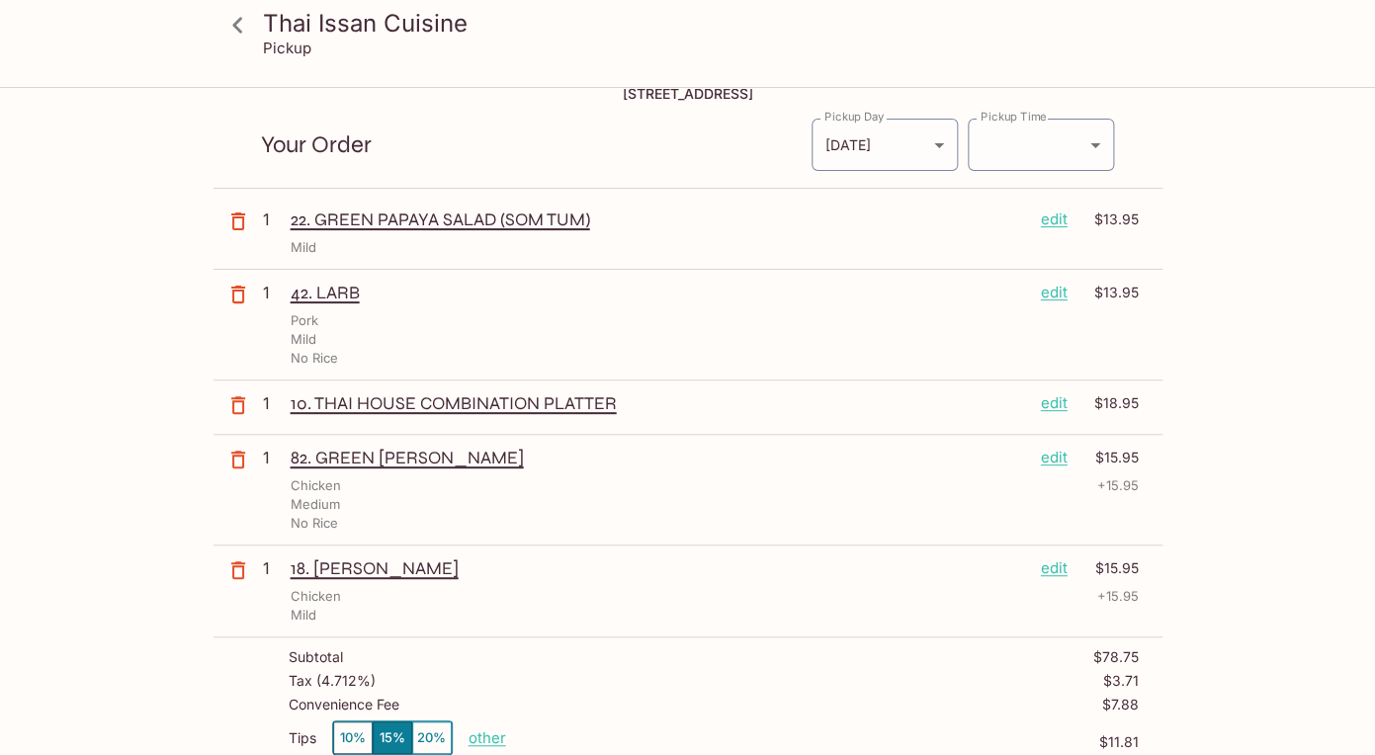
click at [316, 297] on p "42. LARB" at bounding box center [658, 293] width 734 height 22
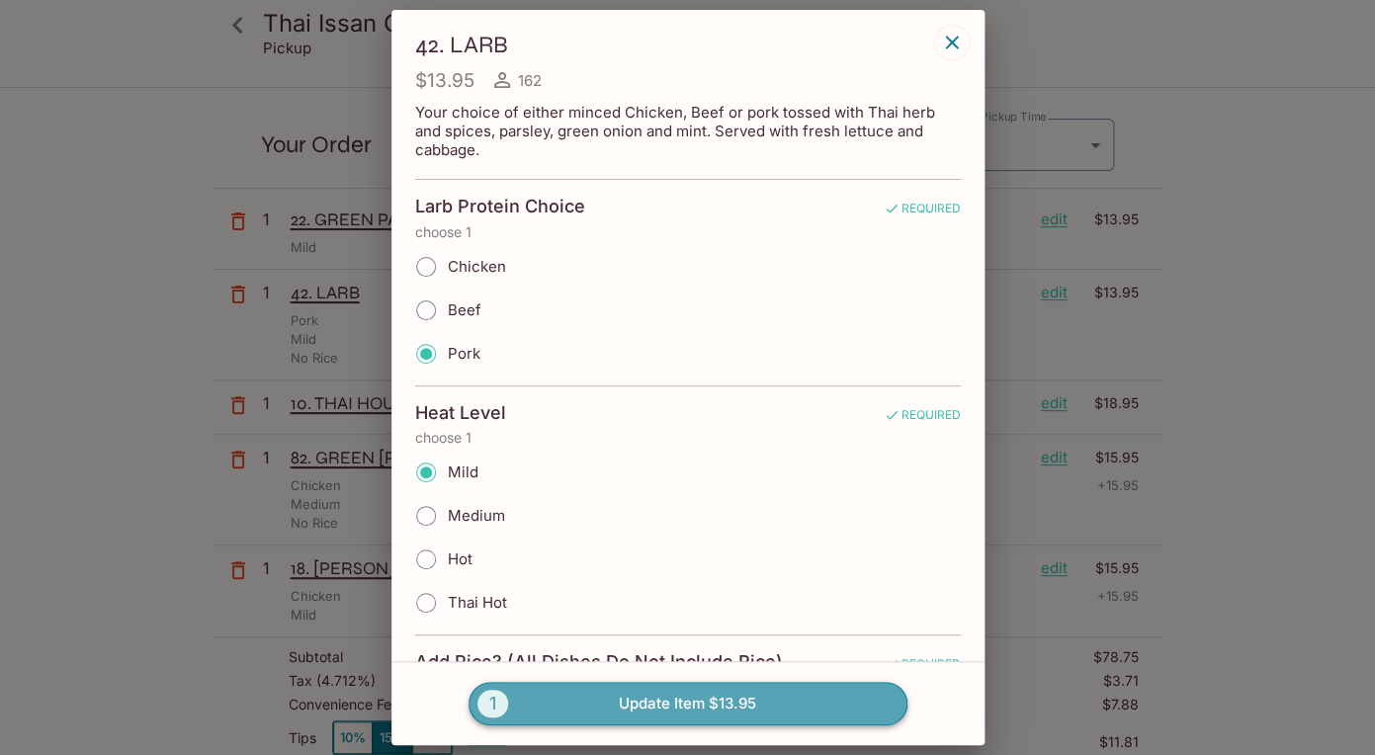
click at [487, 699] on span "1" at bounding box center [492, 704] width 31 height 28
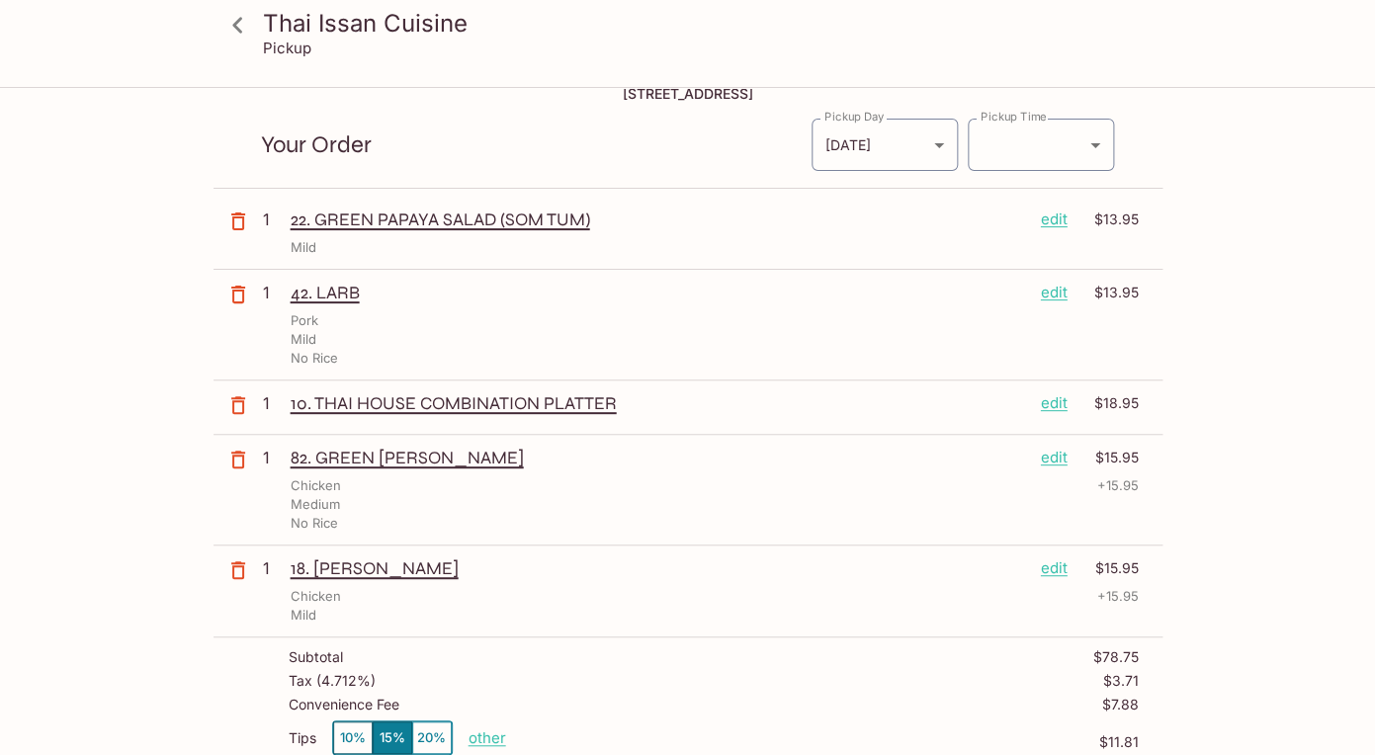
click at [1054, 287] on p "edit" at bounding box center [1054, 293] width 27 height 22
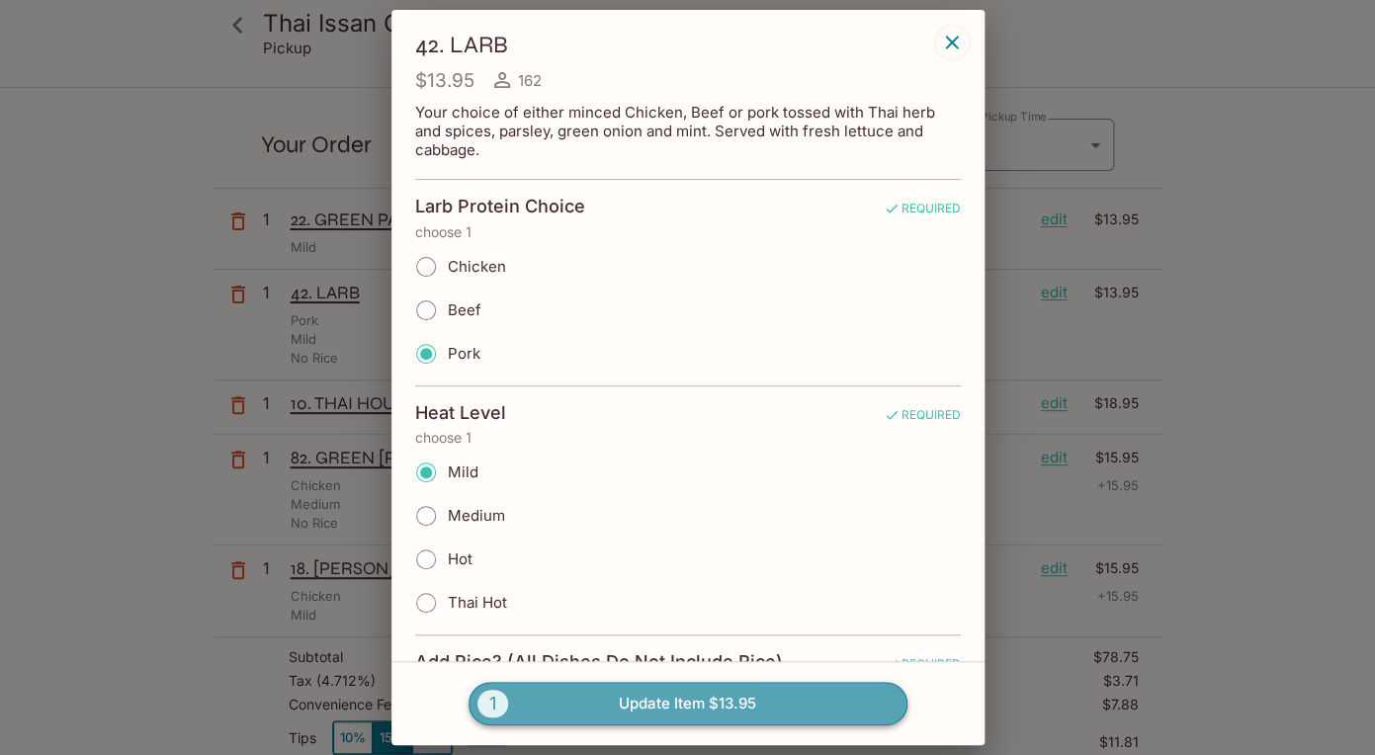
click at [499, 695] on span "1" at bounding box center [492, 704] width 31 height 28
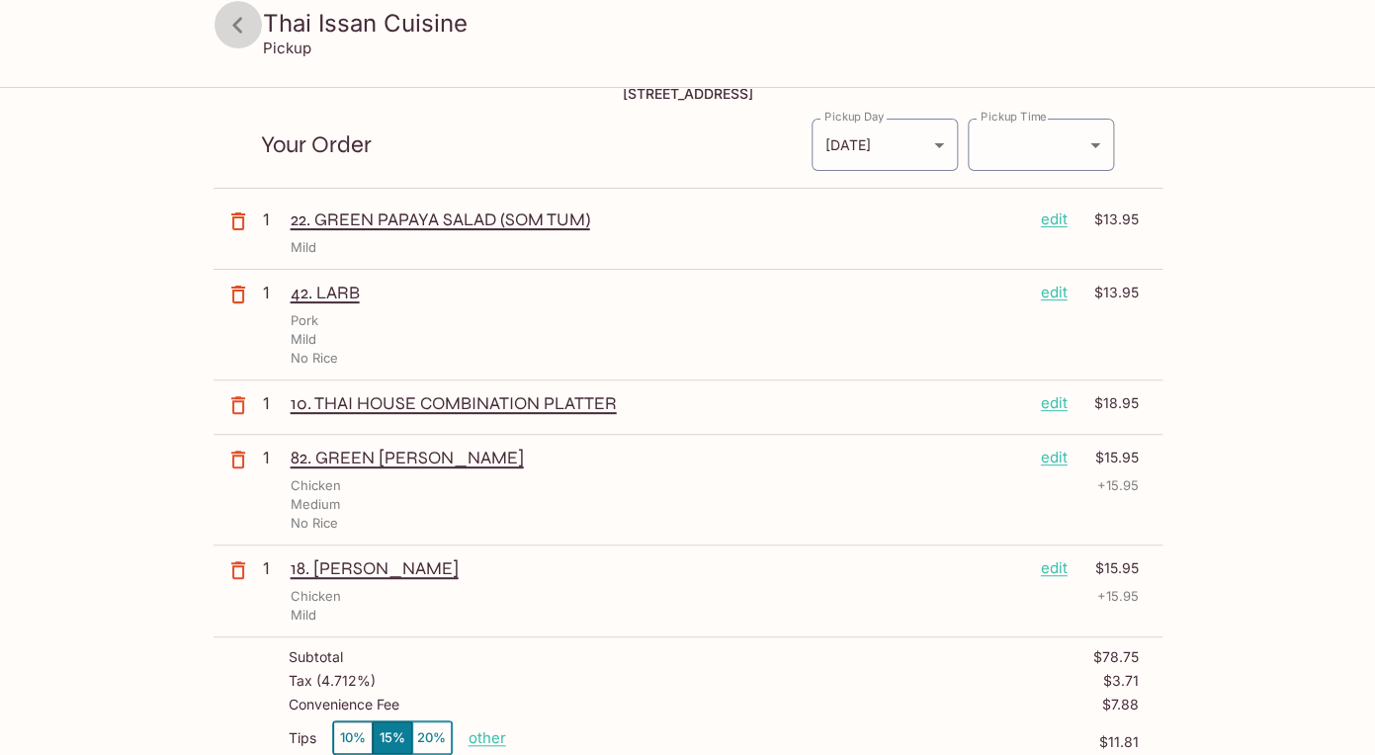
click at [236, 27] on icon at bounding box center [237, 25] width 10 height 16
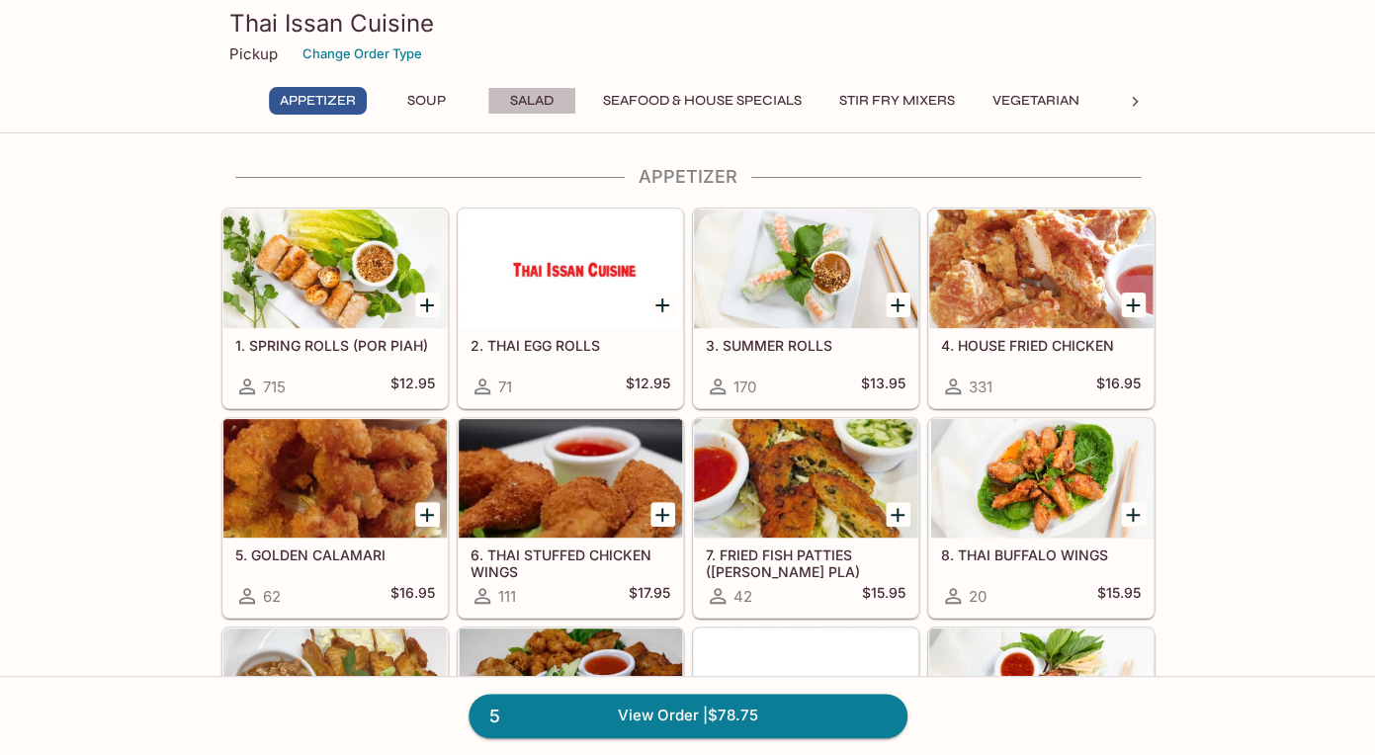
click at [531, 89] on button "Salad" at bounding box center [531, 101] width 89 height 28
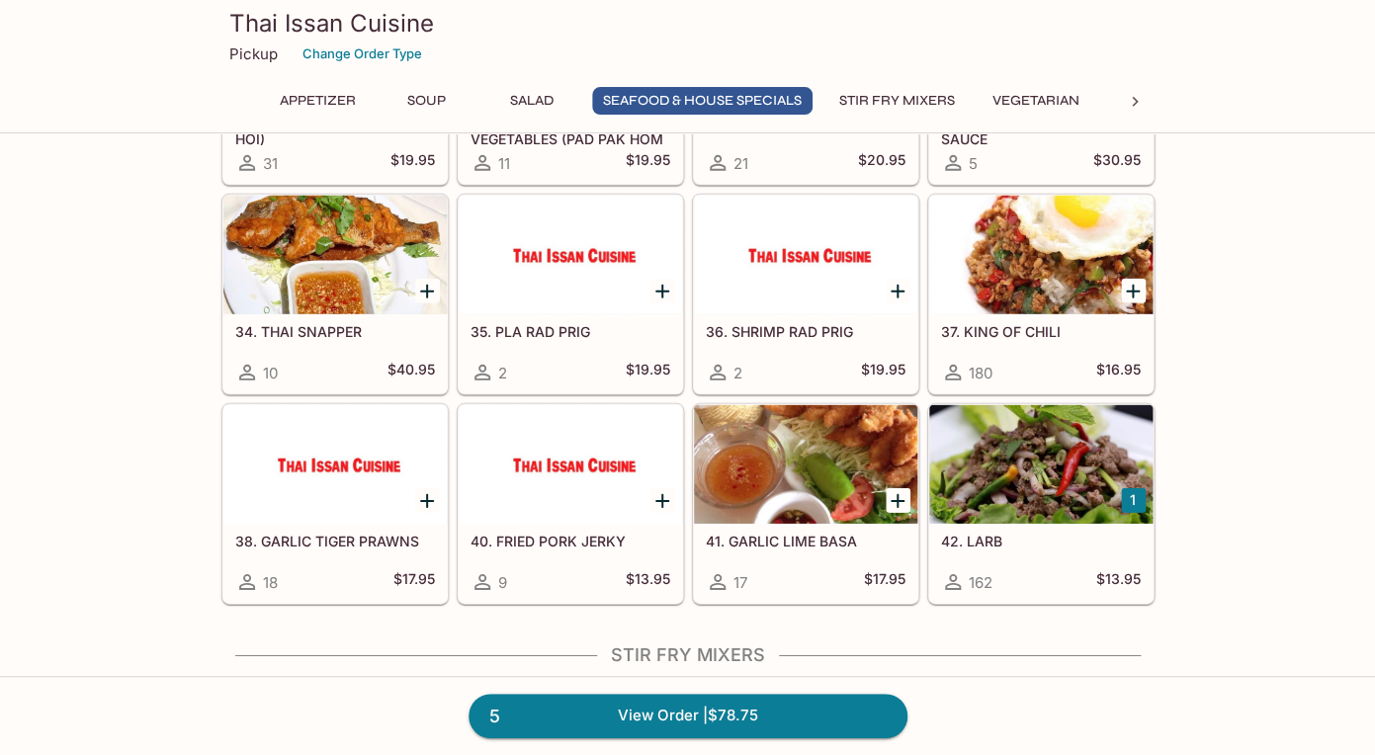
scroll to position [1951, 0]
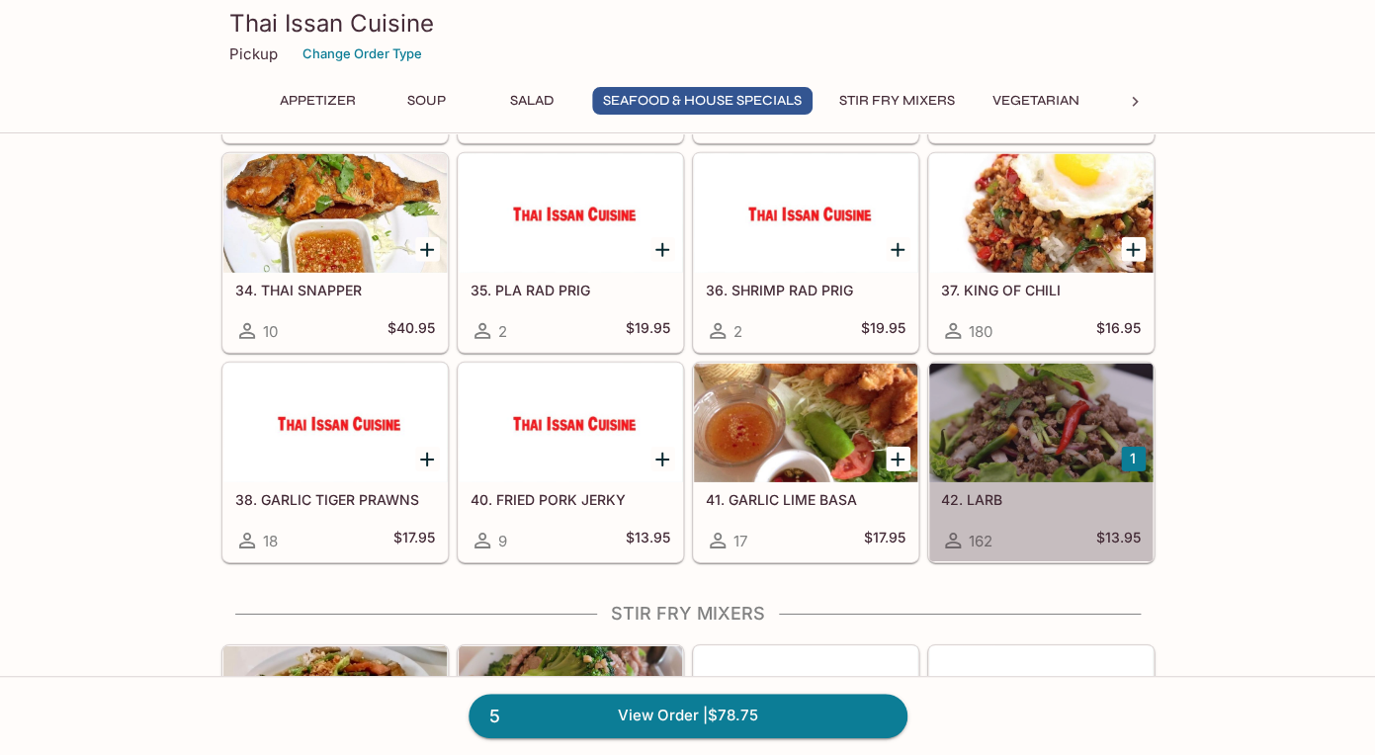
click at [961, 495] on h5 "42. LARB" at bounding box center [1041, 499] width 200 height 17
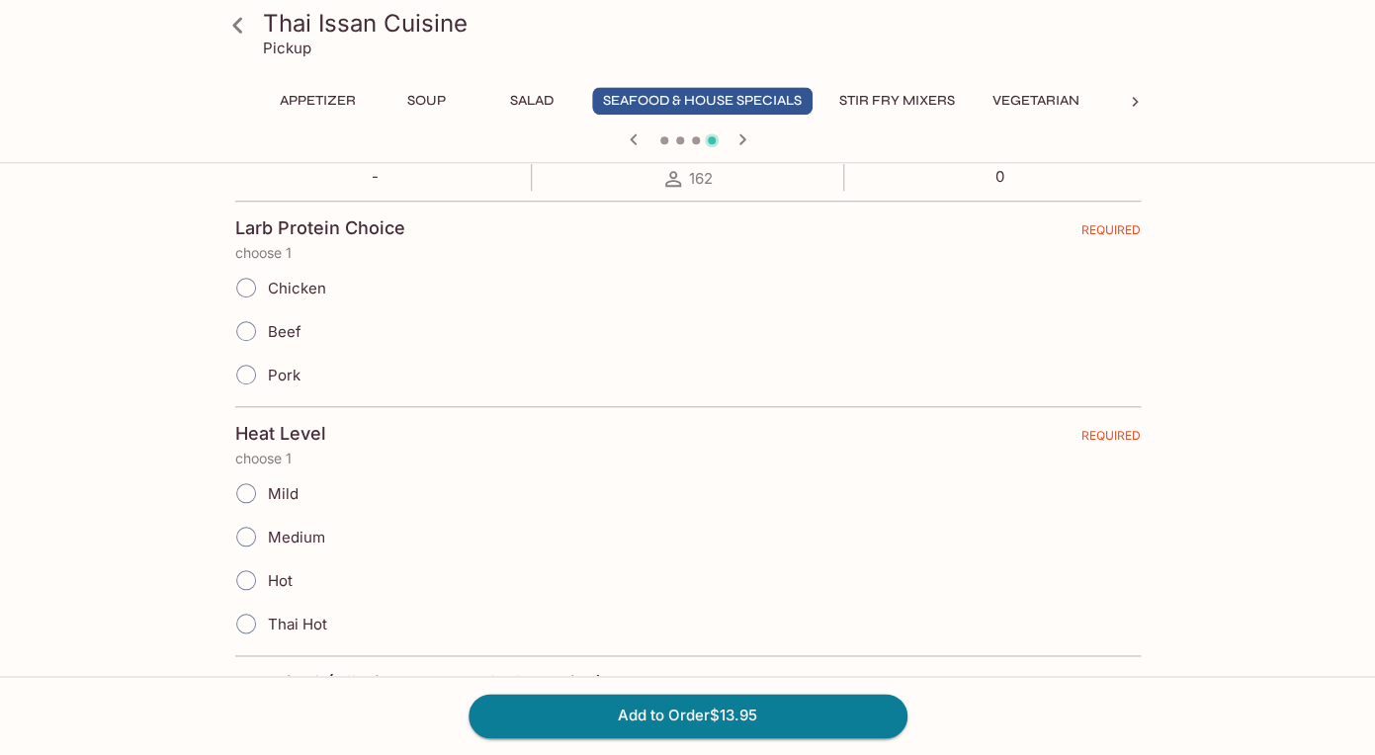
scroll to position [415, 0]
click at [245, 370] on input "Pork" at bounding box center [246, 371] width 42 height 42
radio input "true"
click at [249, 492] on input "Mild" at bounding box center [246, 489] width 42 height 42
radio input "true"
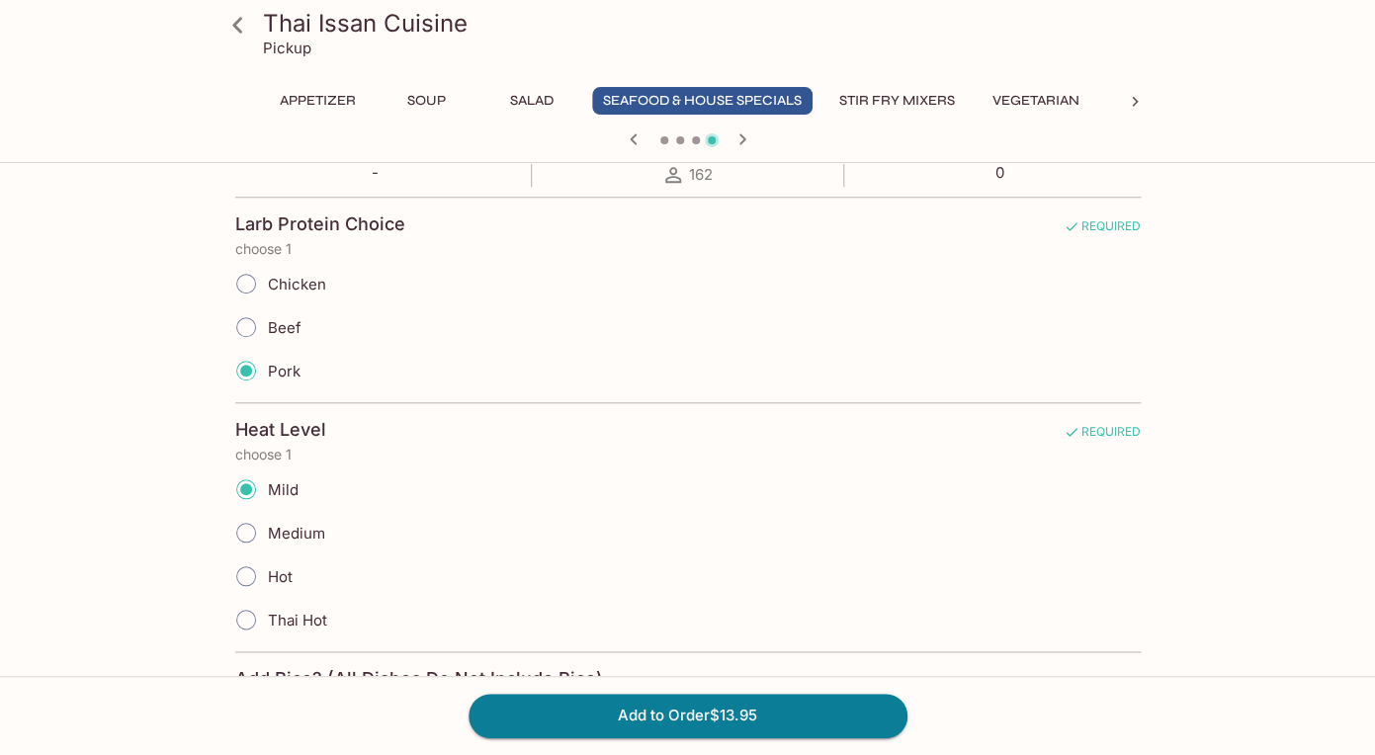
click at [225, 512] on input "Medium" at bounding box center [246, 533] width 42 height 42
radio input "true"
click at [225, 555] on input "Hot" at bounding box center [246, 576] width 42 height 42
radio input "true"
click at [225, 599] on input "Thai Hot" at bounding box center [246, 620] width 42 height 42
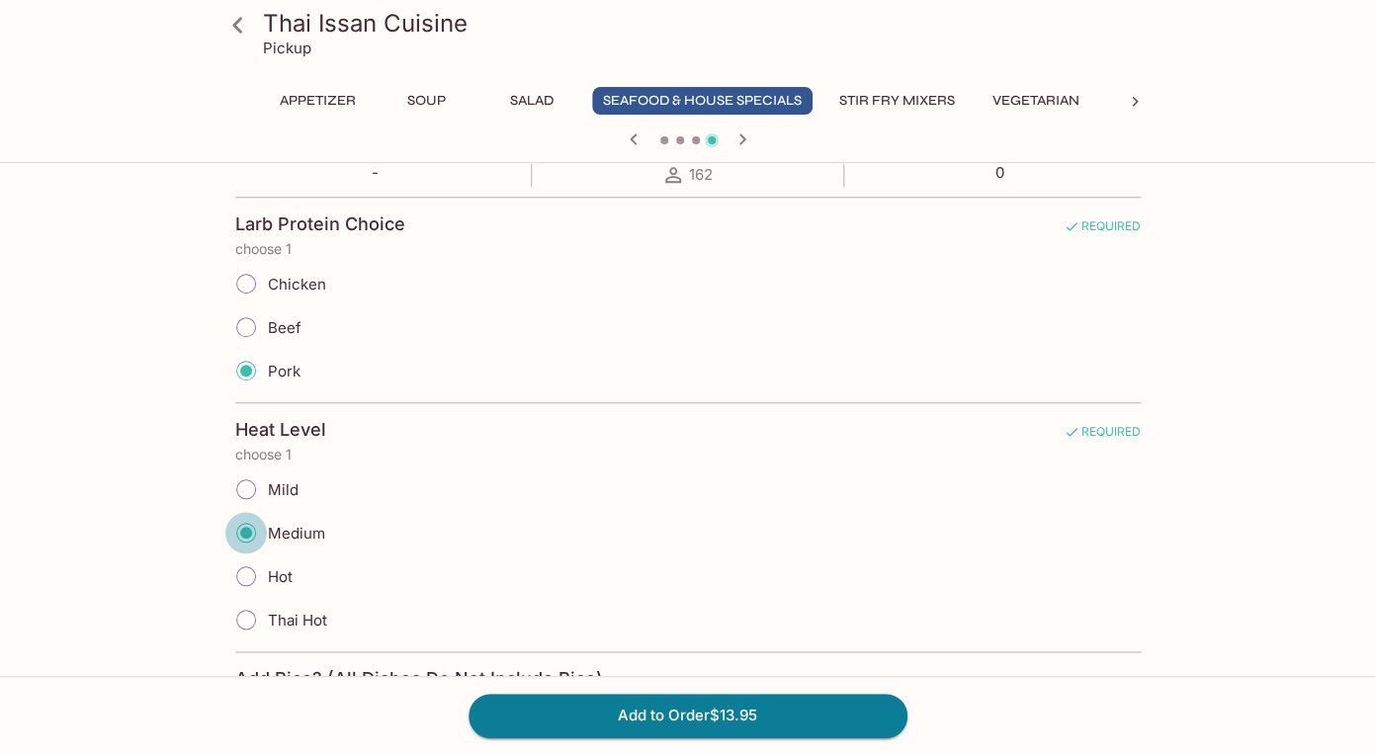
radio input "true"
click at [225, 468] on input "Mild" at bounding box center [246, 489] width 42 height 42
radio input "true"
click at [225, 512] on input "Medium" at bounding box center [246, 533] width 42 height 42
radio input "true"
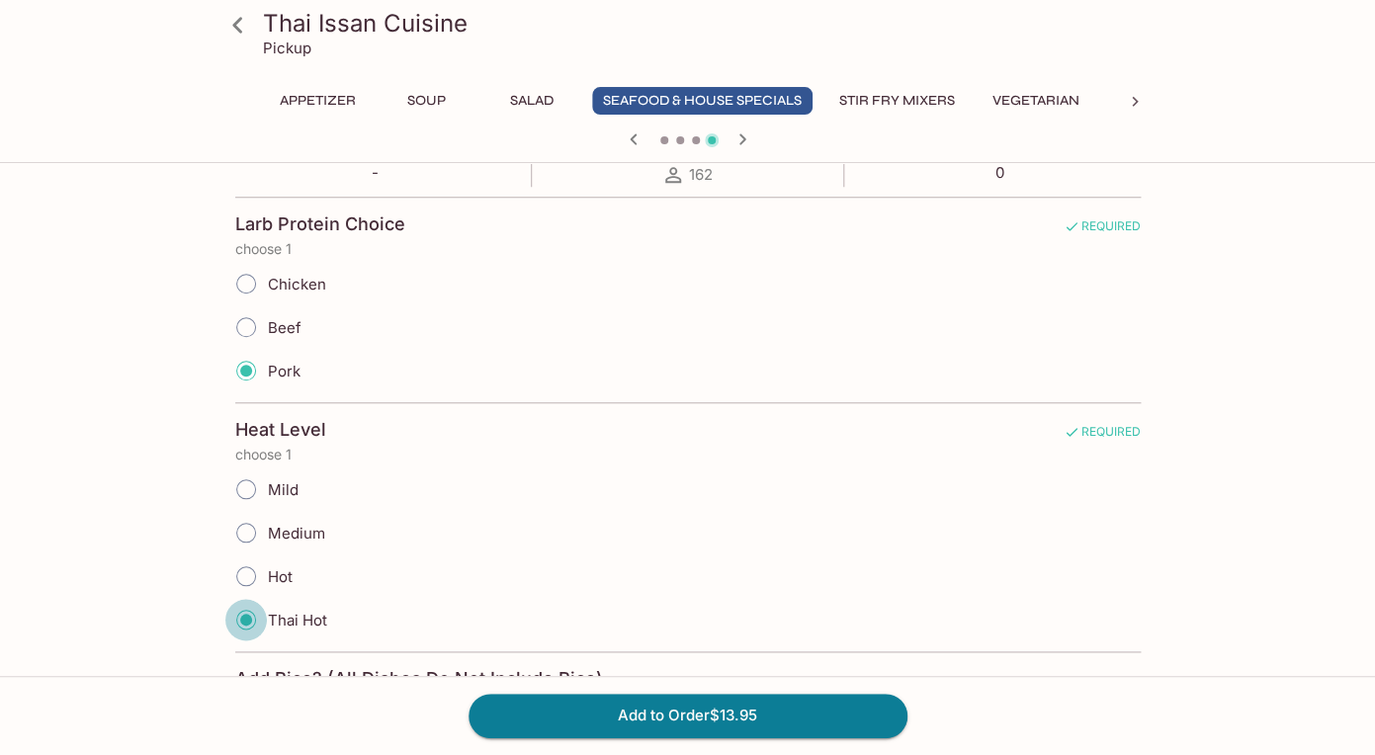
click at [225, 555] on input "Hot" at bounding box center [246, 576] width 42 height 42
radio input "true"
click at [248, 488] on input "Mild" at bounding box center [246, 489] width 42 height 42
radio input "true"
click at [1229, 710] on div "Add to Order $13.95" at bounding box center [687, 715] width 1375 height 79
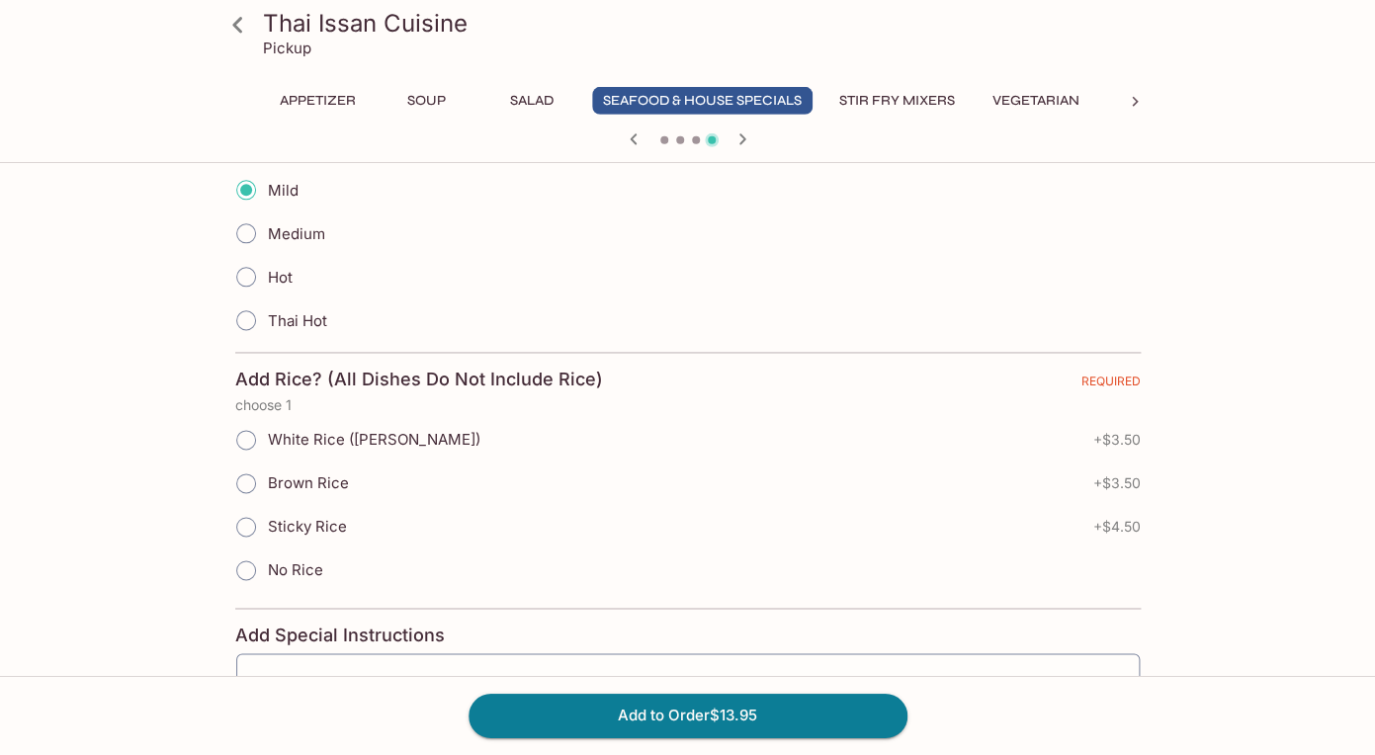
scroll to position [747, 0]
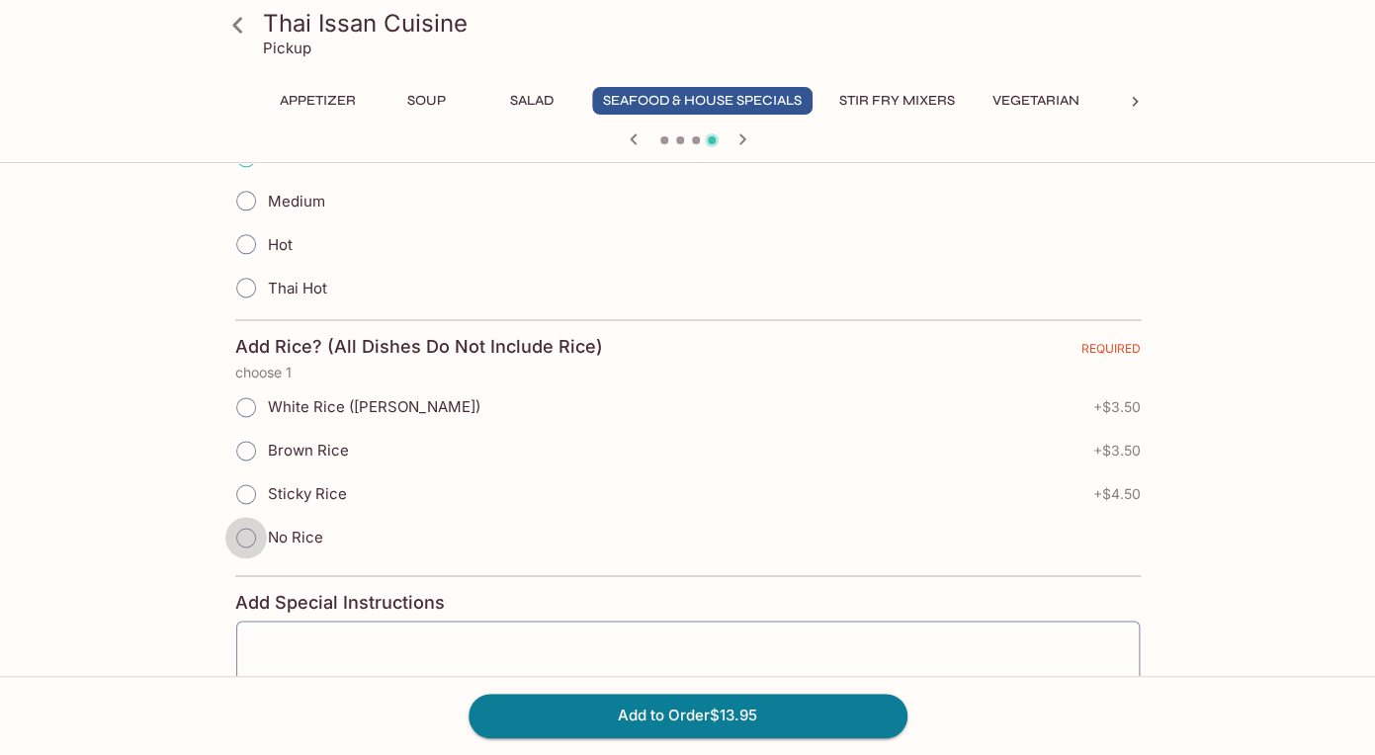
click at [247, 537] on input "No Rice" at bounding box center [246, 538] width 42 height 42
radio input "true"
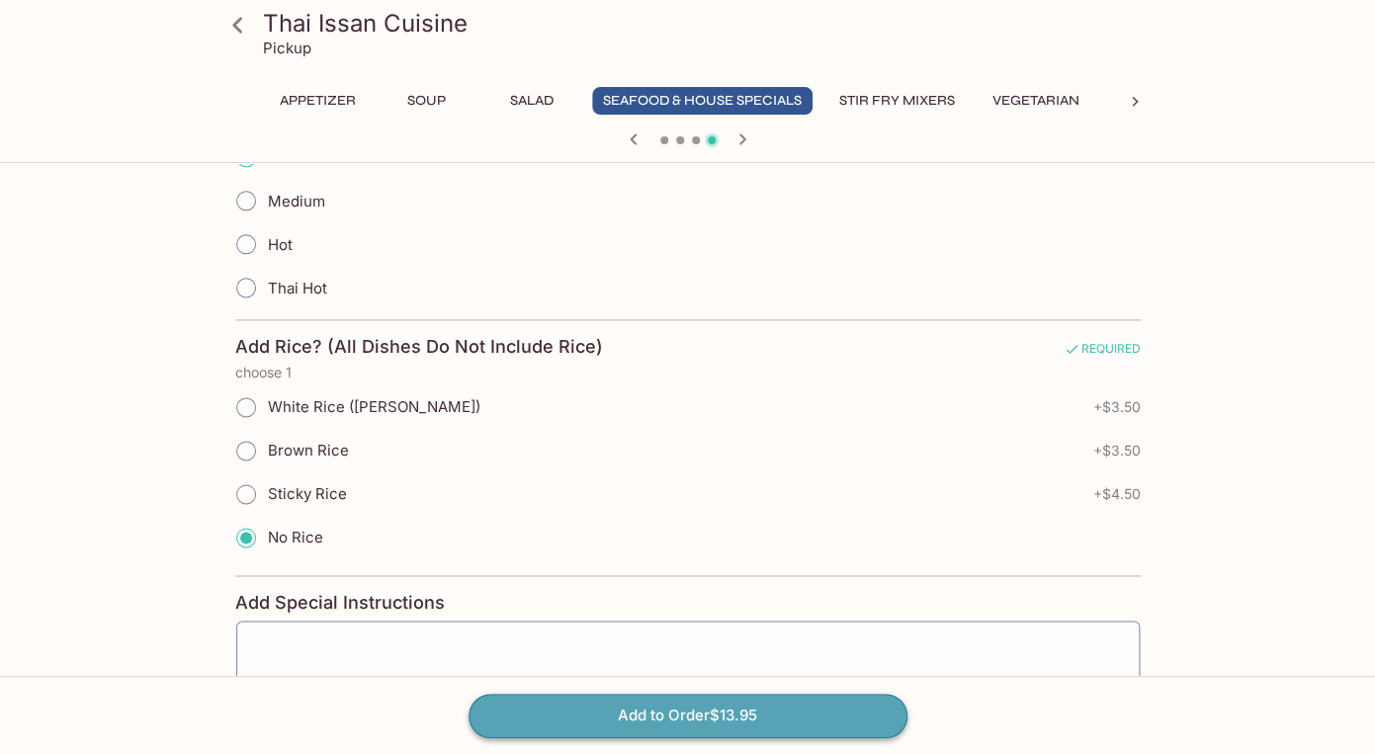
click at [698, 703] on button "Add to Order $13.95" at bounding box center [687, 715] width 439 height 43
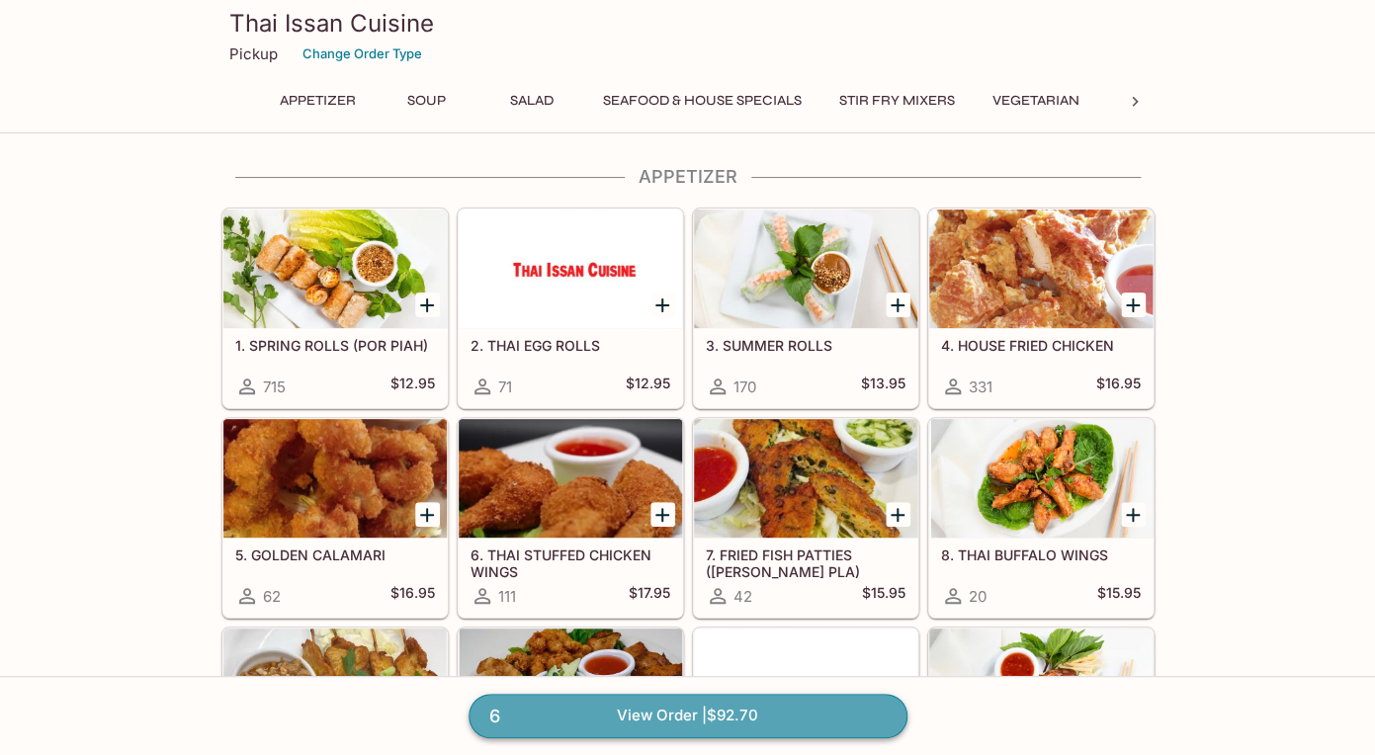
click at [741, 715] on link "6 View Order | $92.70" at bounding box center [687, 715] width 439 height 43
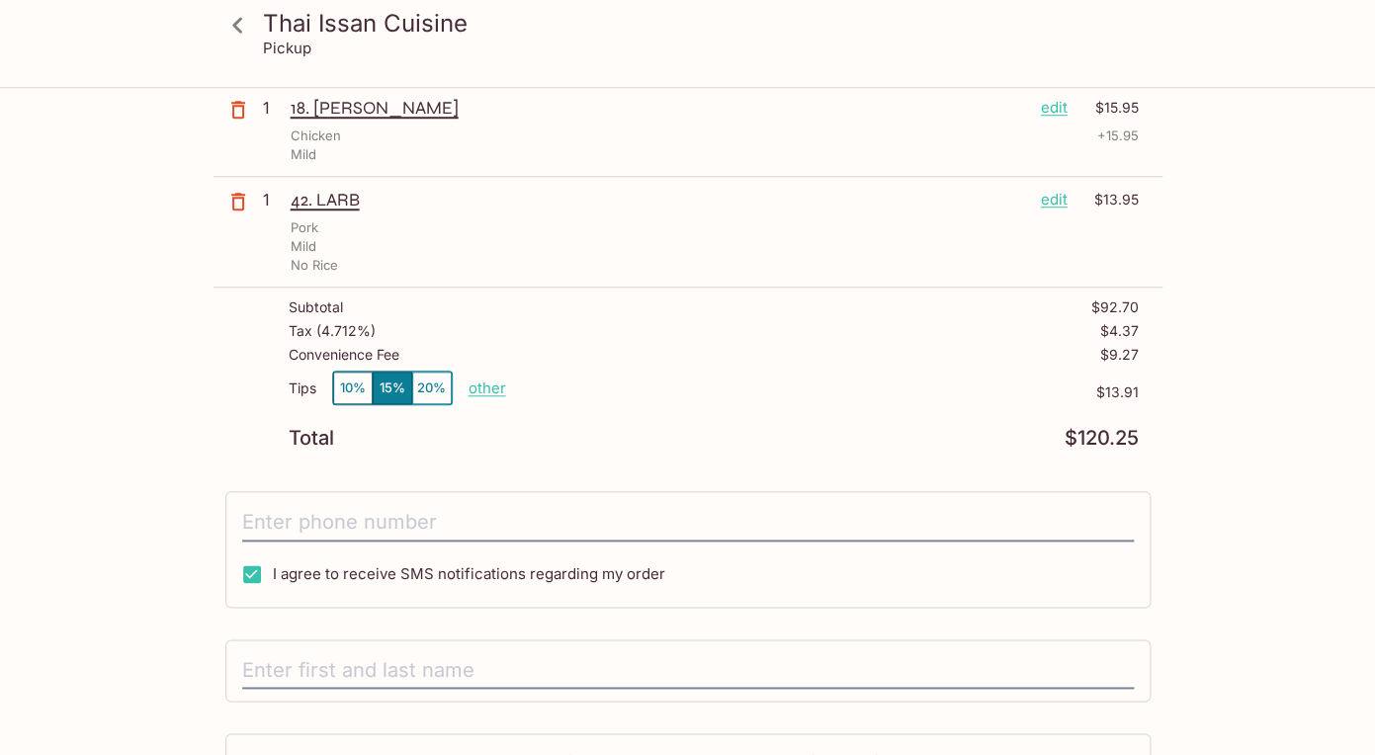
scroll to position [540, 0]
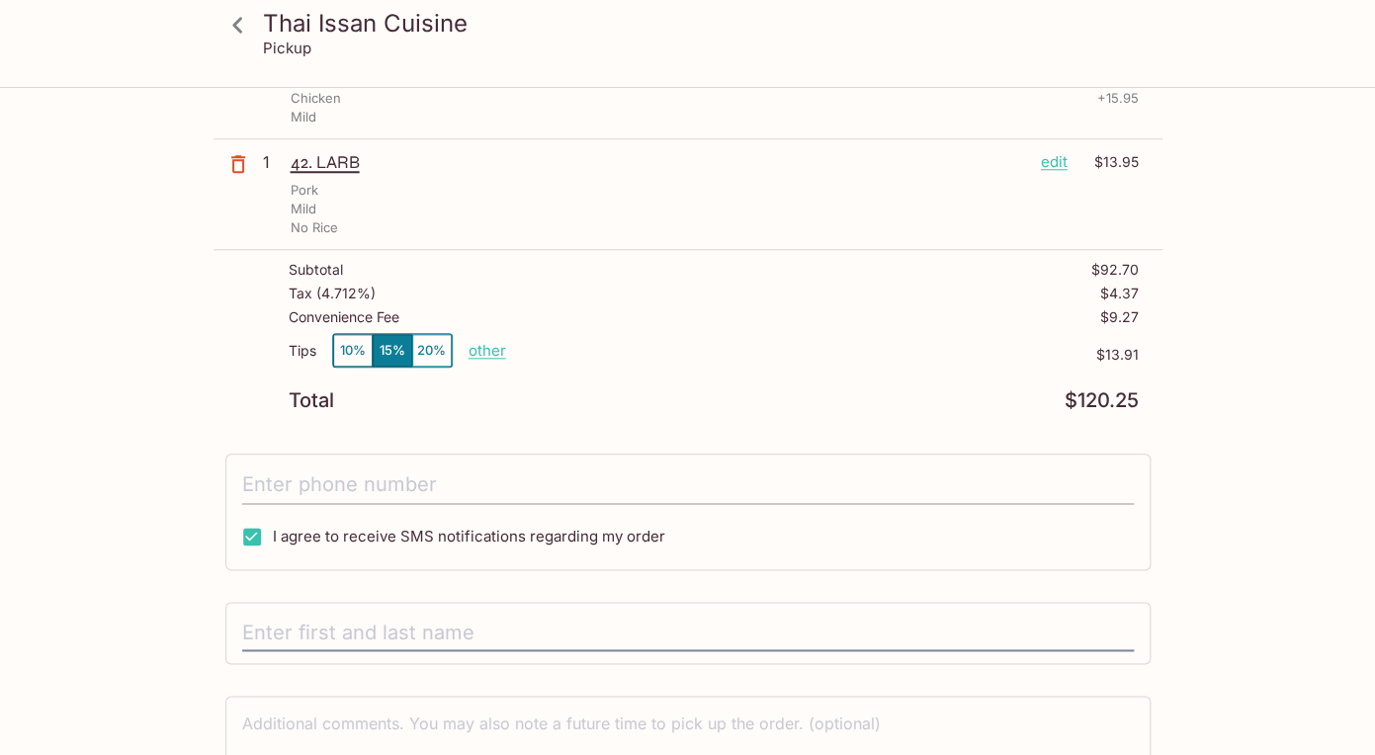
click at [314, 474] on input "tel" at bounding box center [687, 485] width 891 height 38
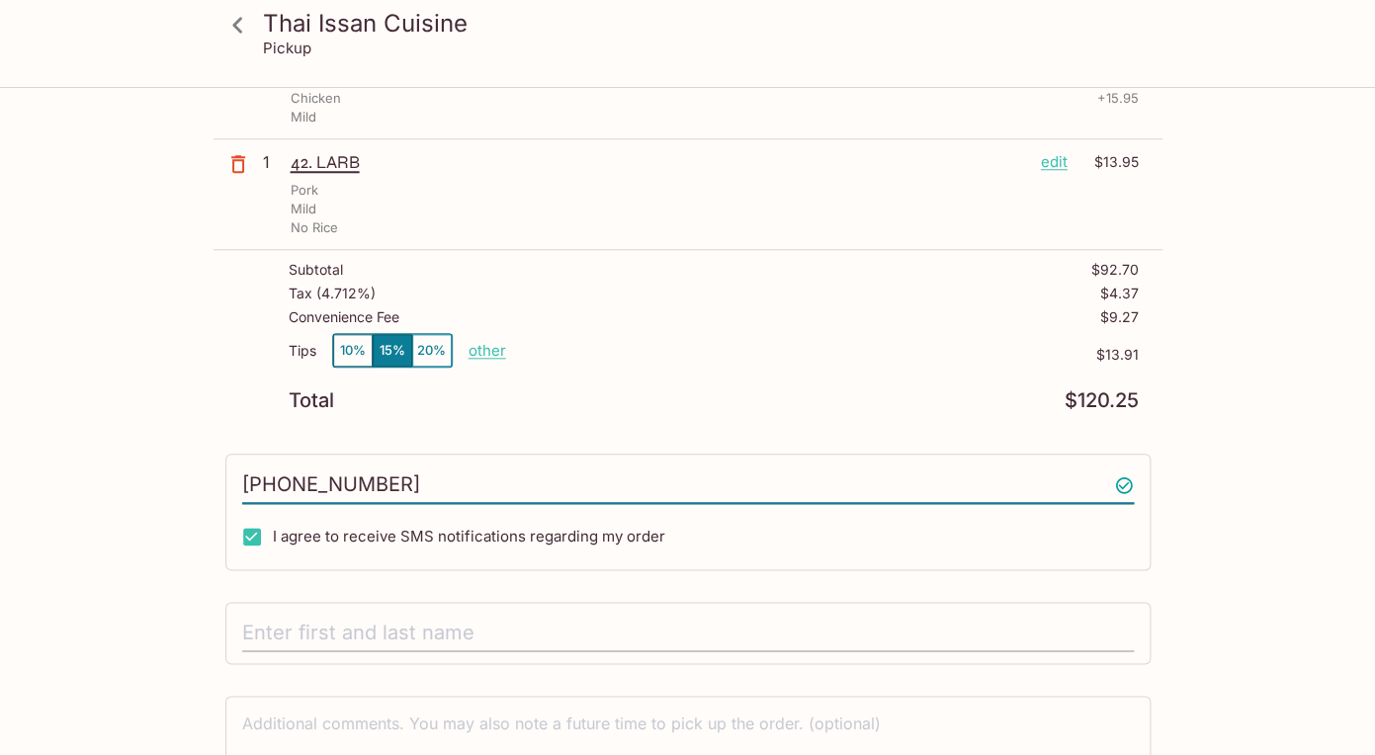
type input "(808) 384-3911"
click at [305, 626] on input "text" at bounding box center [687, 634] width 891 height 38
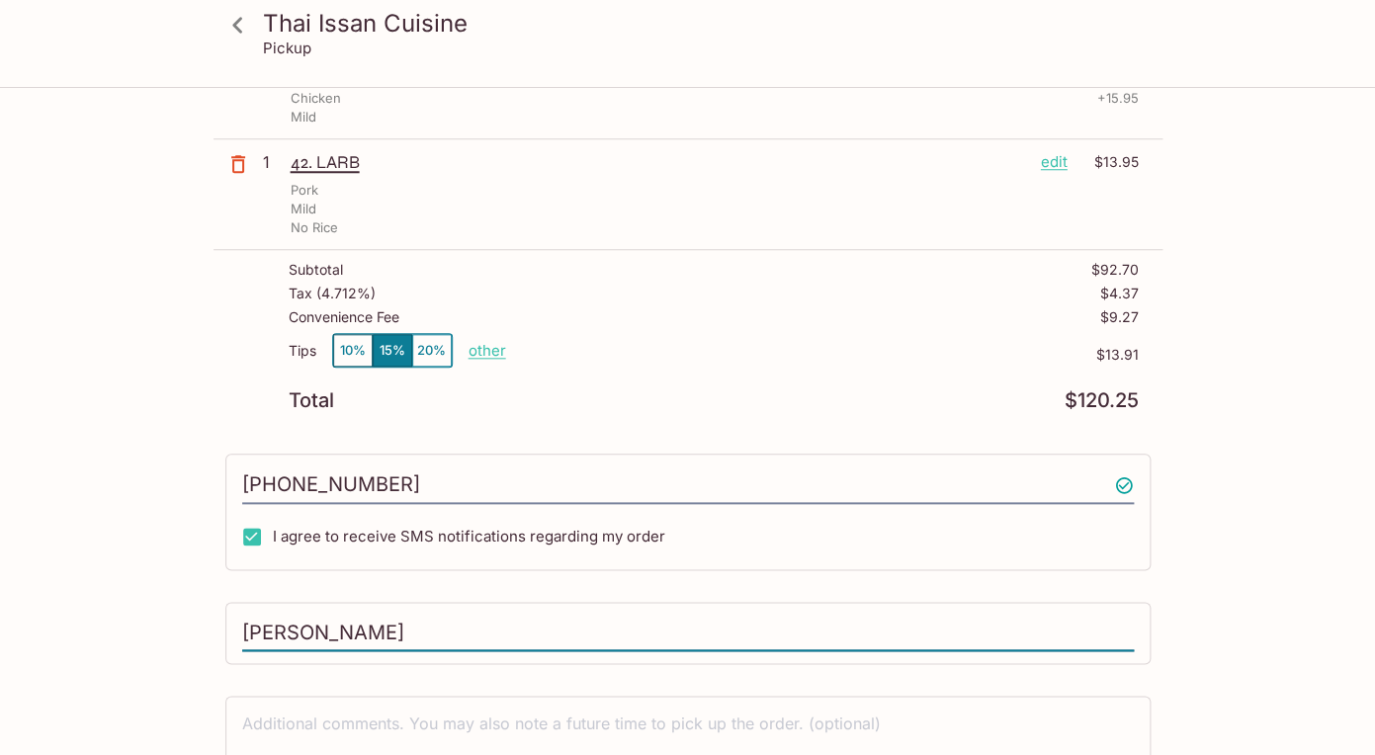
type input "Sharon Zukeran"
click at [1255, 602] on div "Thai Issan Cuisine Pickup Thai Issan Cuisine 2929 Kapiolani Blvd, Honolulu, HI …" at bounding box center [687, 214] width 1265 height 1330
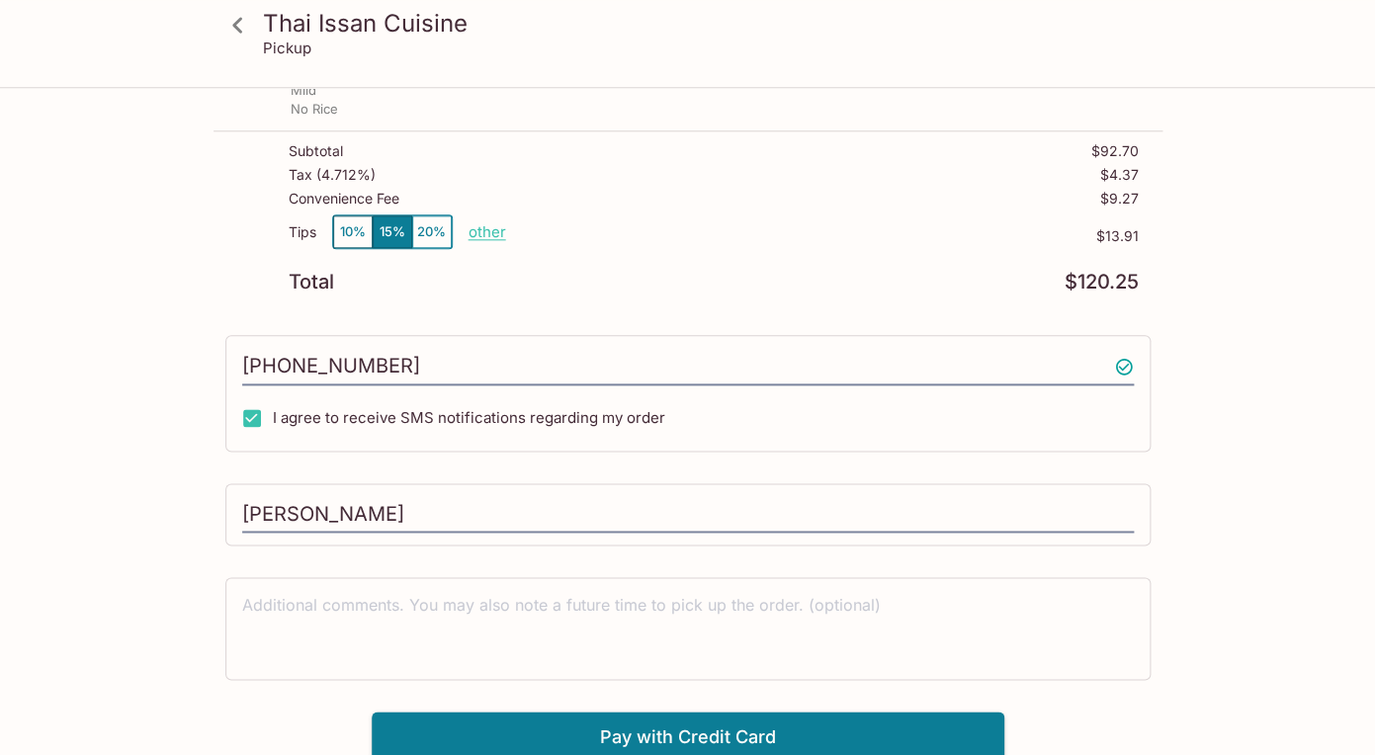
scroll to position [664, 0]
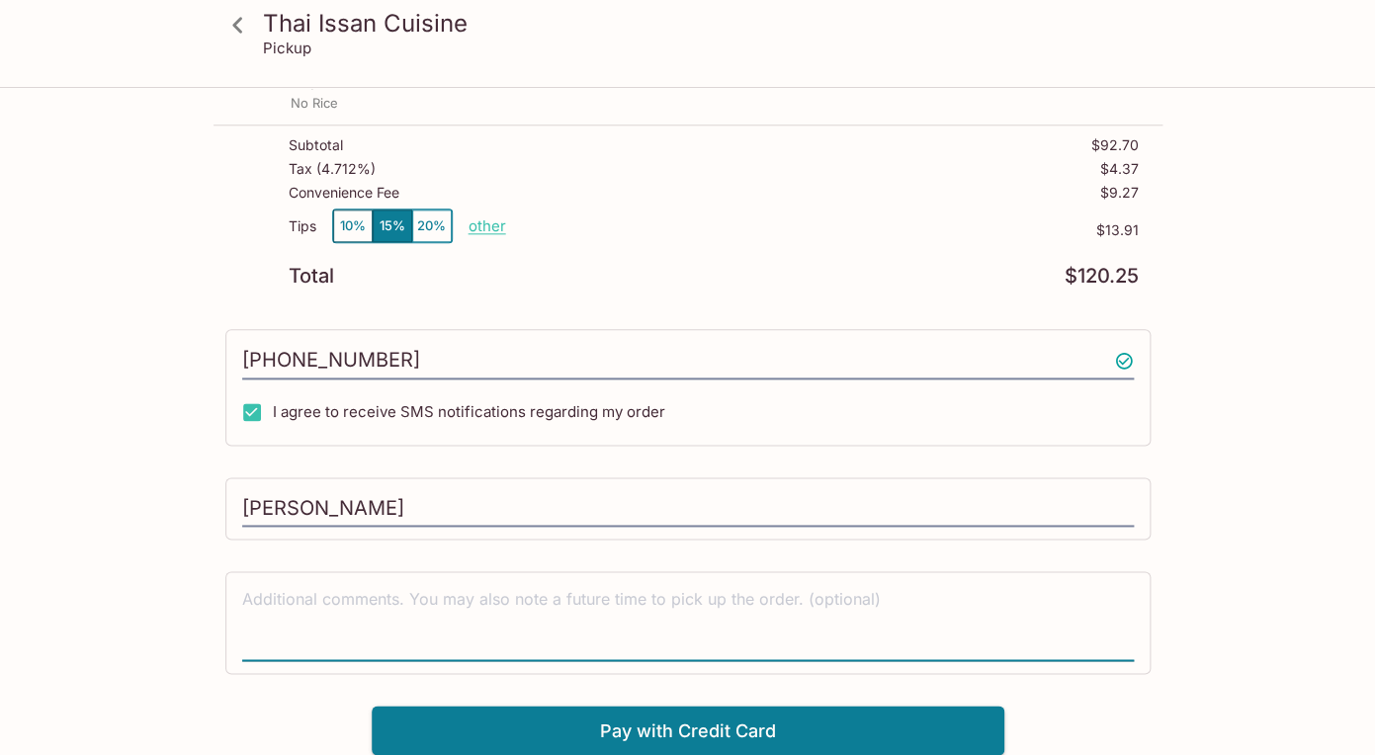
click at [368, 597] on textarea at bounding box center [687, 622] width 891 height 68
type textarea "I have 2 orders of pork larb"
click at [1252, 522] on div "Thai Issan Cuisine Pickup Thai Issan Cuisine 2929 Kapiolani Blvd, Honolulu, HI …" at bounding box center [687, 90] width 1265 height 1330
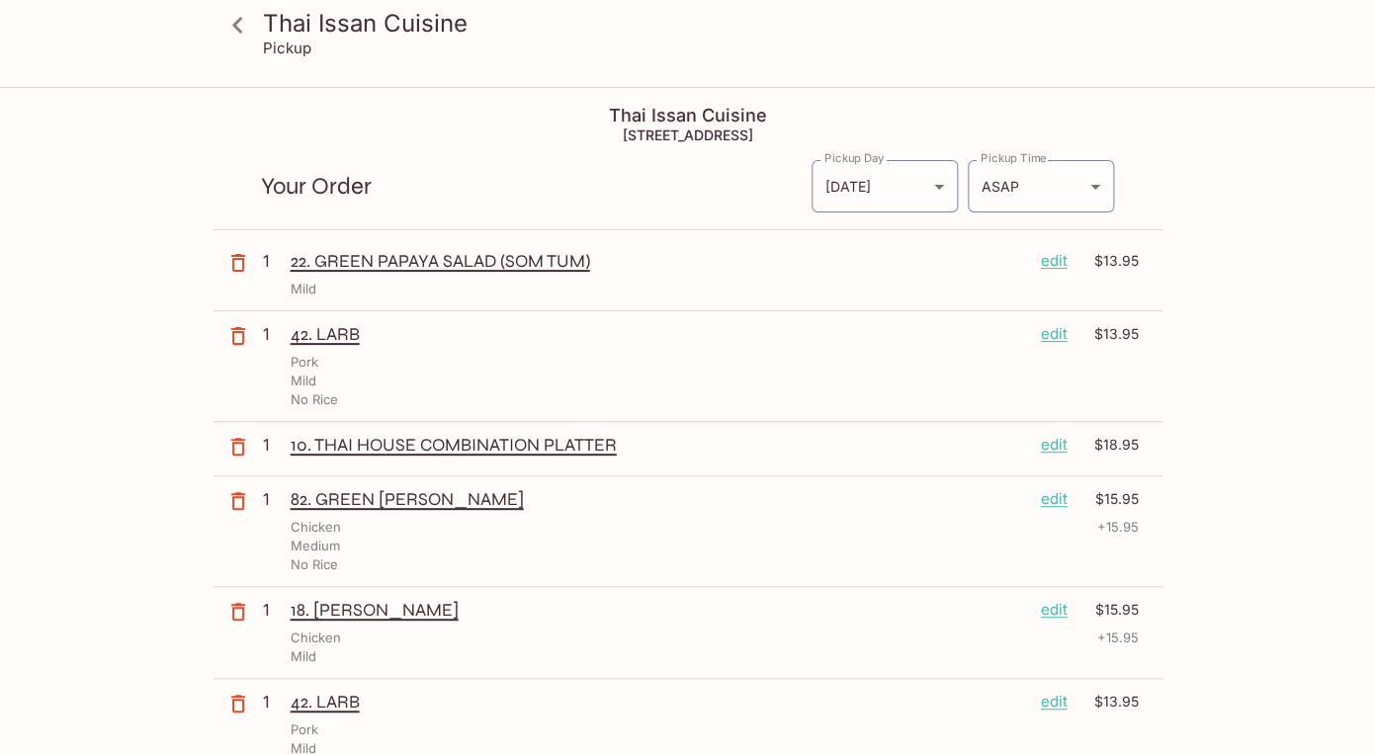
scroll to position [0, 0]
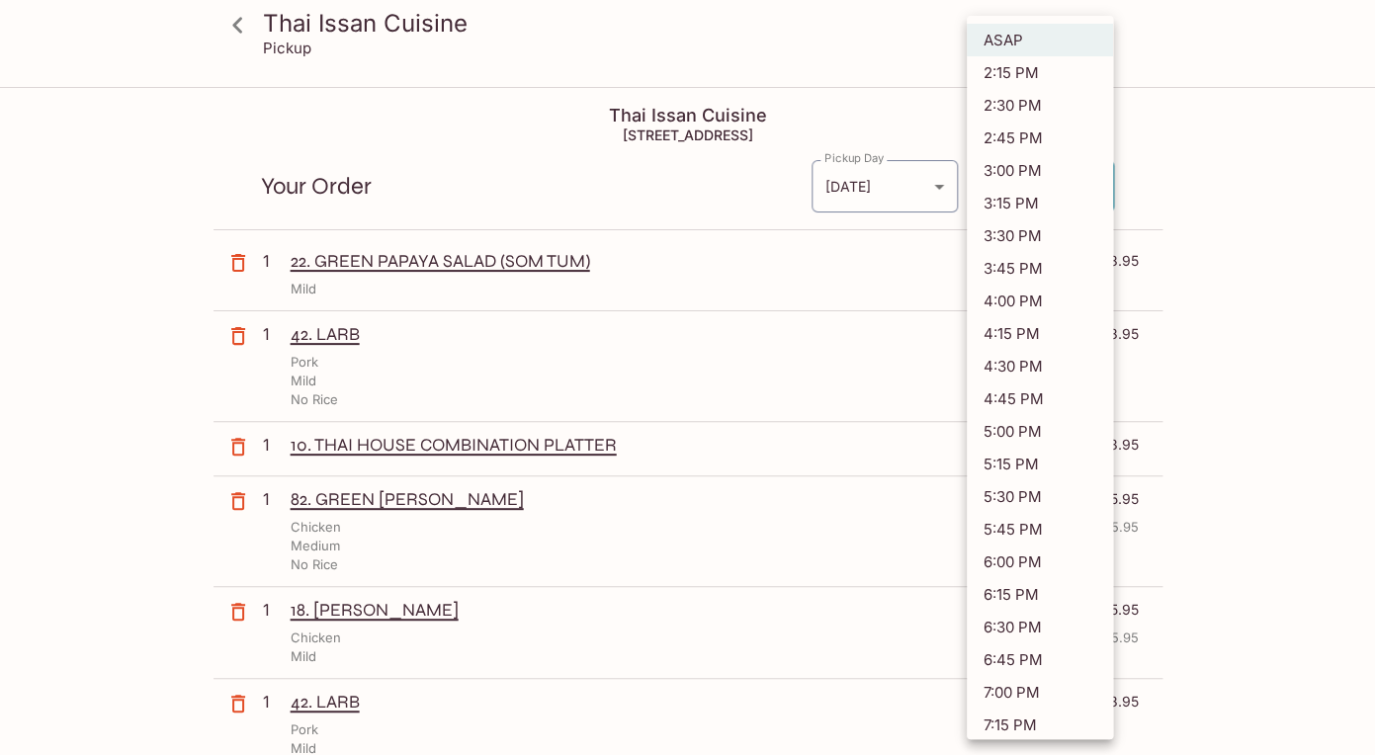
click at [1097, 185] on body "Thai Issan Cuisine Pickup Thai Issan Cuisine 2929 Kapiolani Blvd, Honolulu, HI …" at bounding box center [687, 466] width 1375 height 755
click at [1070, 100] on li "2:30 PM" at bounding box center [1040, 105] width 146 height 33
type input "2025-08-12T00:30:56.589750Z"
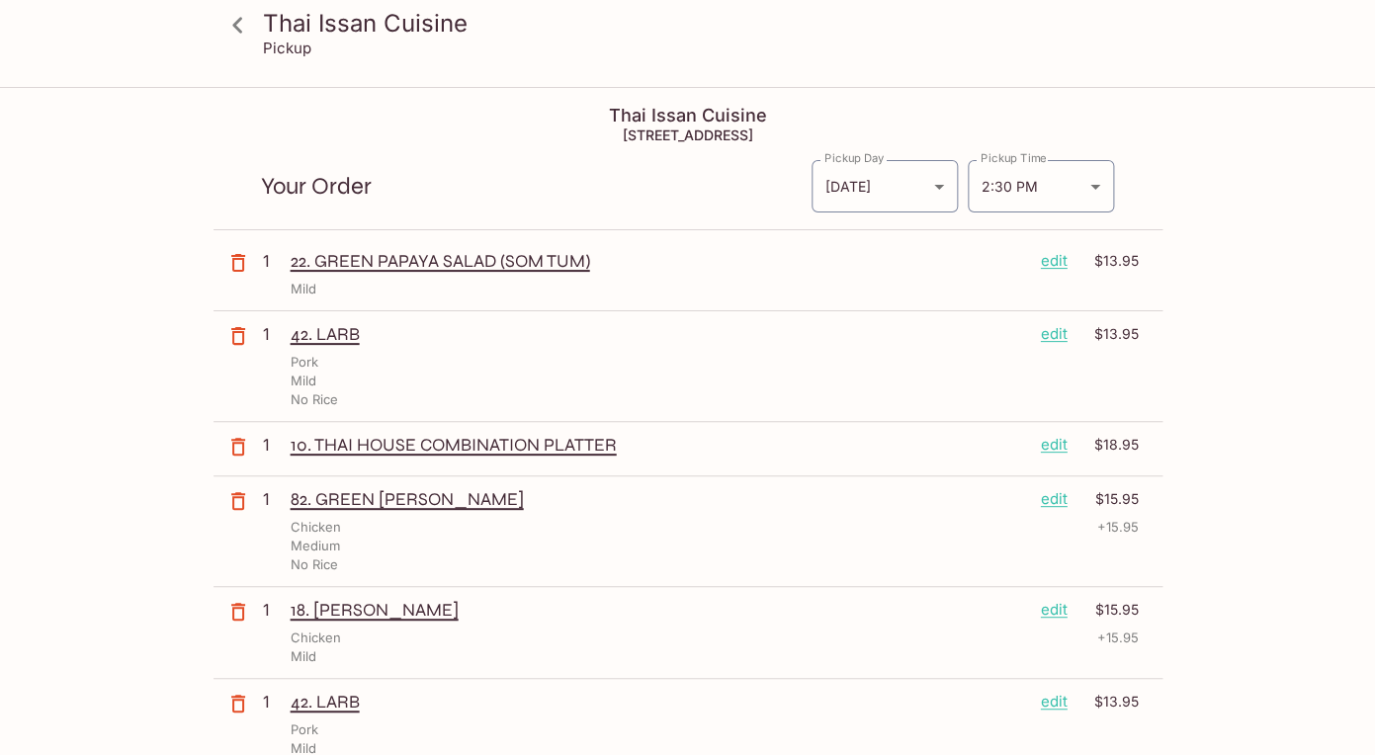
click at [1339, 694] on div "Thai Issan Cuisine Pickup Thai Issan Cuisine 2929 Kapiolani Blvd, Honolulu, HI …" at bounding box center [687, 466] width 1375 height 755
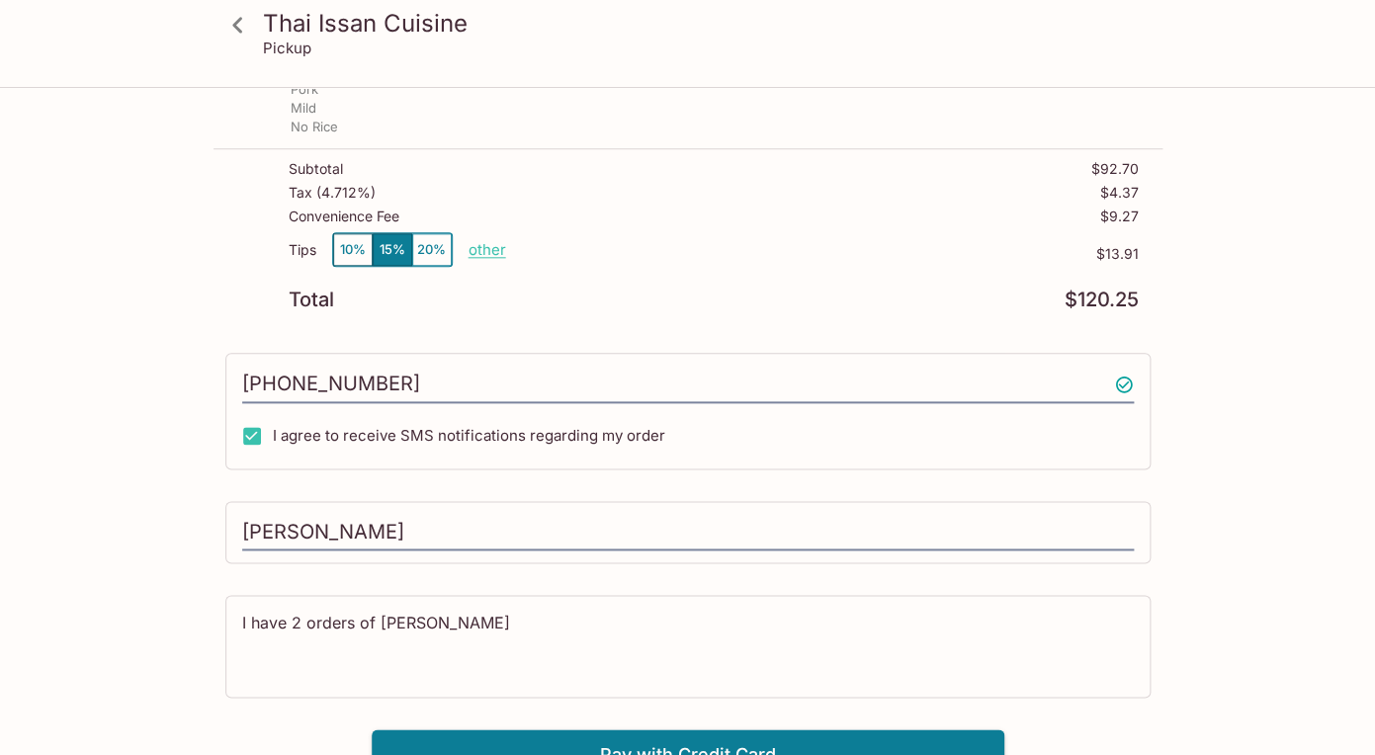
scroll to position [664, 0]
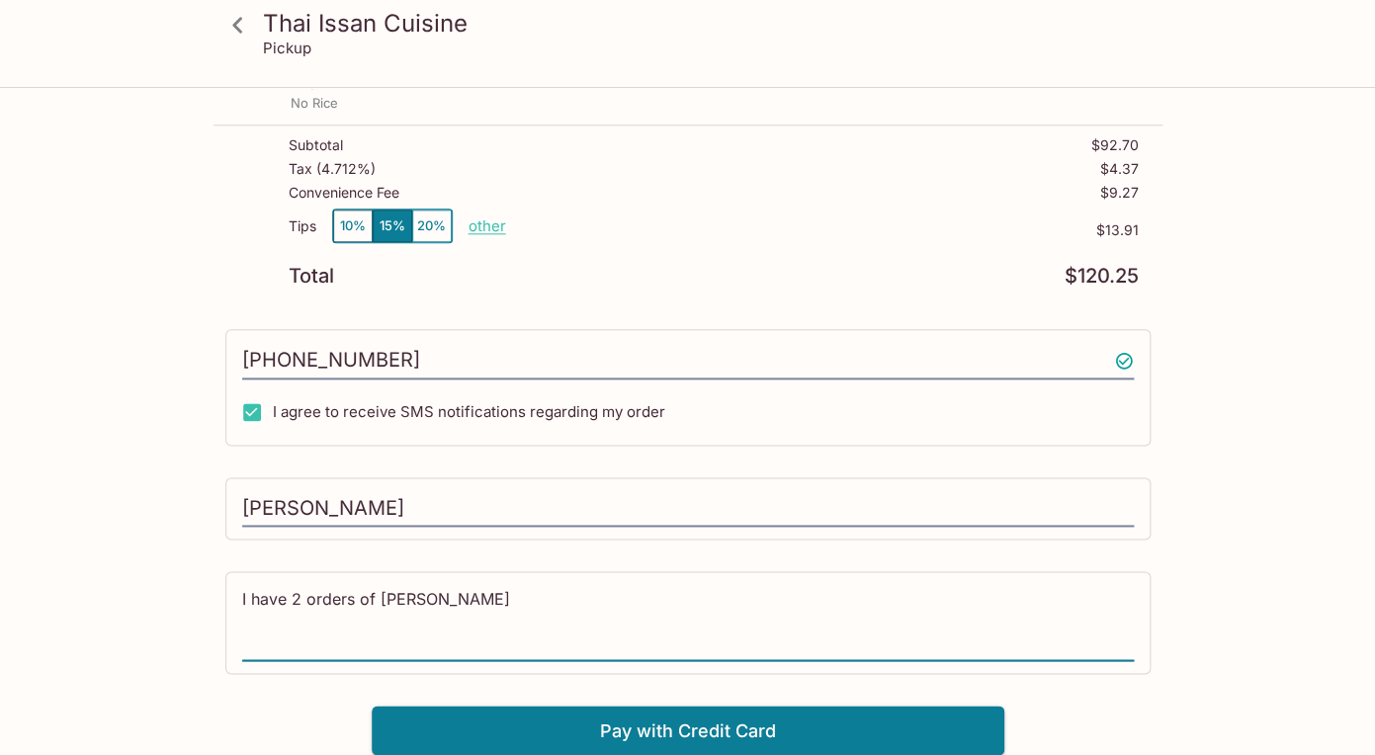
click at [479, 591] on textarea "I have 2 orders of pork larb" at bounding box center [687, 622] width 891 height 68
type textarea "I have 2 orders of pork larb (separate containers please)"
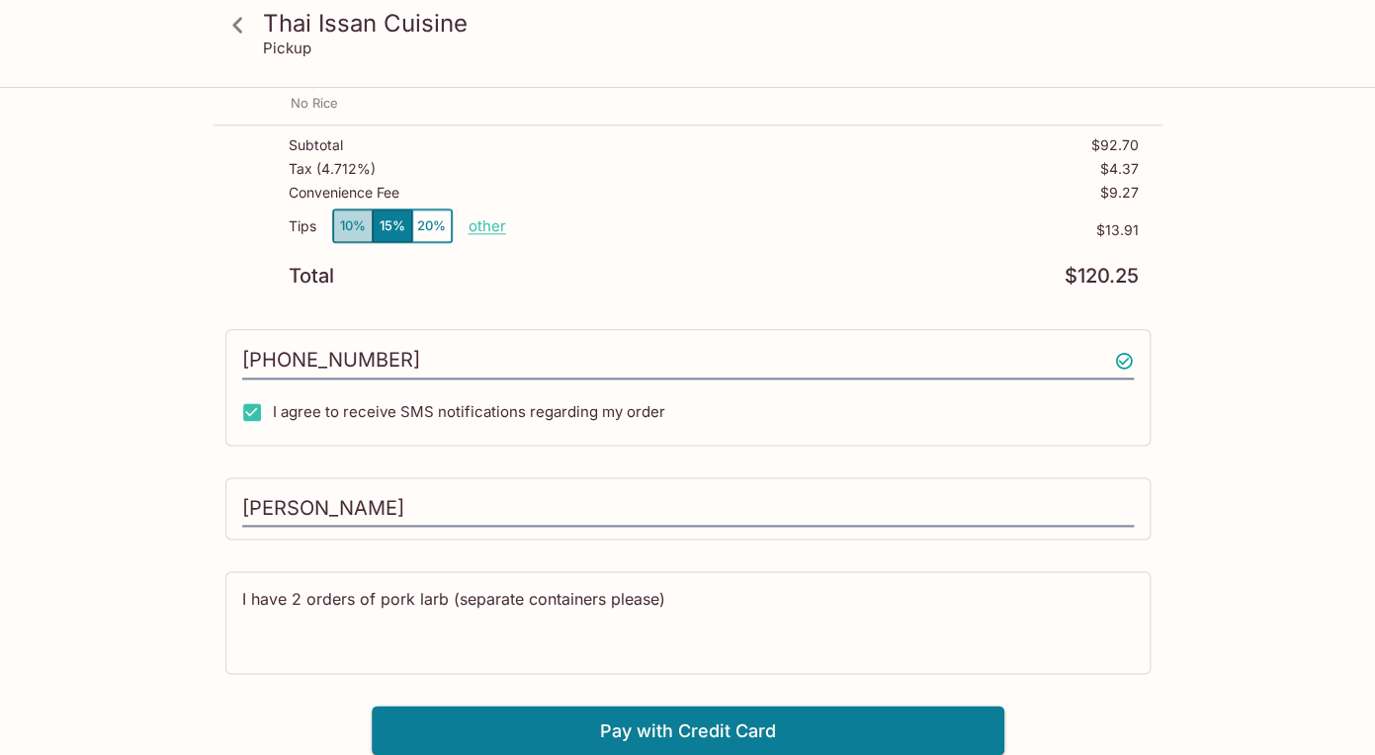
click at [352, 226] on button "10%" at bounding box center [353, 226] width 40 height 33
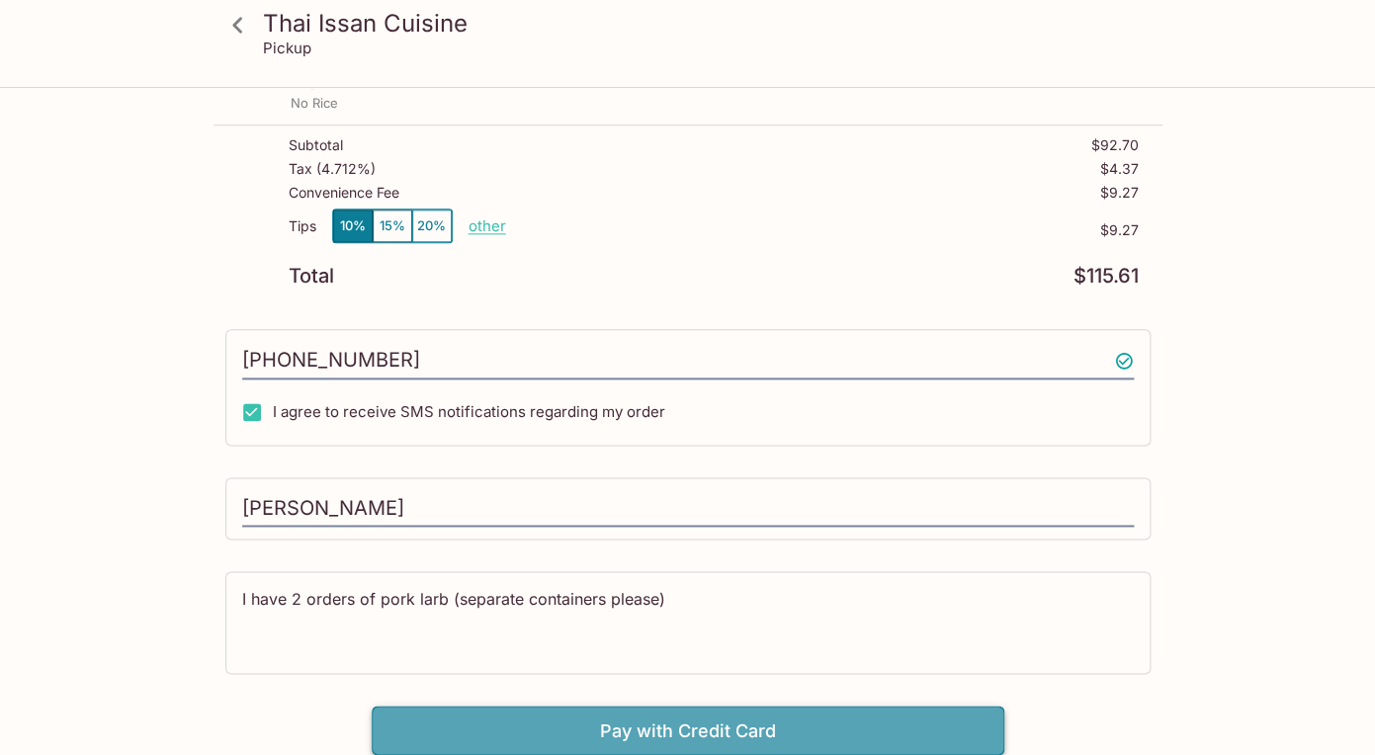
click at [771, 732] on button "Pay with Credit Card" at bounding box center [688, 730] width 633 height 49
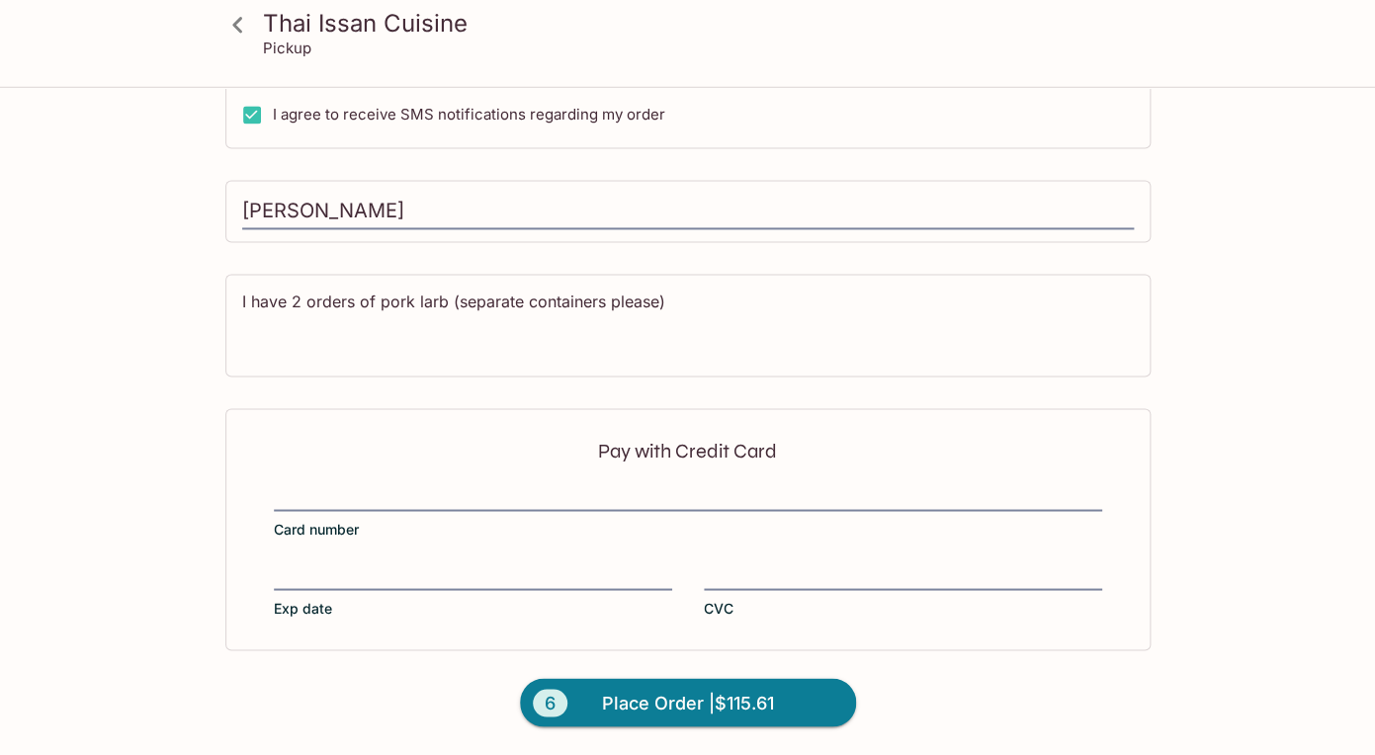
scroll to position [962, 0]
click at [934, 661] on form "Pay with Credit Card Card number Exp date CVC 6 Place Order | $115.61" at bounding box center [687, 582] width 949 height 346
click at [1010, 717] on form "Pay with Credit Card Card number Exp date CVC 6 Place Order | $115.61" at bounding box center [687, 582] width 949 height 346
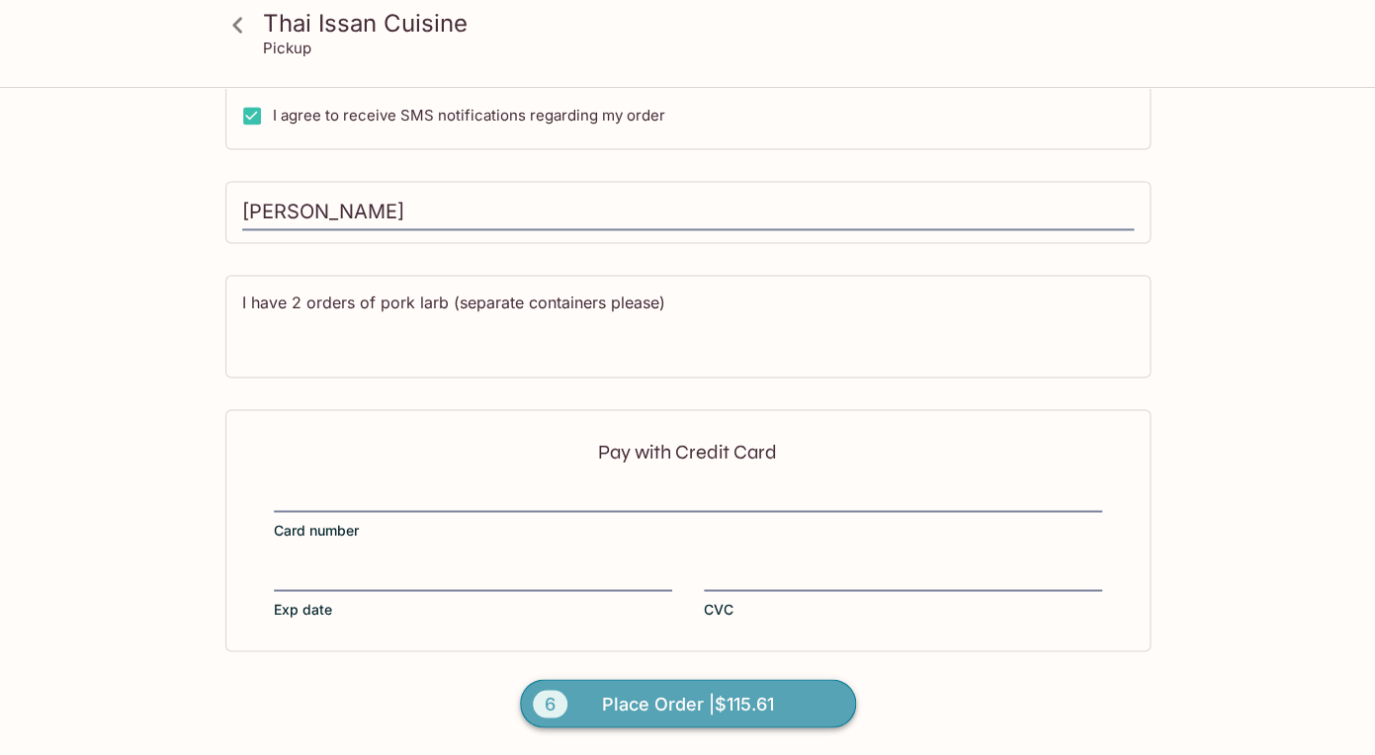
click at [658, 704] on span "Place Order | $115.61" at bounding box center [688, 704] width 172 height 32
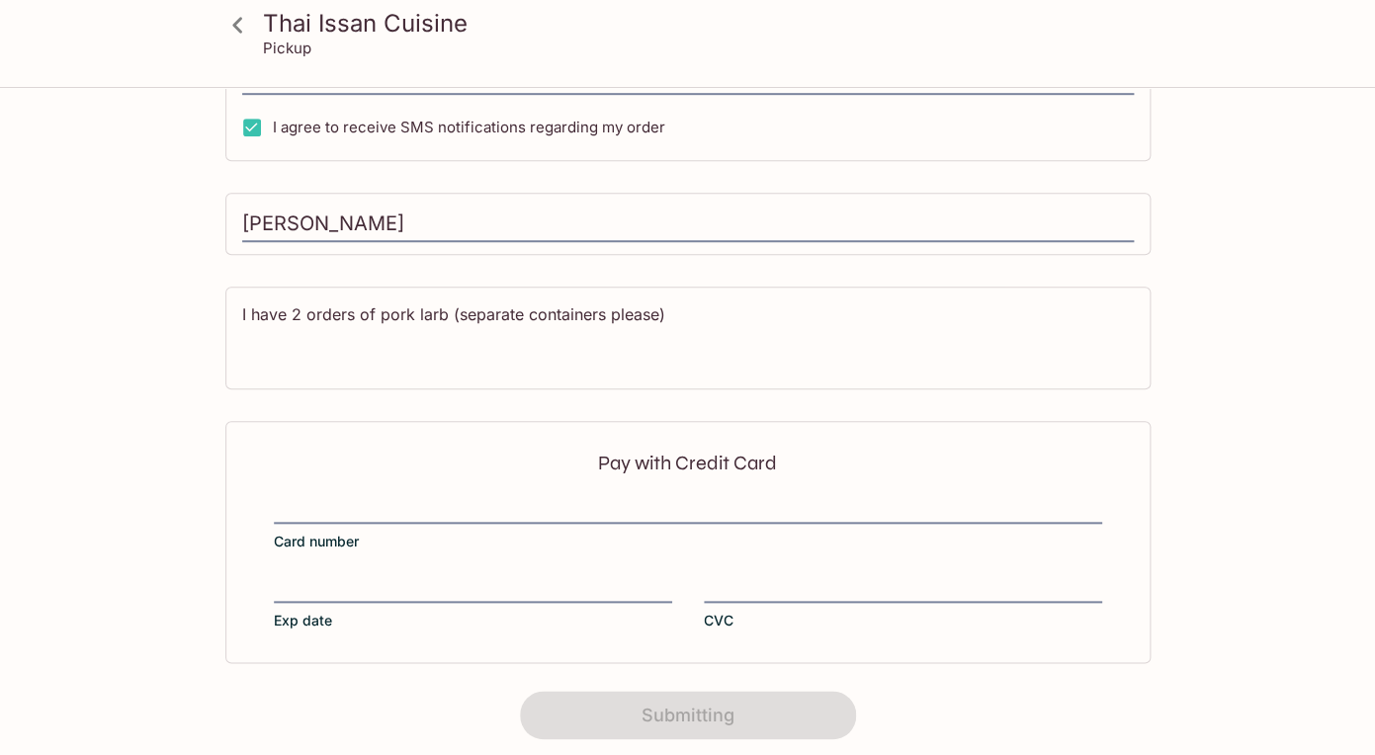
scroll to position [405, 0]
